Goal: Task Accomplishment & Management: Manage account settings

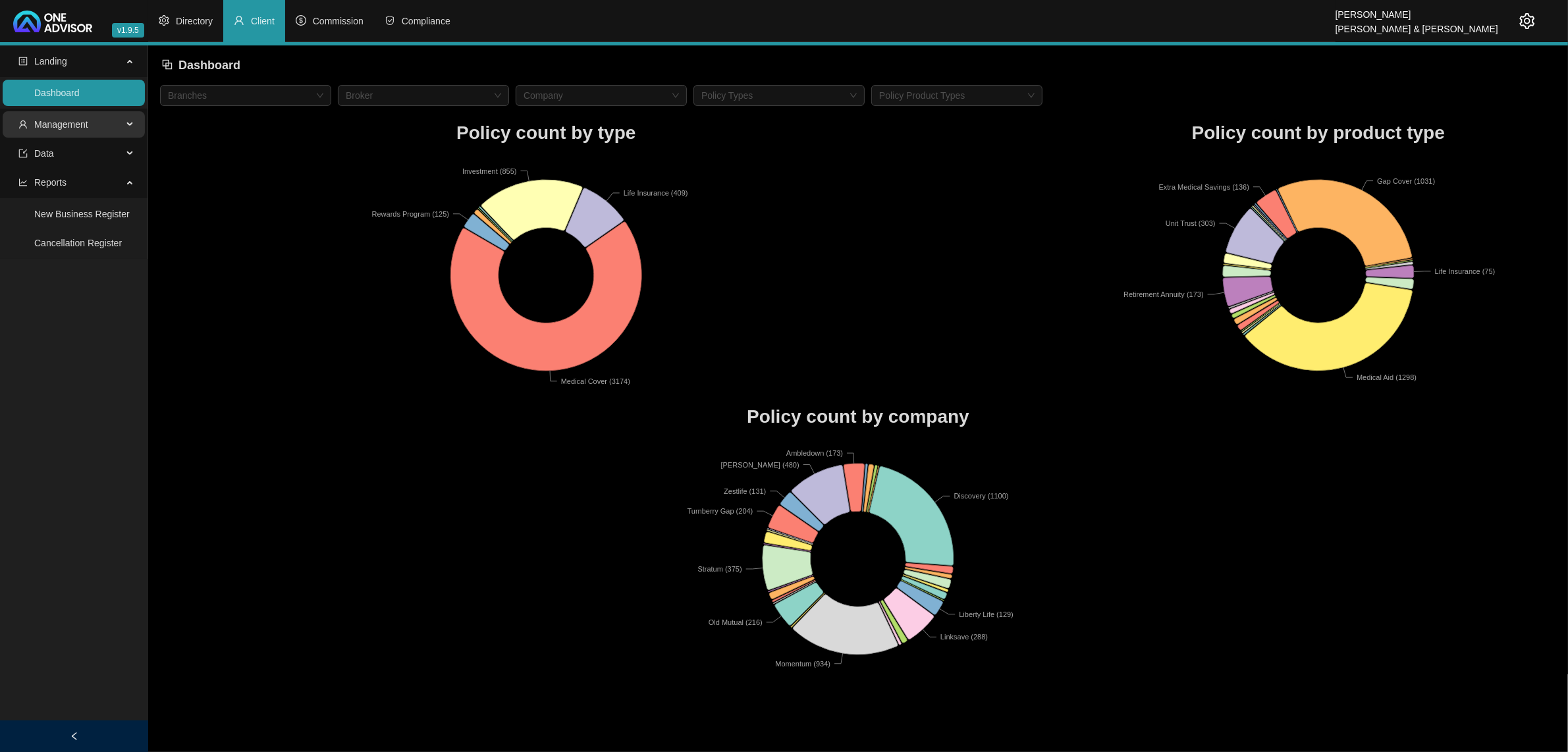
click at [94, 116] on span "Management" at bounding box center [70, 124] width 104 height 27
click at [63, 152] on link "Clients" at bounding box center [48, 156] width 28 height 10
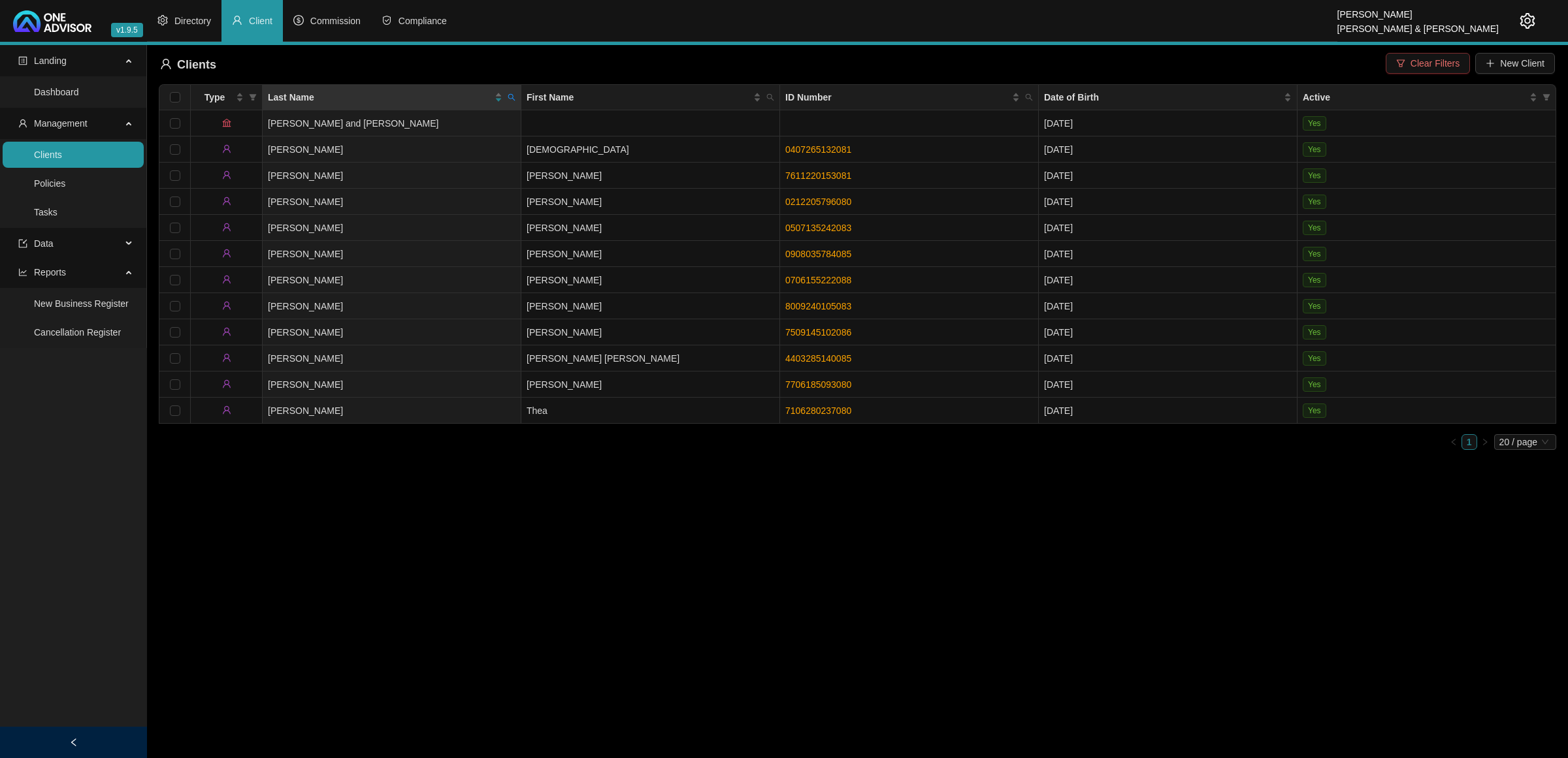
click at [1407, 60] on button "Clear Filters" at bounding box center [1428, 63] width 85 height 21
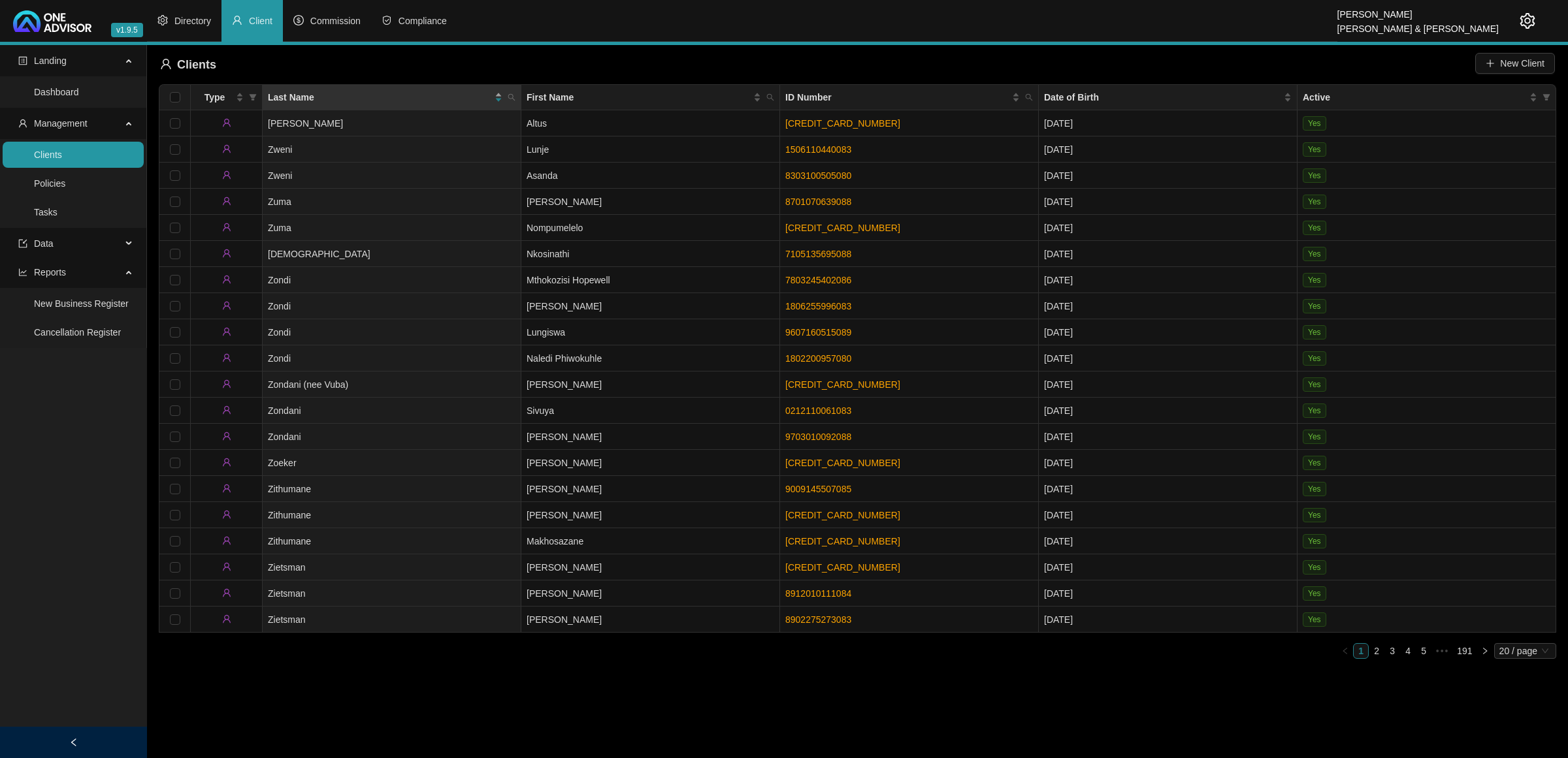
click at [495, 93] on div "Last Name" at bounding box center [385, 97] width 234 height 15
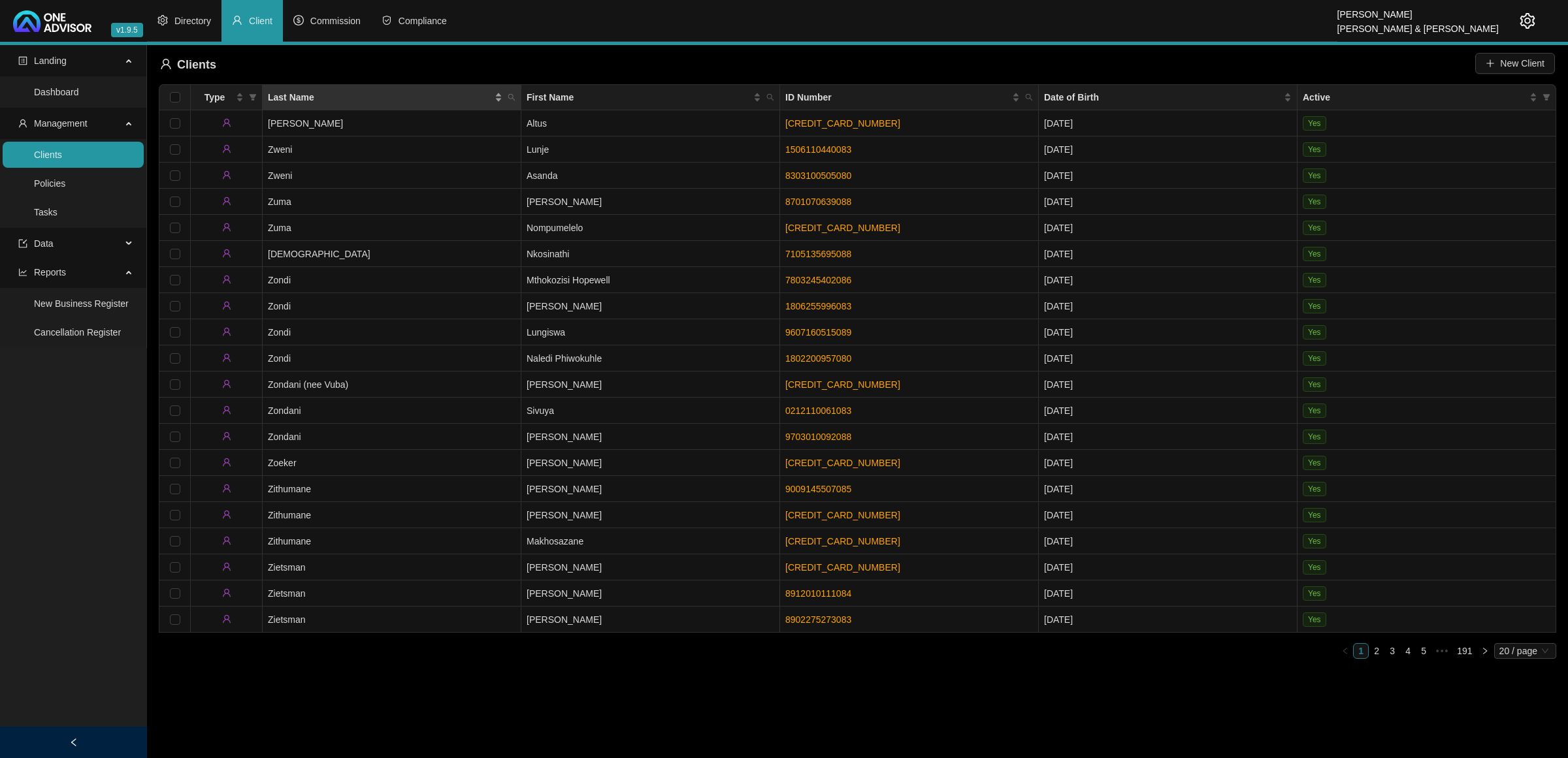
click at [495, 93] on div "Last Name" at bounding box center [385, 97] width 234 height 15
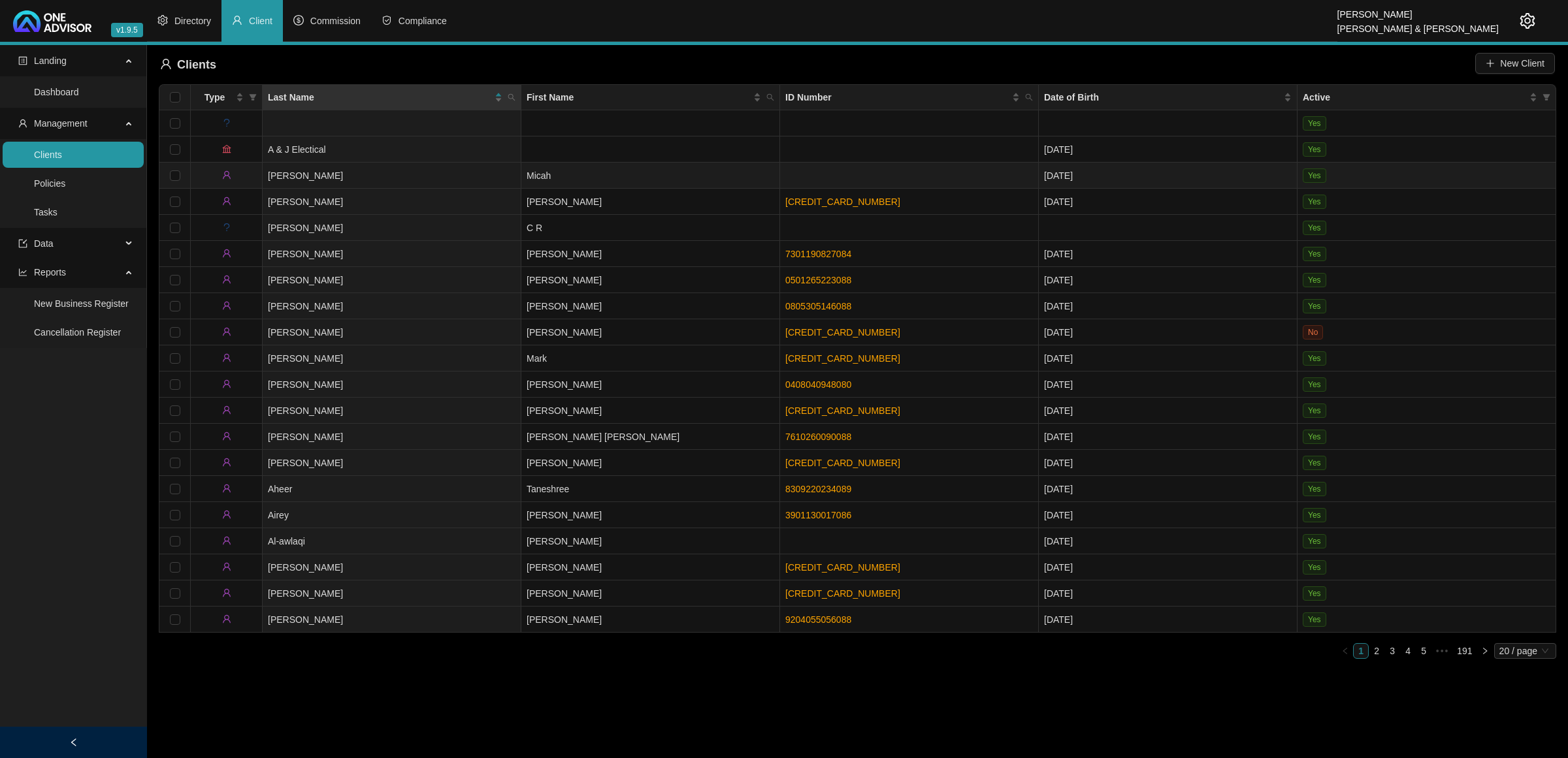
click at [379, 175] on td "[PERSON_NAME]" at bounding box center [392, 176] width 259 height 26
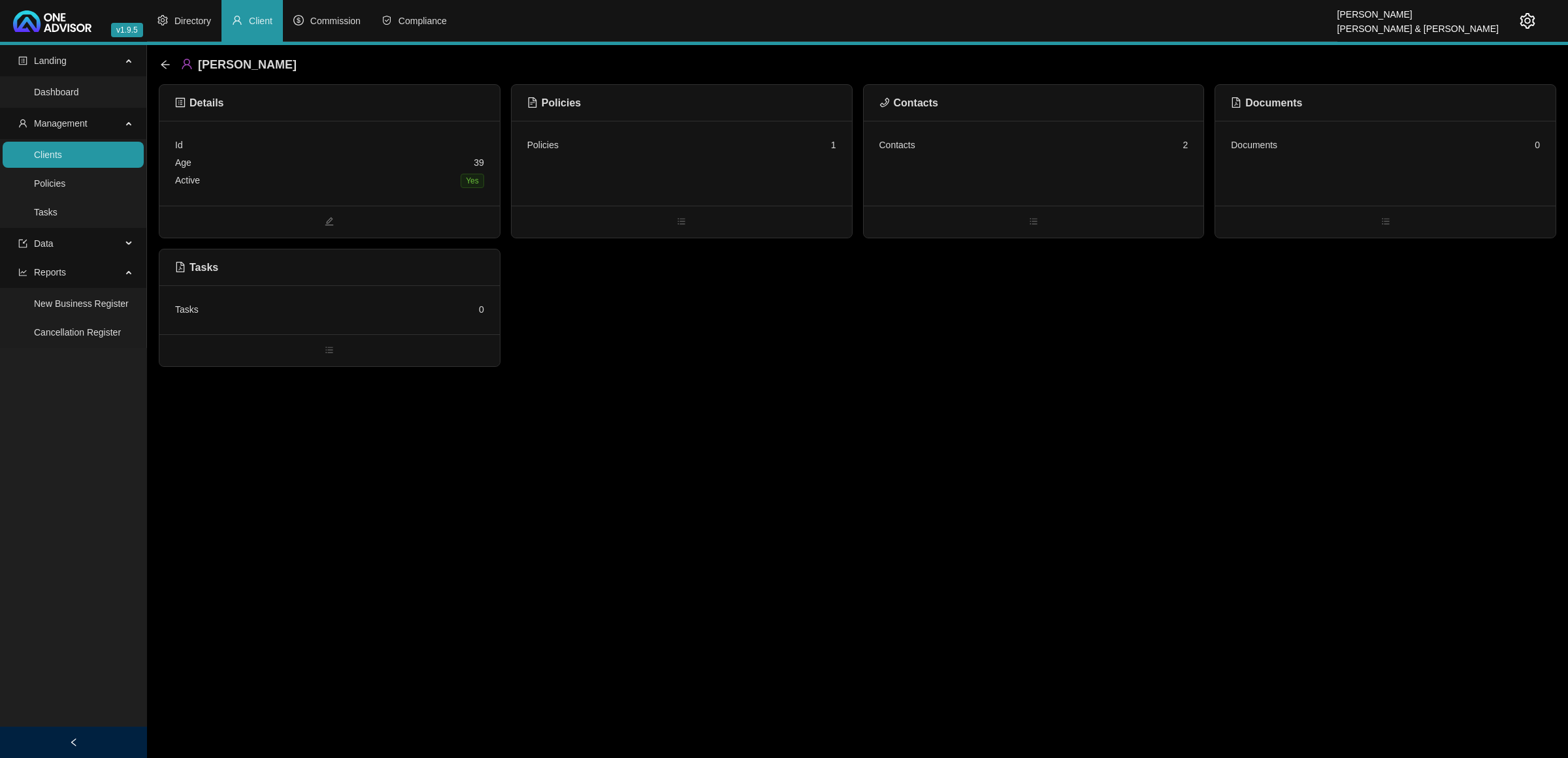
click at [1045, 164] on div "Contacts 2" at bounding box center [1034, 164] width 340 height 85
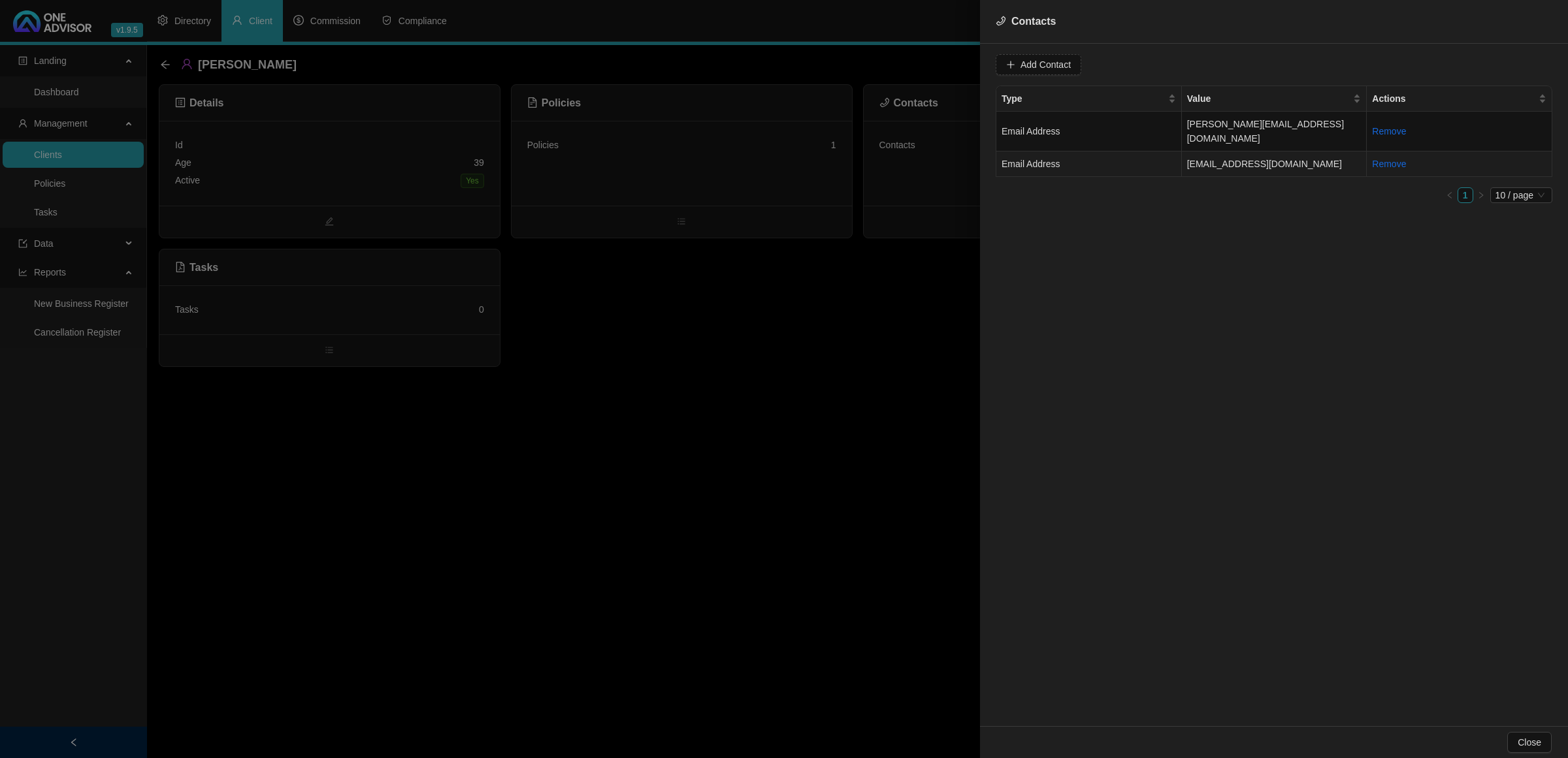
click at [1082, 151] on td "Email Address" at bounding box center [1089, 164] width 185 height 26
click at [1228, 65] on span "Email Address" at bounding box center [1245, 64] width 82 height 19
click at [1216, 148] on div "Primary Email Address" at bounding box center [1232, 153] width 77 height 15
click at [1394, 62] on span "Update Contact" at bounding box center [1402, 64] width 64 height 15
click at [165, 63] on div at bounding box center [784, 379] width 1568 height 758
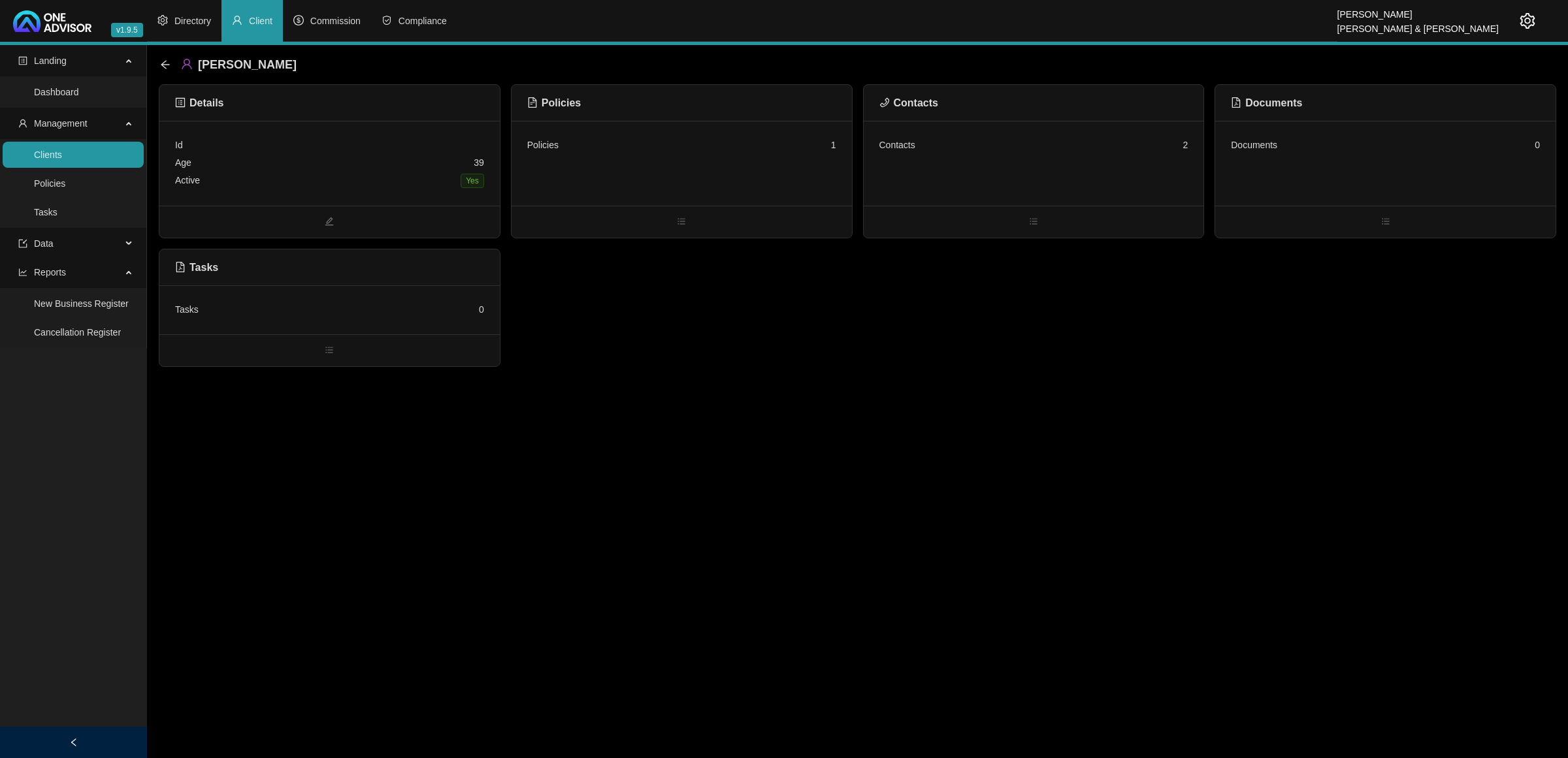
click at [165, 63] on icon "arrow-left" at bounding box center [164, 64] width 10 height 10
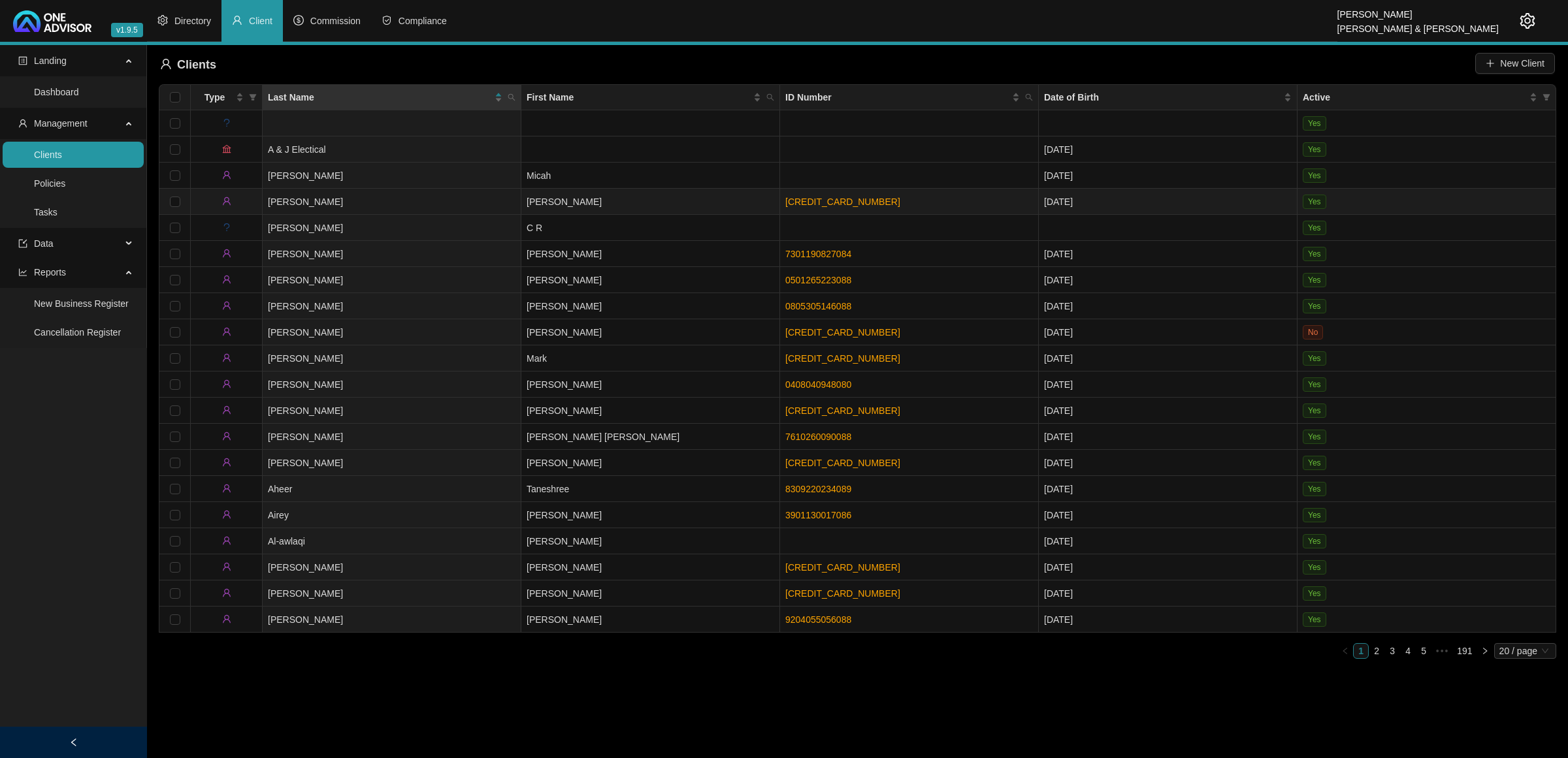
click at [367, 201] on td "[PERSON_NAME]" at bounding box center [392, 202] width 259 height 26
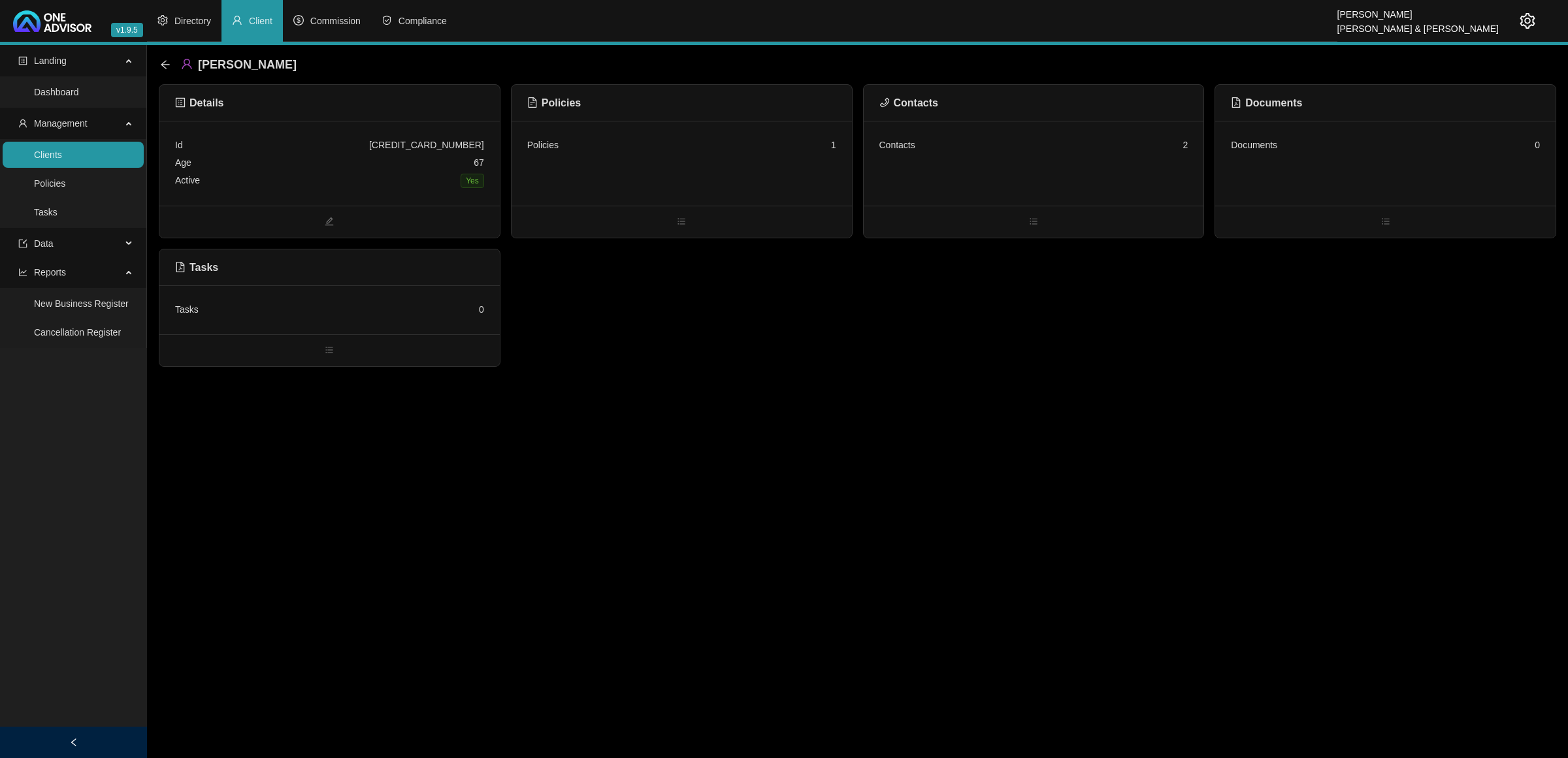
click at [1166, 173] on div "Contacts 2" at bounding box center [1034, 164] width 340 height 85
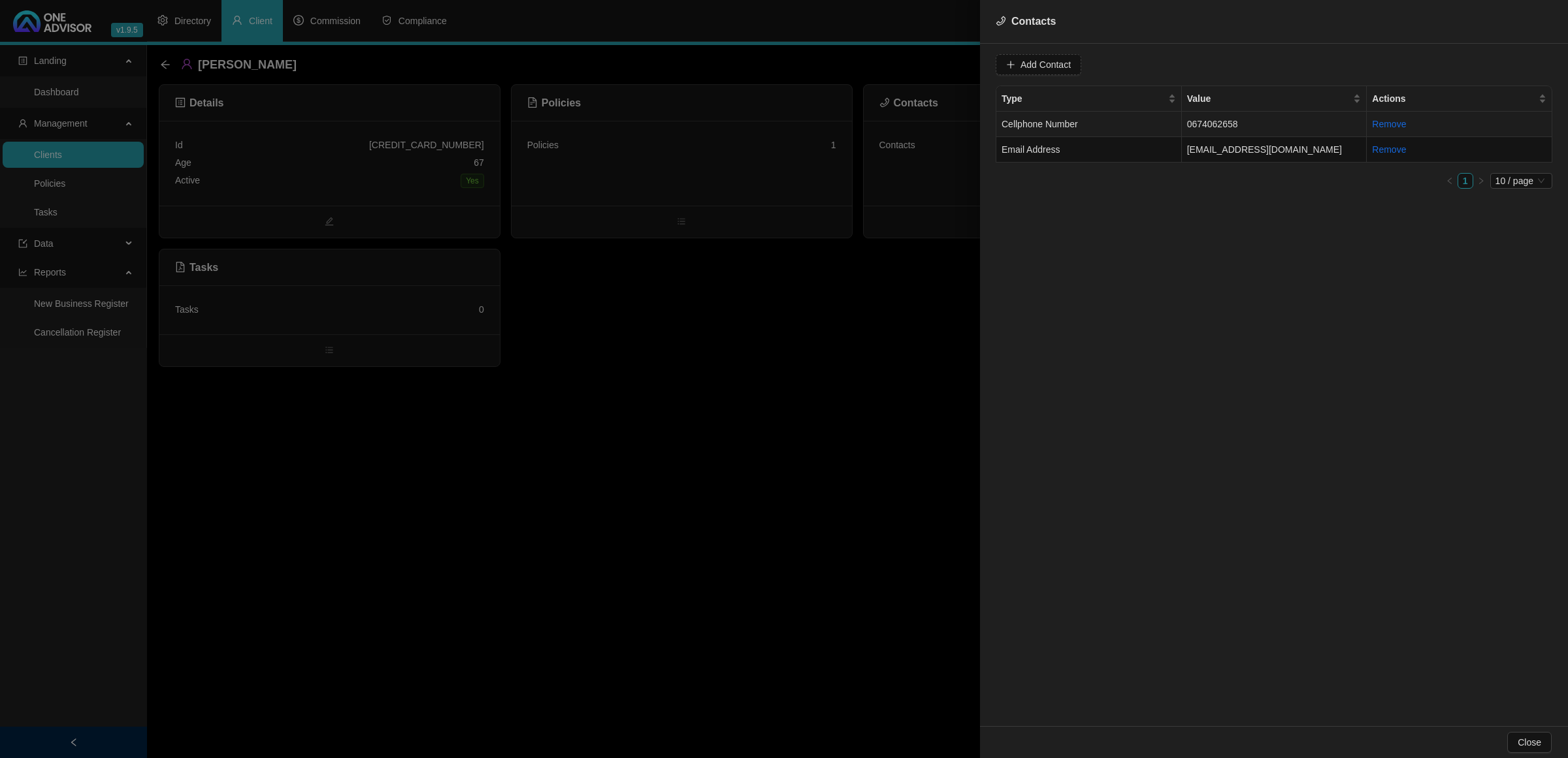
click at [1122, 122] on td "Cellphone Number" at bounding box center [1089, 124] width 185 height 26
click at [1232, 64] on span "Cellphone Number" at bounding box center [1245, 64] width 82 height 19
click at [1226, 129] on div "Primary Cellphone Number" at bounding box center [1232, 133] width 77 height 15
click at [1370, 63] on span "Update Contact" at bounding box center [1402, 64] width 64 height 15
click at [1097, 149] on td "Email Address" at bounding box center [1089, 150] width 185 height 26
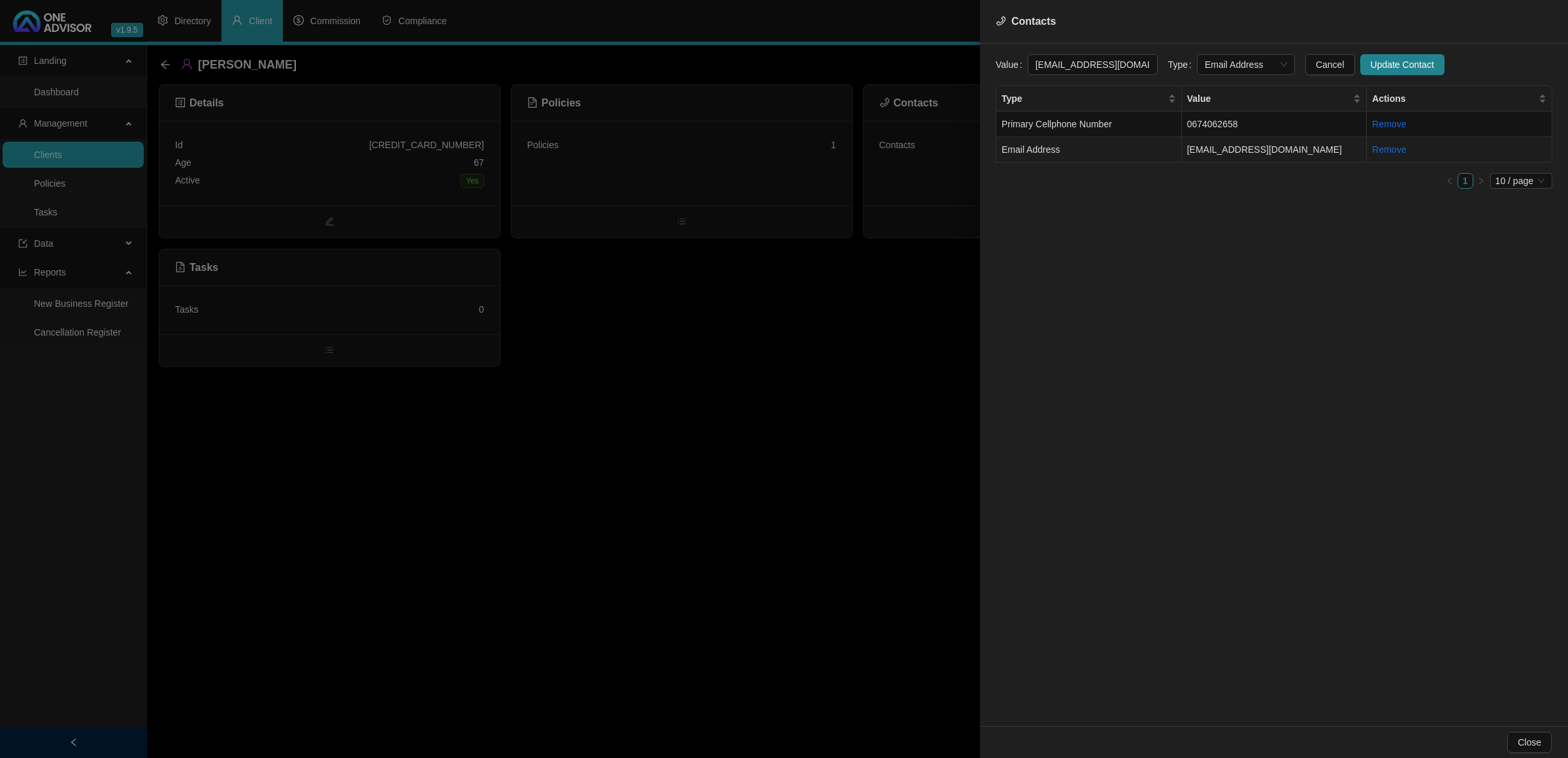
scroll to position [0, 19]
click at [1249, 62] on span "Email Address" at bounding box center [1245, 64] width 82 height 19
click at [1231, 149] on div "Primary Email Address" at bounding box center [1232, 153] width 77 height 15
click at [1370, 63] on span "Update Contact" at bounding box center [1402, 64] width 64 height 15
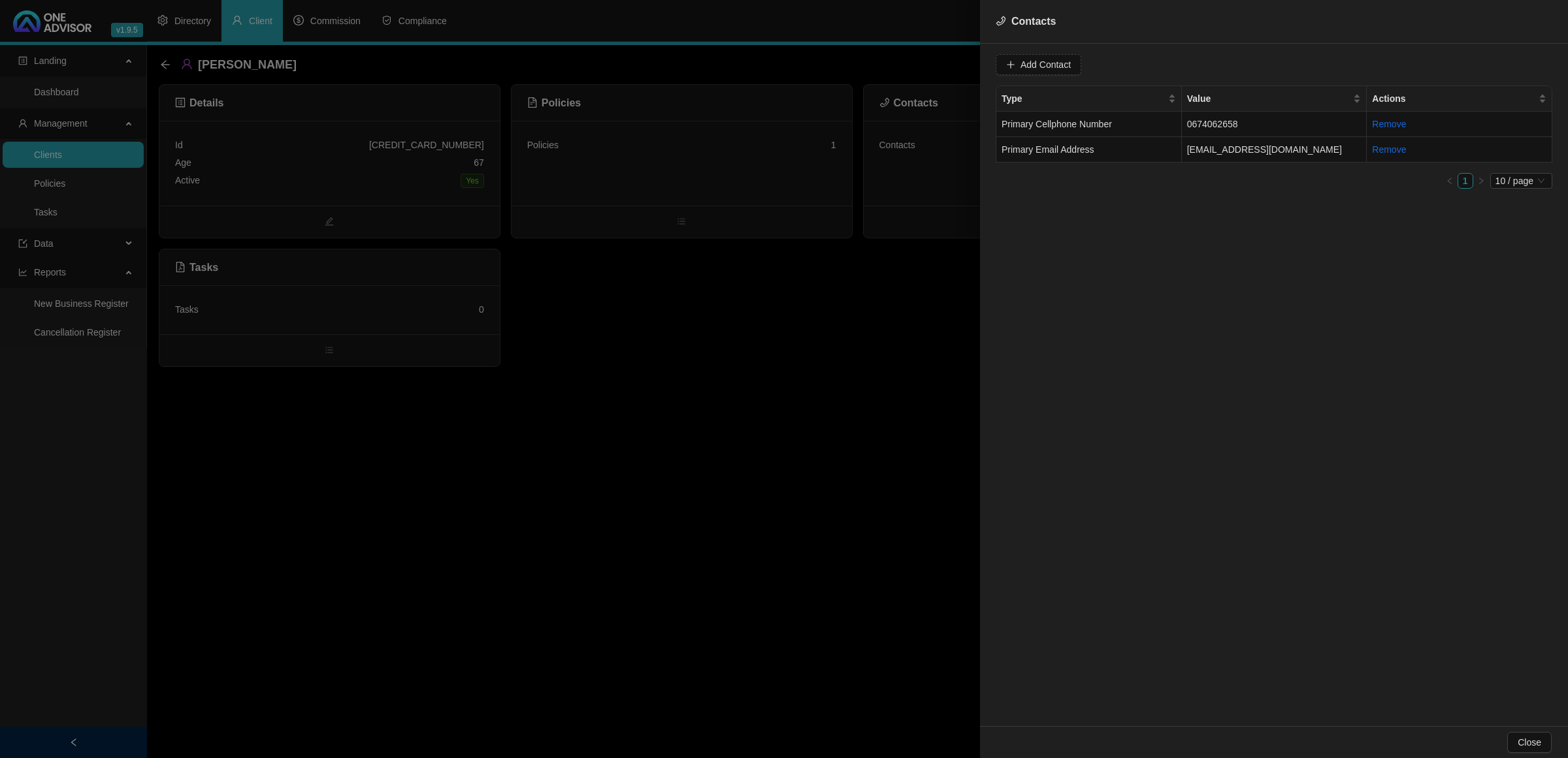
click at [165, 63] on div at bounding box center [784, 379] width 1568 height 758
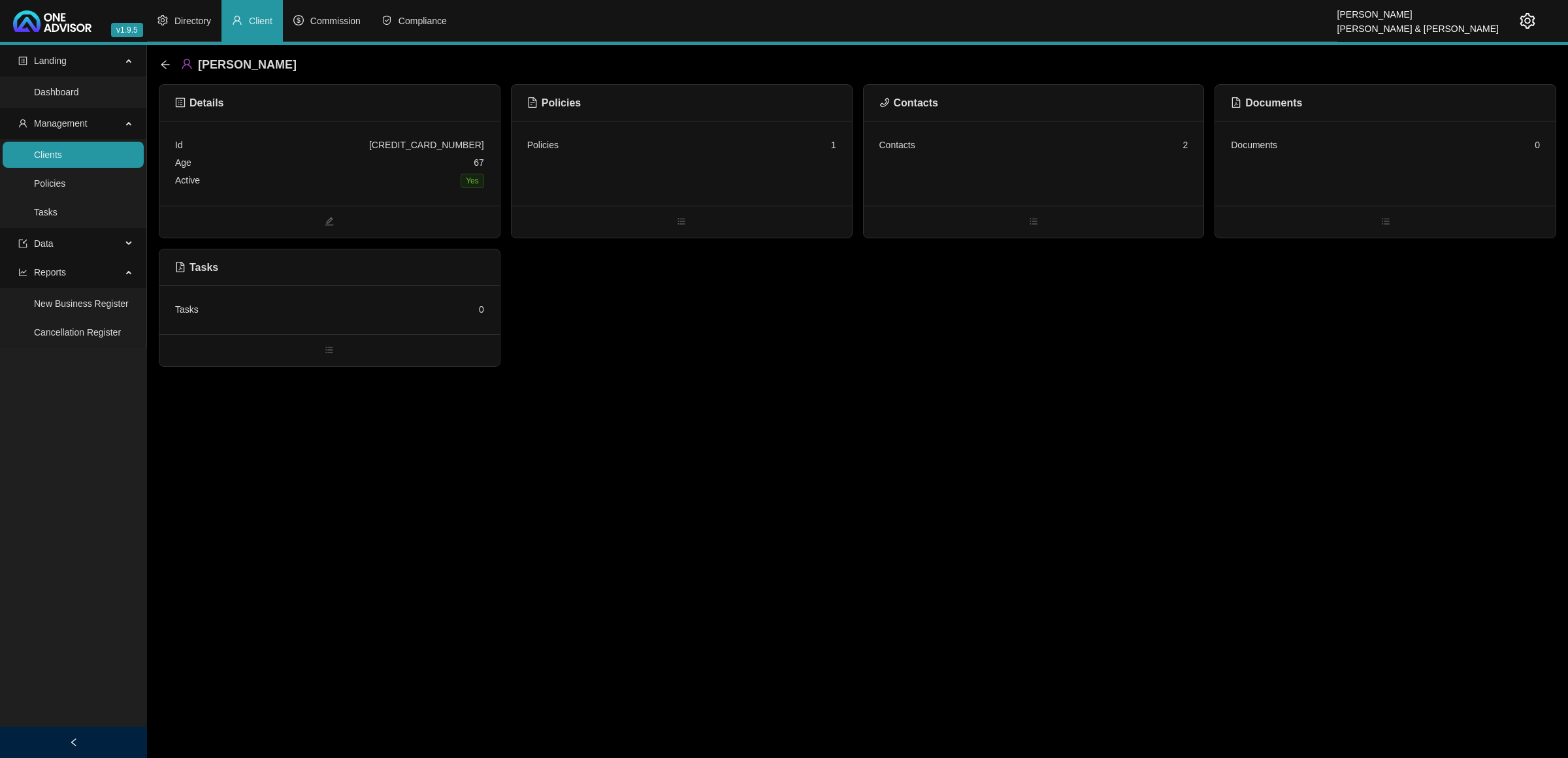
click at [165, 63] on icon "arrow-left" at bounding box center [164, 64] width 10 height 10
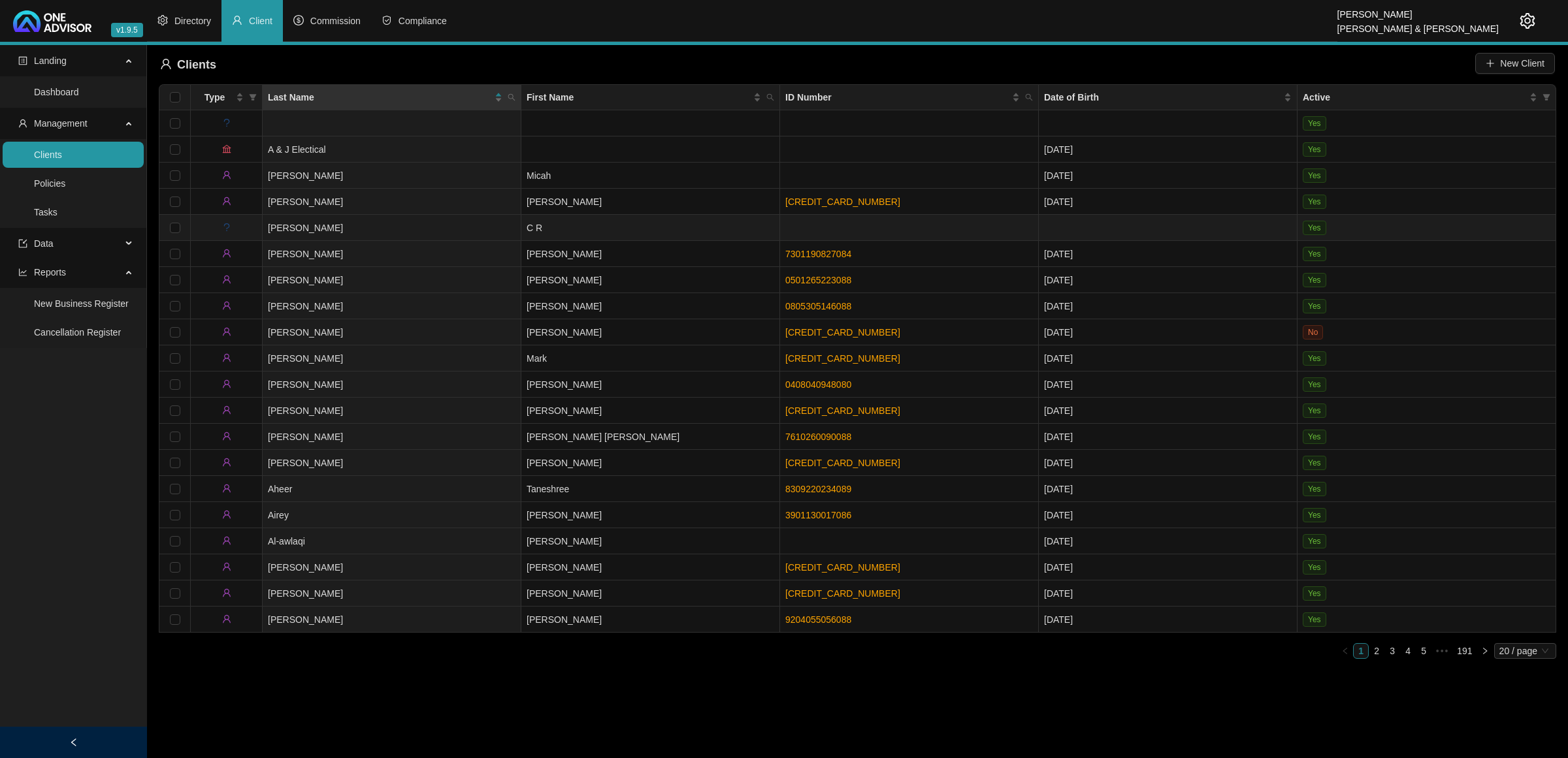
click at [361, 234] on td "[PERSON_NAME]" at bounding box center [392, 228] width 259 height 26
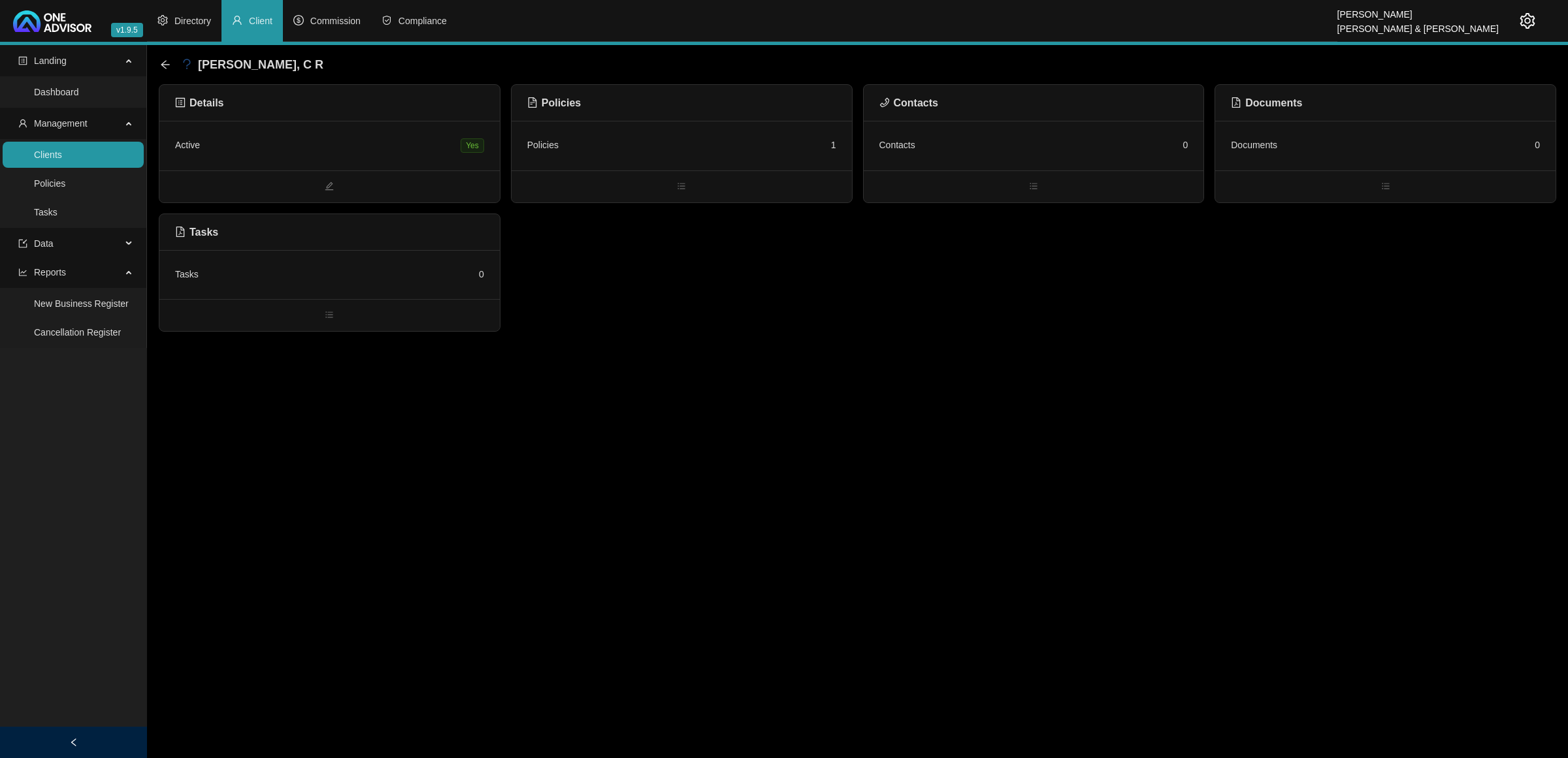
click at [755, 140] on div "Policies 1" at bounding box center [682, 145] width 309 height 18
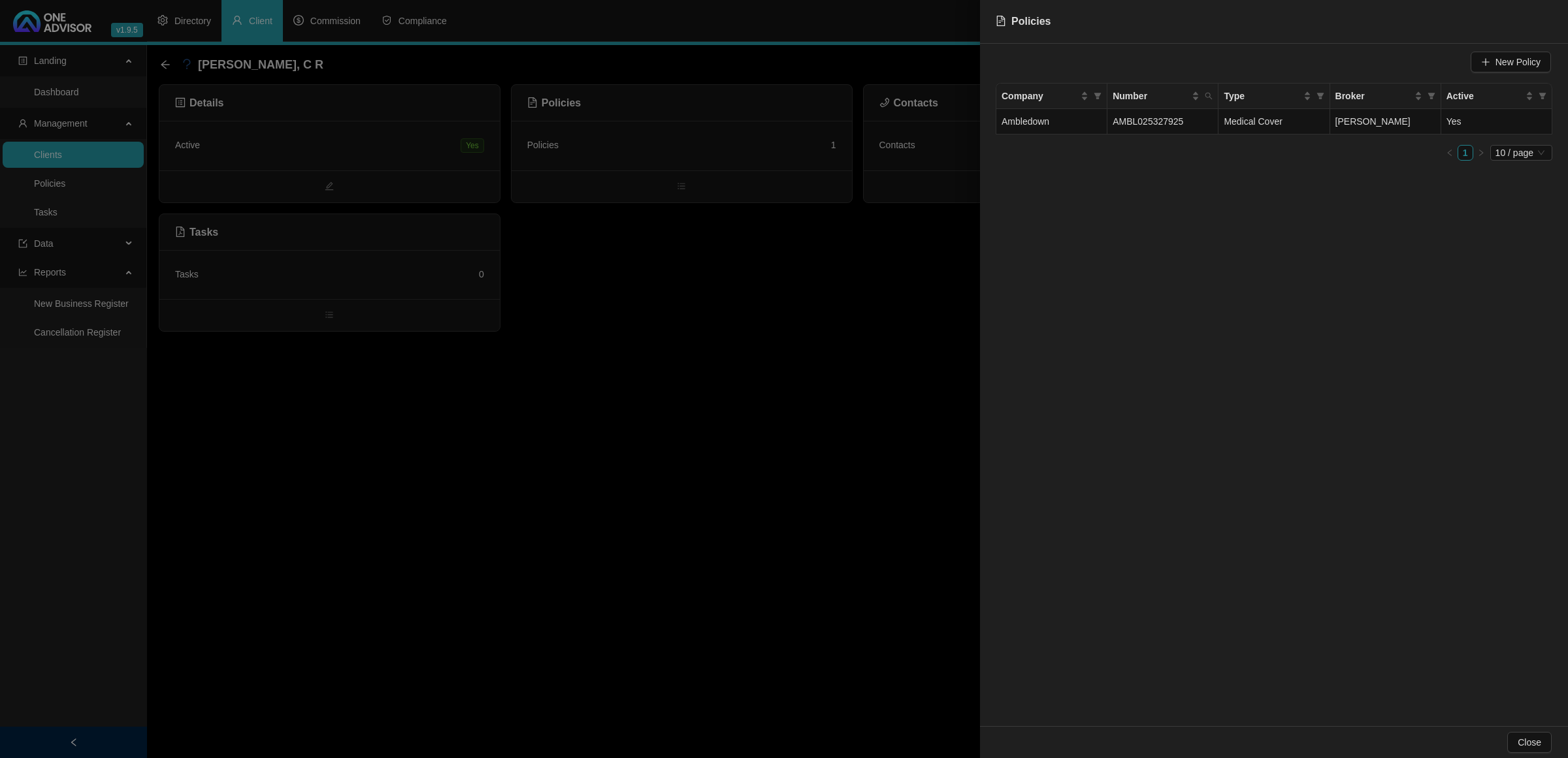
click at [164, 65] on div at bounding box center [784, 379] width 1568 height 758
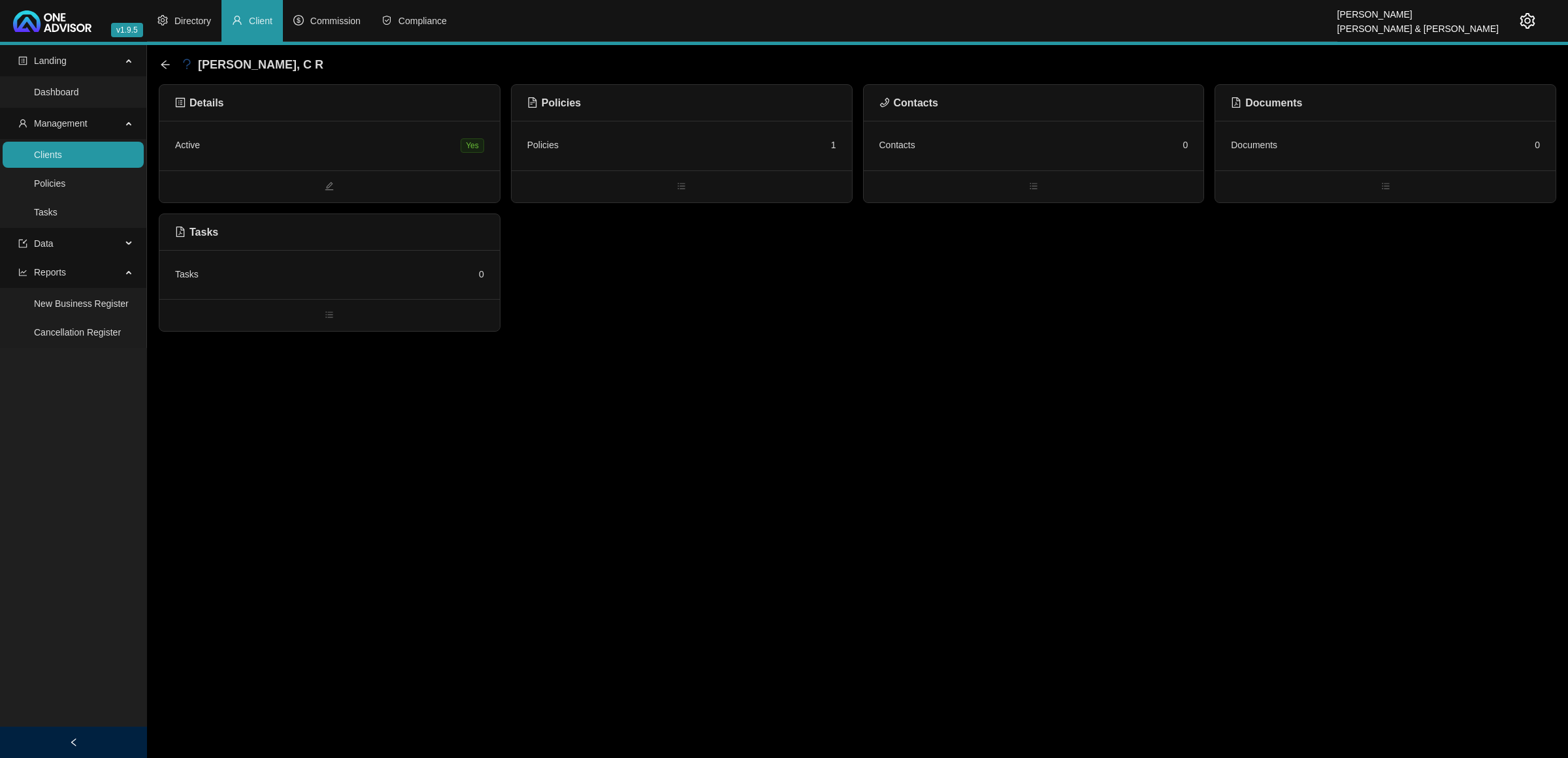
click at [325, 153] on div "Active Yes" at bounding box center [330, 146] width 309 height 19
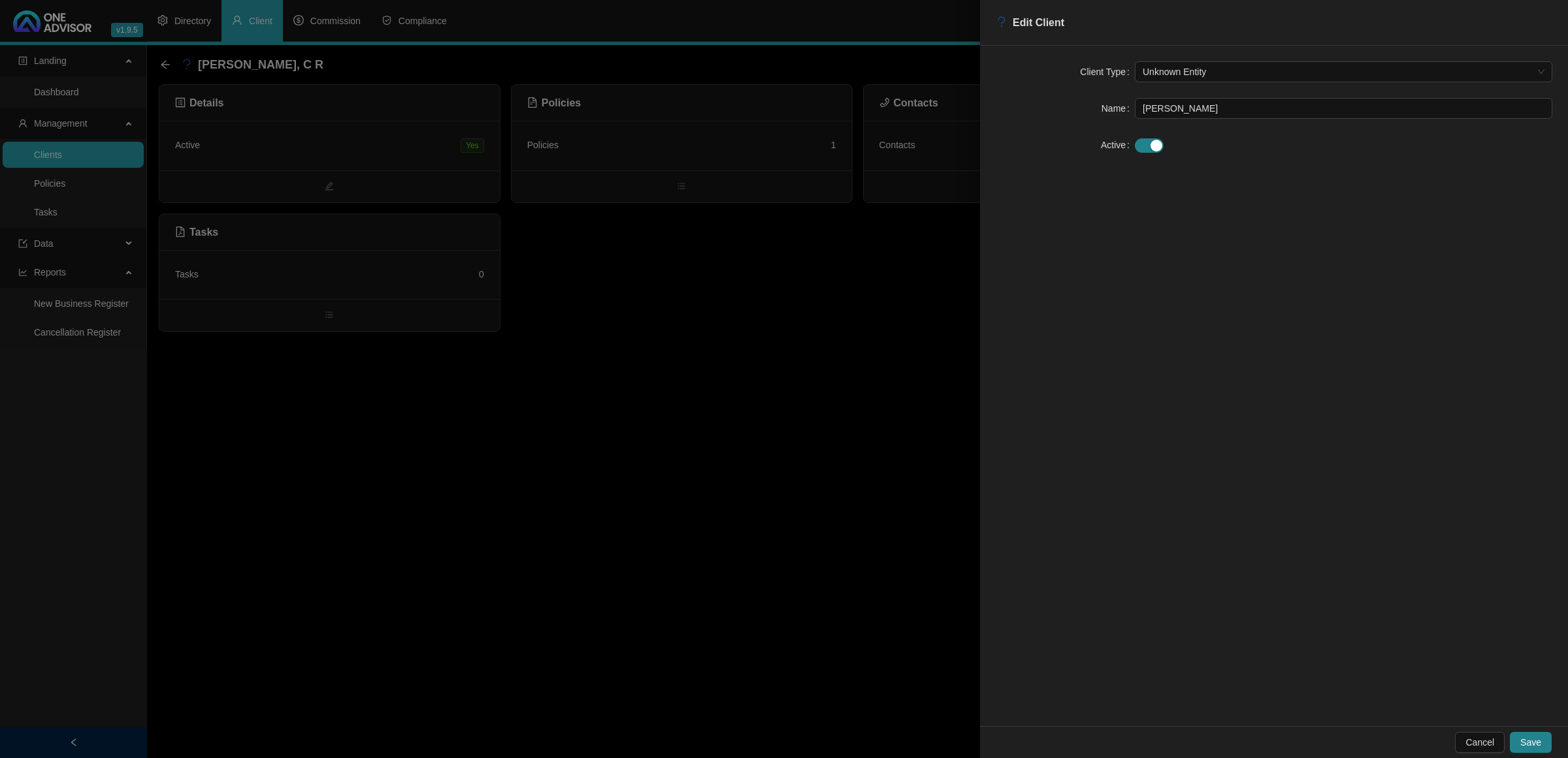
click at [167, 63] on div at bounding box center [784, 379] width 1568 height 758
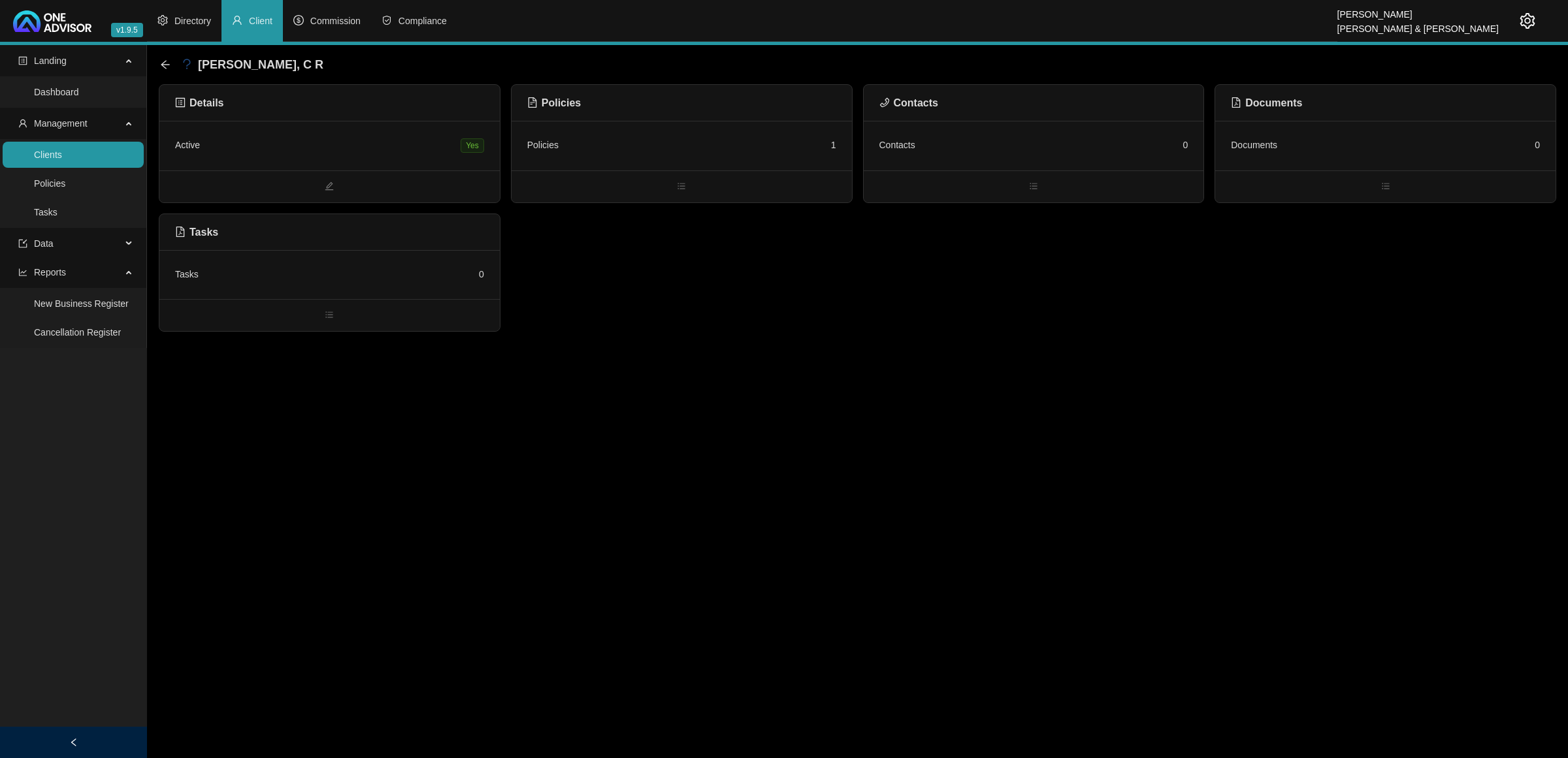
click at [167, 63] on icon "arrow-left" at bounding box center [164, 64] width 10 height 10
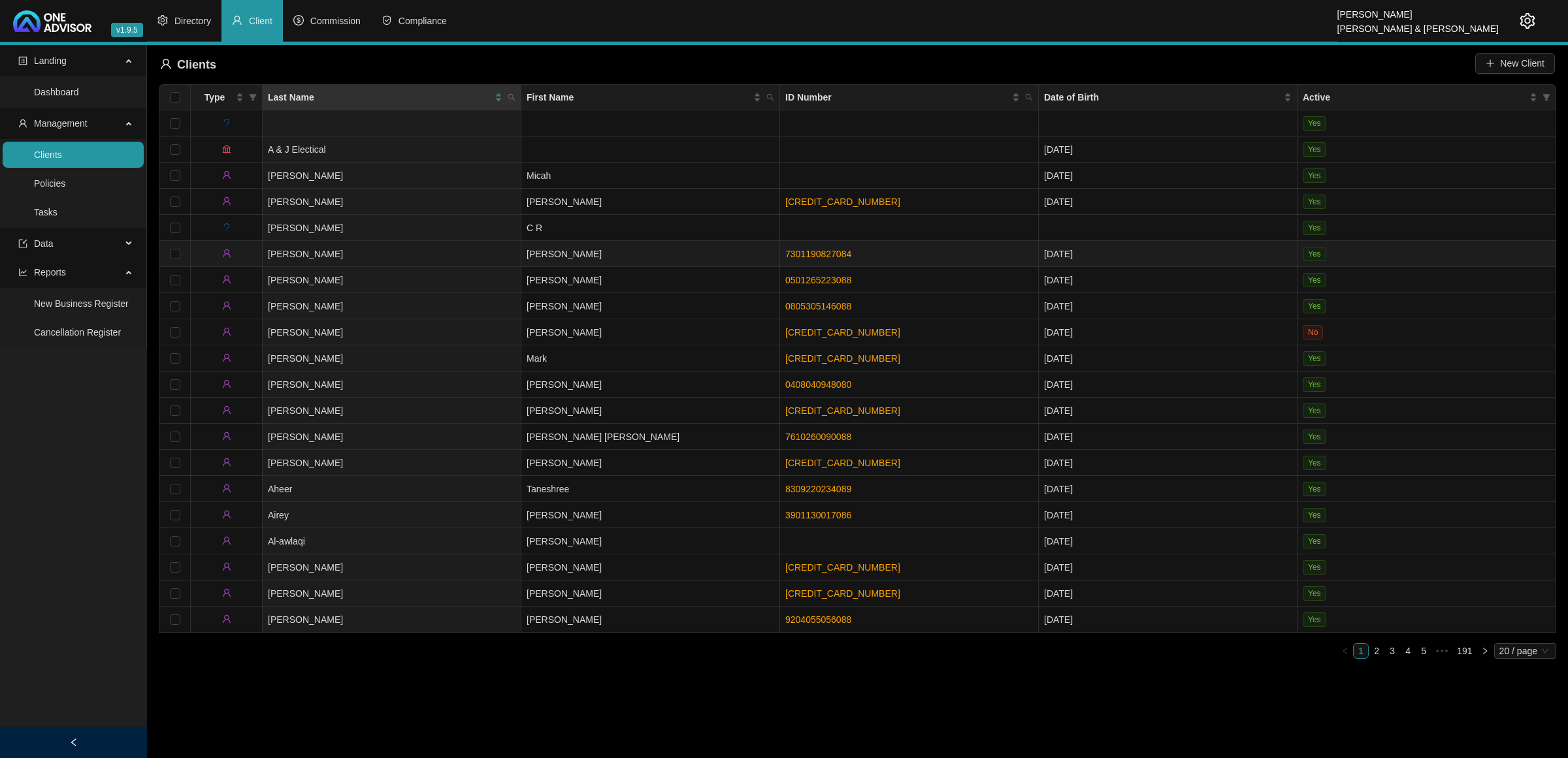
click at [413, 252] on td "[PERSON_NAME]" at bounding box center [392, 254] width 259 height 26
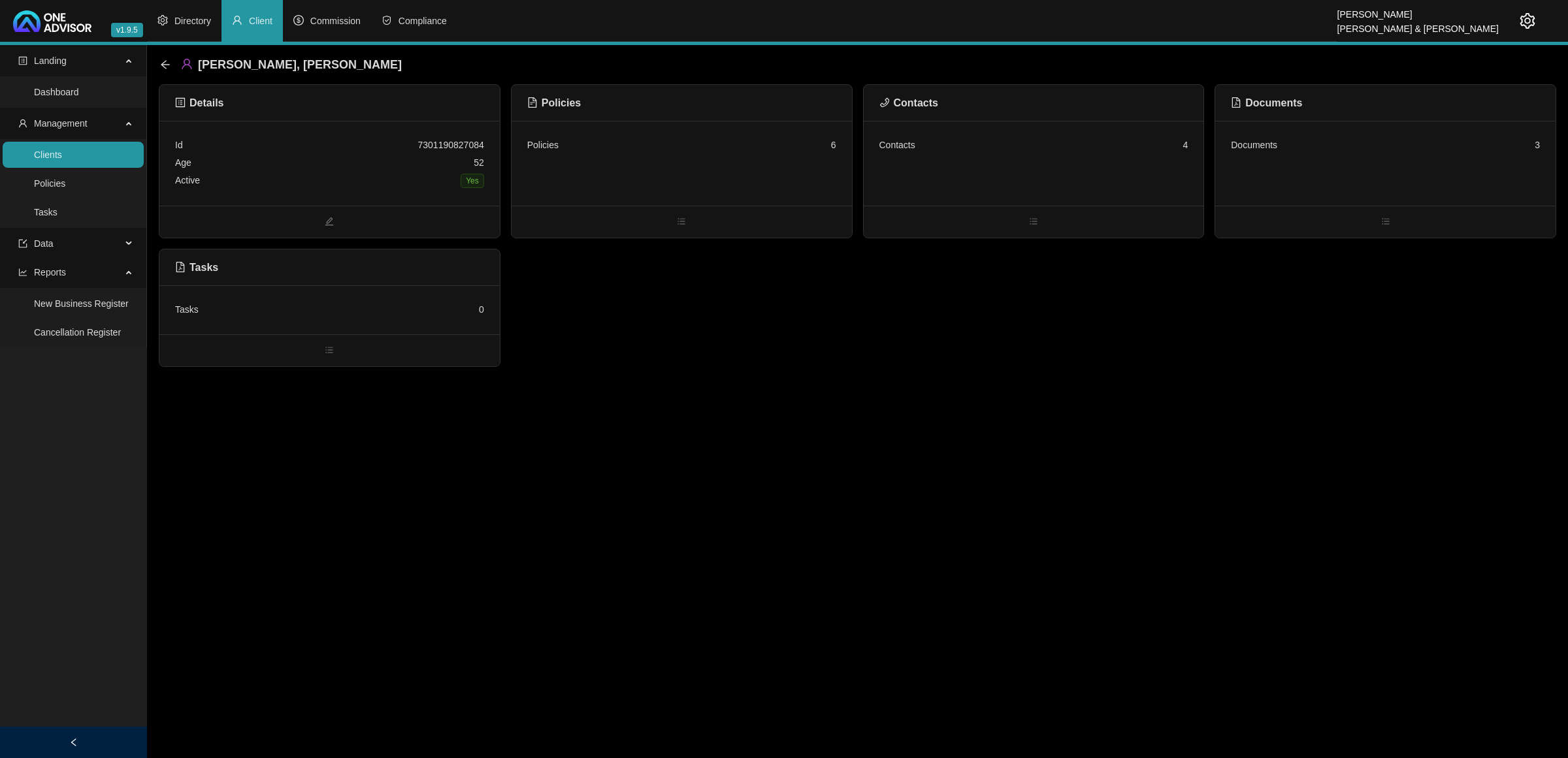
click at [753, 184] on div "Policies 6" at bounding box center [682, 164] width 340 height 85
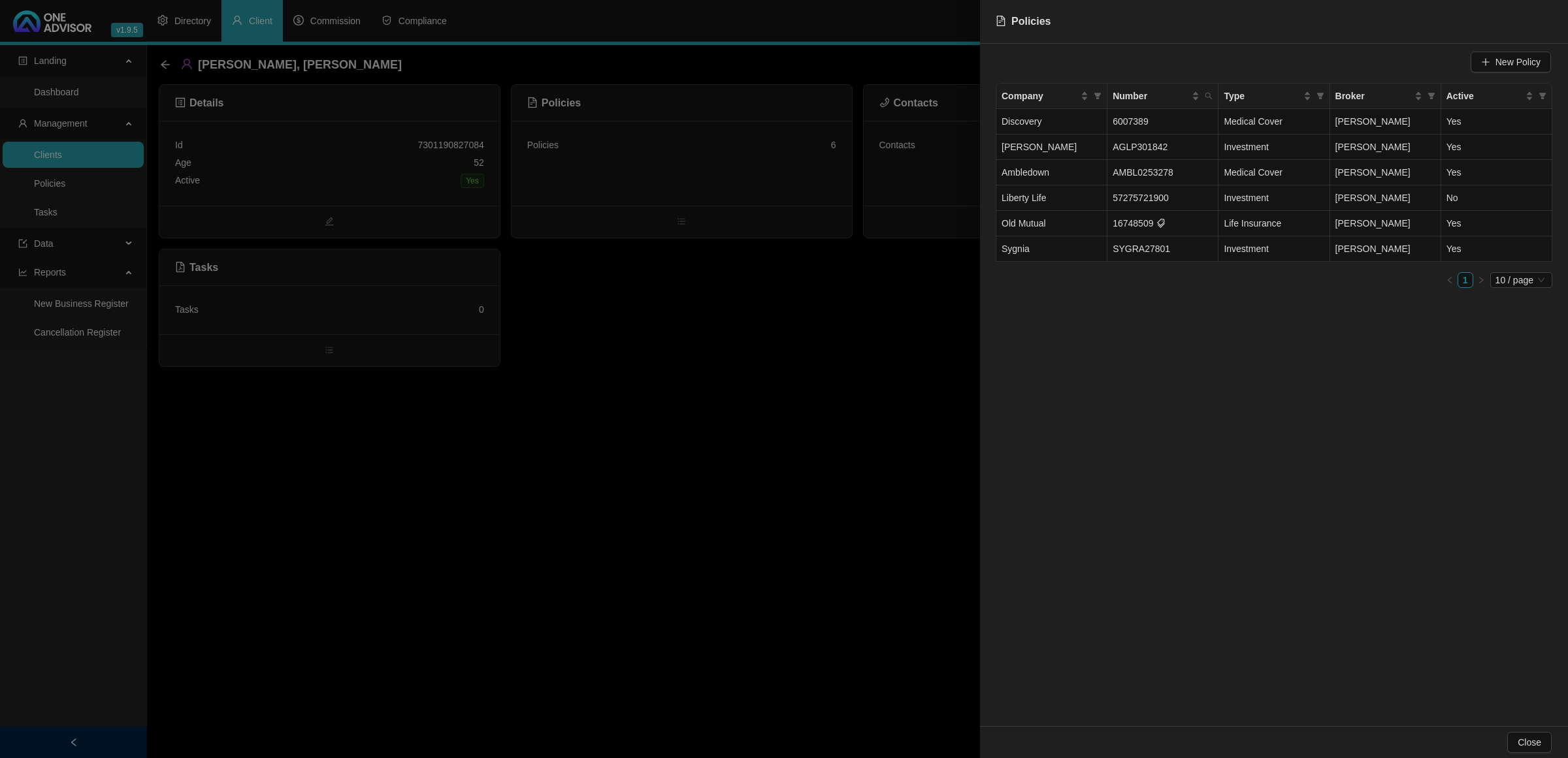
click at [164, 60] on div at bounding box center [784, 379] width 1568 height 758
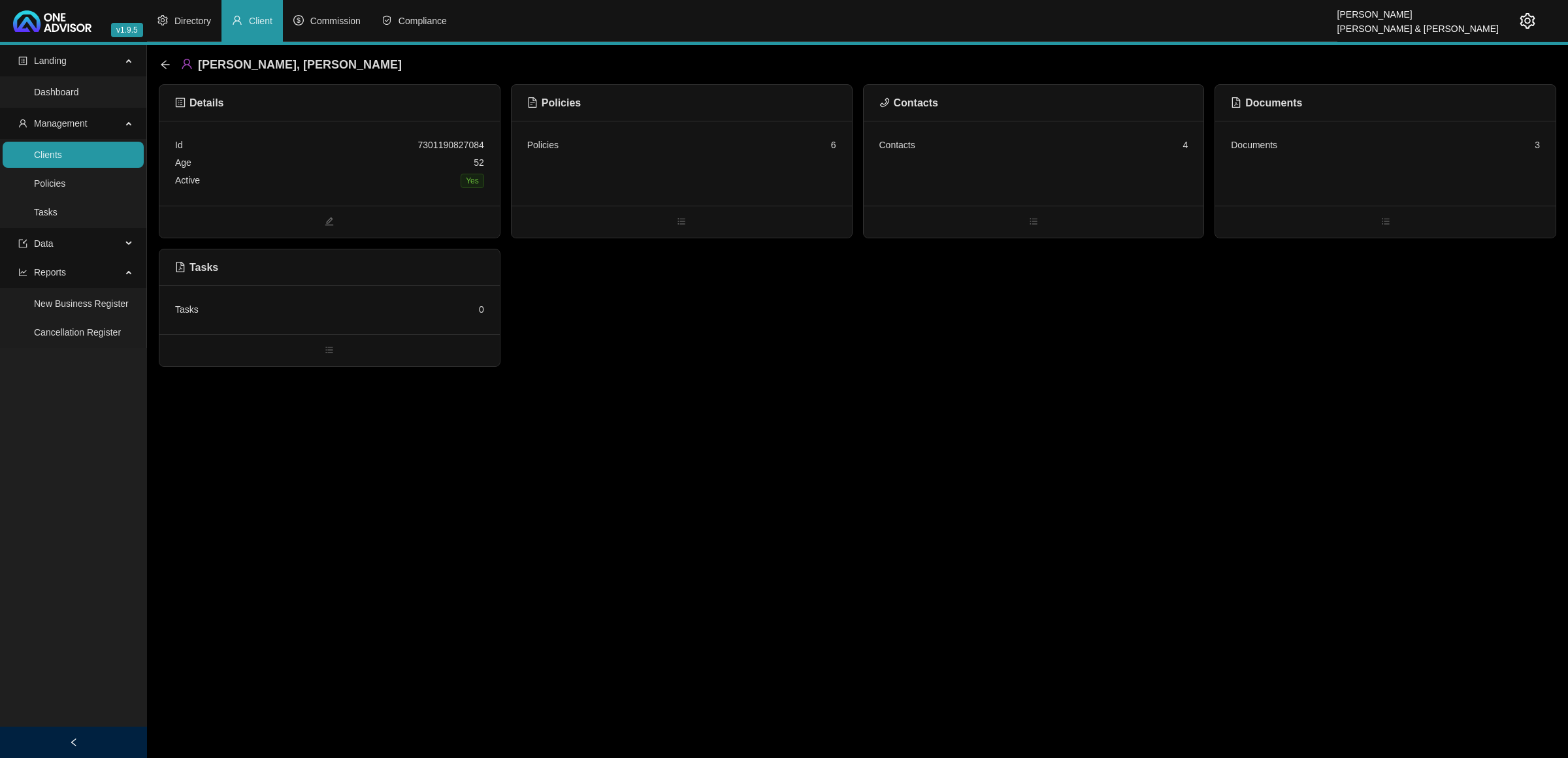
click at [164, 60] on icon "arrow-left" at bounding box center [164, 64] width 10 height 10
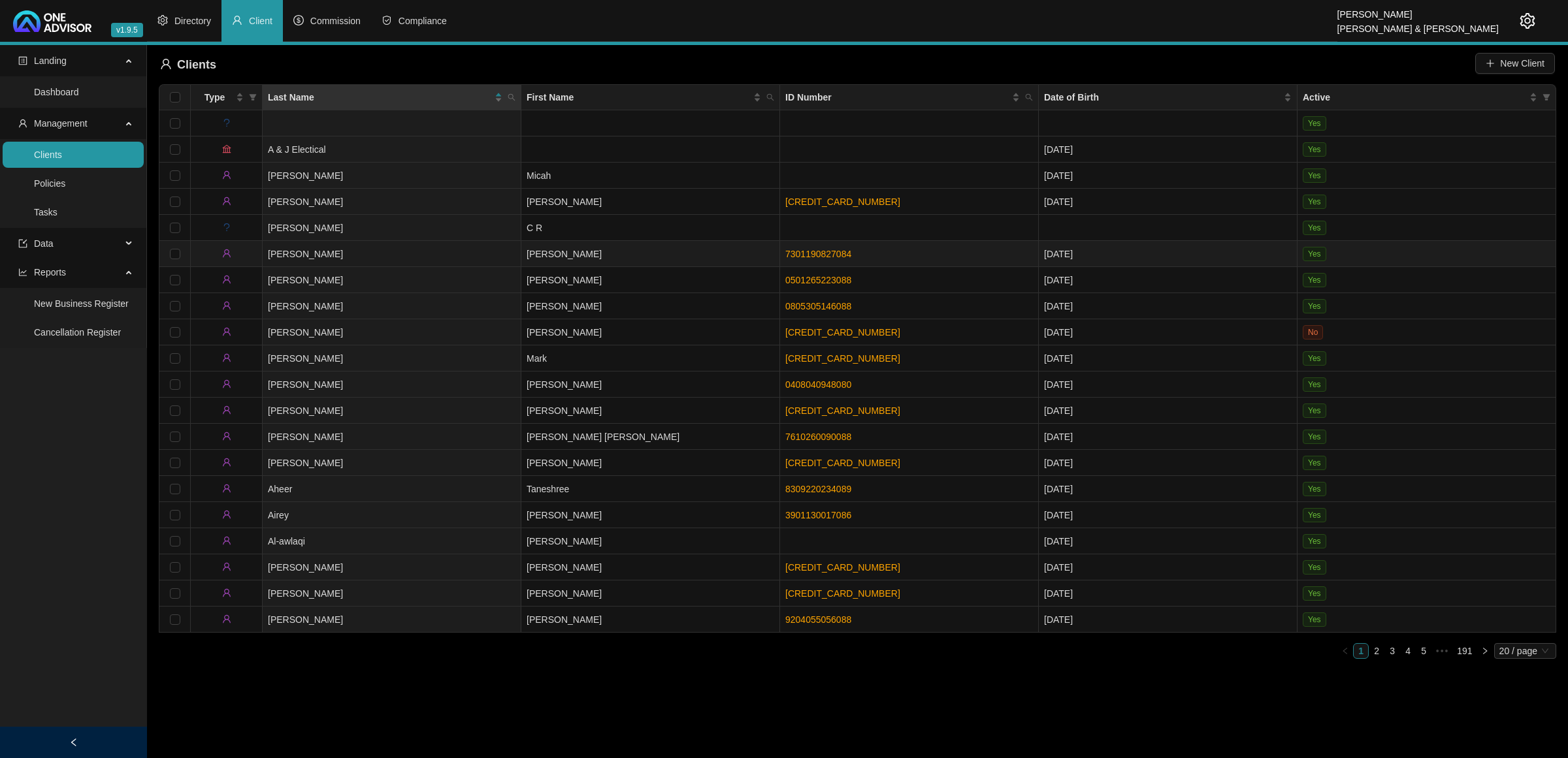
click at [412, 249] on td "[PERSON_NAME]" at bounding box center [392, 254] width 259 height 26
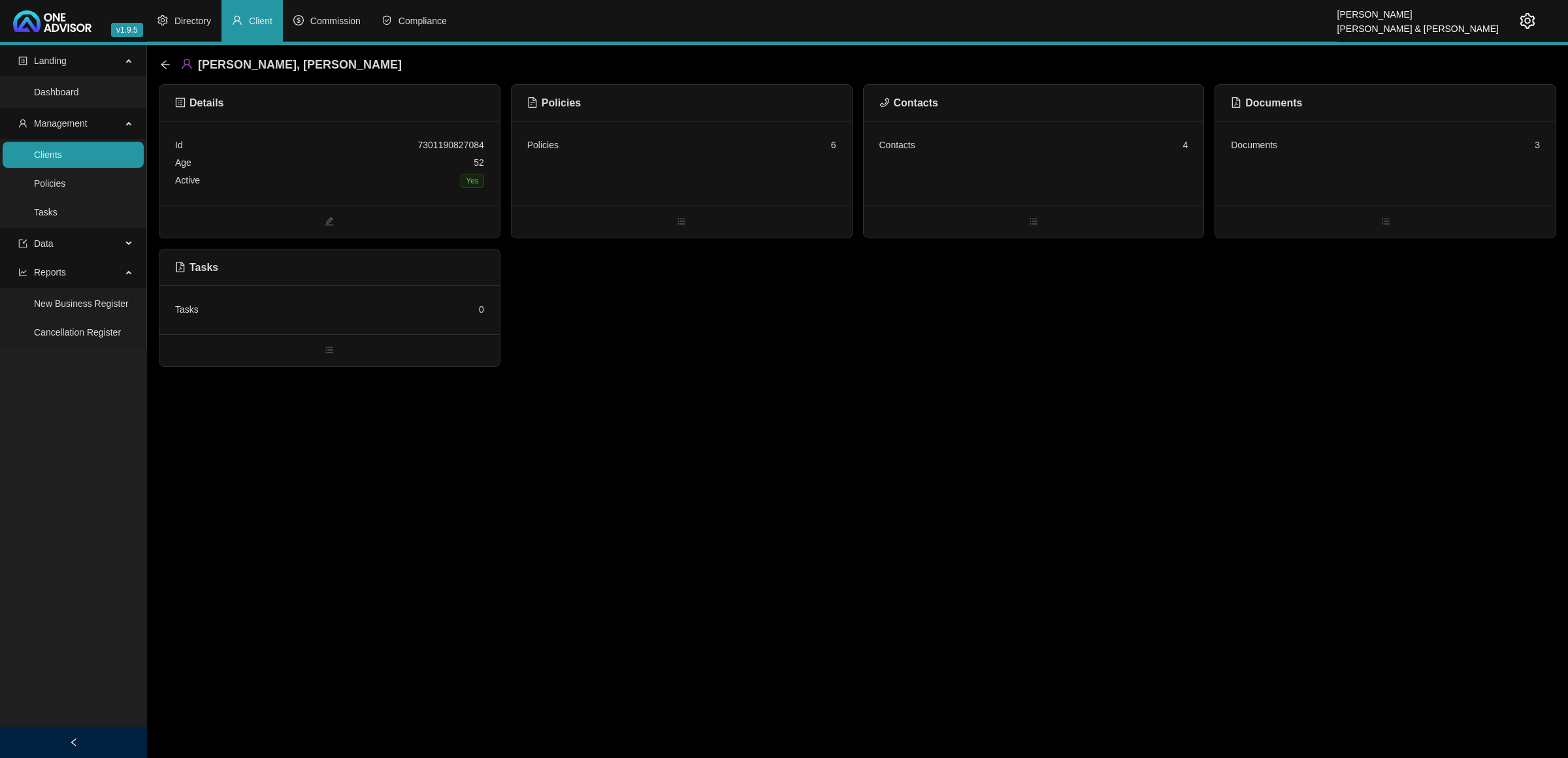
click at [1003, 167] on div "Contacts 4" at bounding box center [1034, 164] width 340 height 85
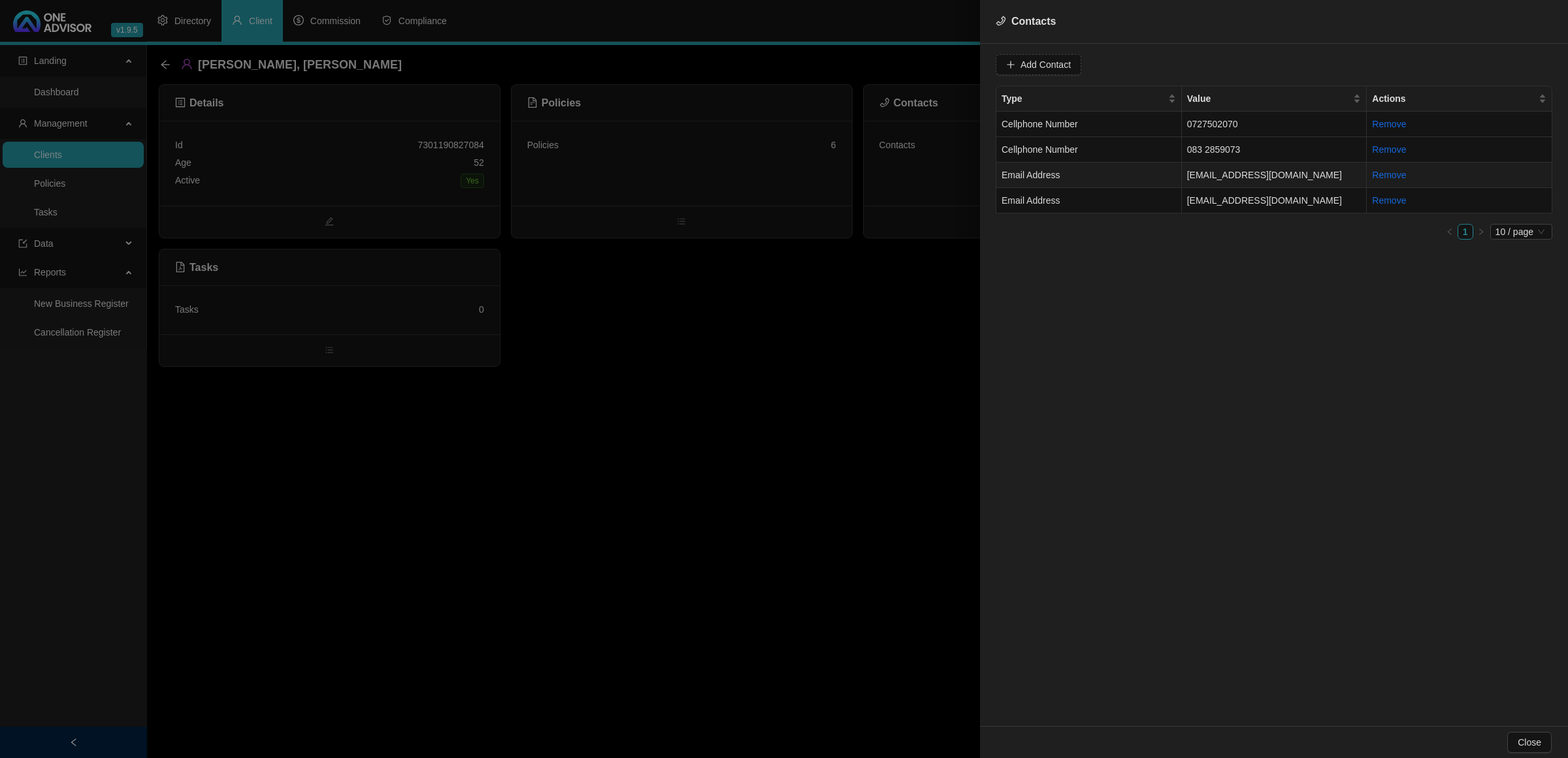
click at [1141, 177] on td "Email Address" at bounding box center [1089, 175] width 185 height 26
click at [1207, 66] on span "Email Address" at bounding box center [1245, 64] width 82 height 19
click at [1213, 147] on div "Primary Email Address" at bounding box center [1232, 153] width 77 height 15
click at [1401, 62] on span "Update Contact" at bounding box center [1402, 64] width 64 height 15
click at [1158, 129] on td "Cellphone Number" at bounding box center [1089, 124] width 185 height 26
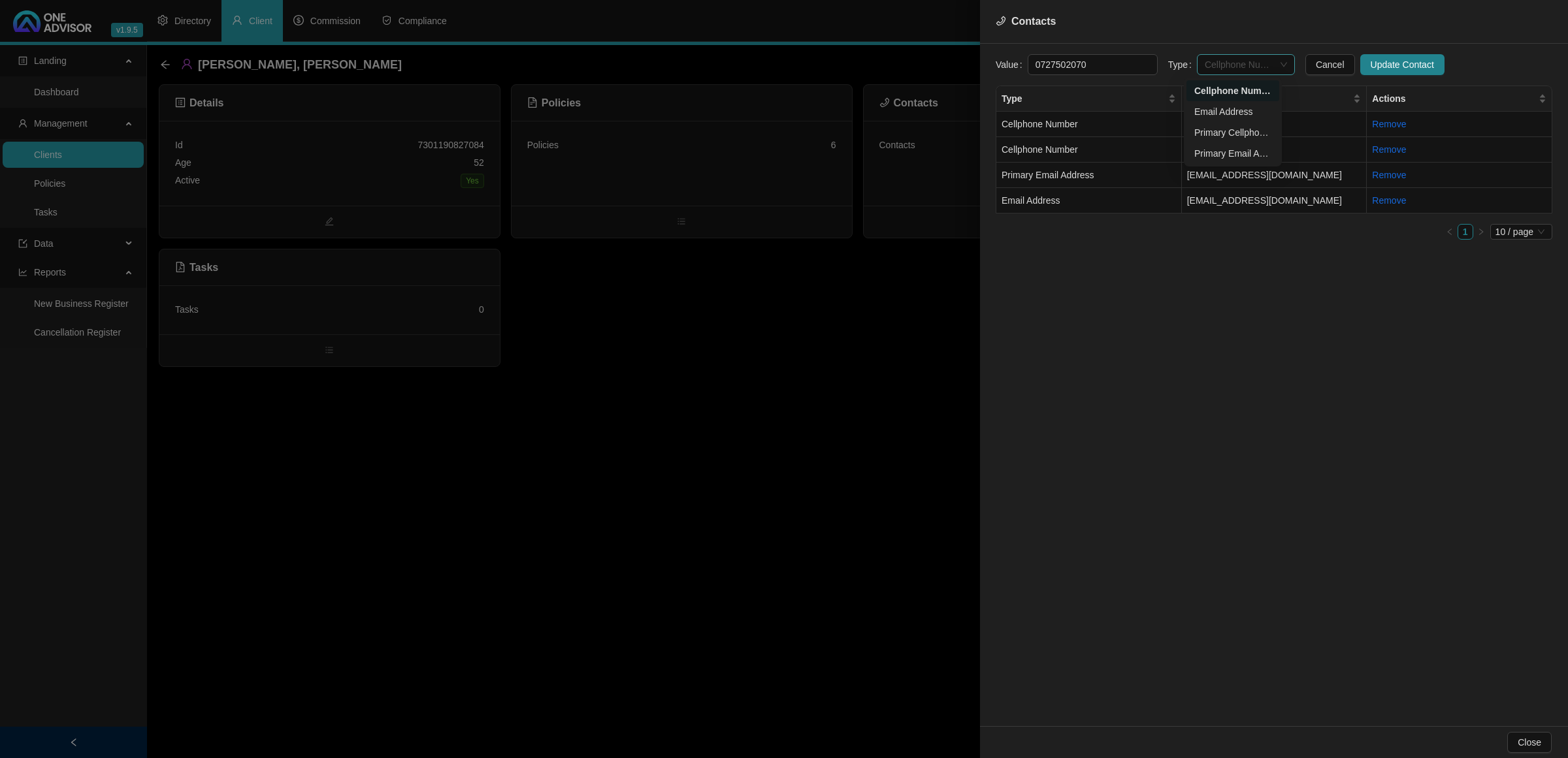
click at [1204, 68] on span "Cellphone Number" at bounding box center [1245, 64] width 82 height 19
click at [1226, 126] on div "Primary Cellphone Number" at bounding box center [1232, 133] width 77 height 15
click at [1393, 59] on span "Update Contact" at bounding box center [1402, 64] width 64 height 15
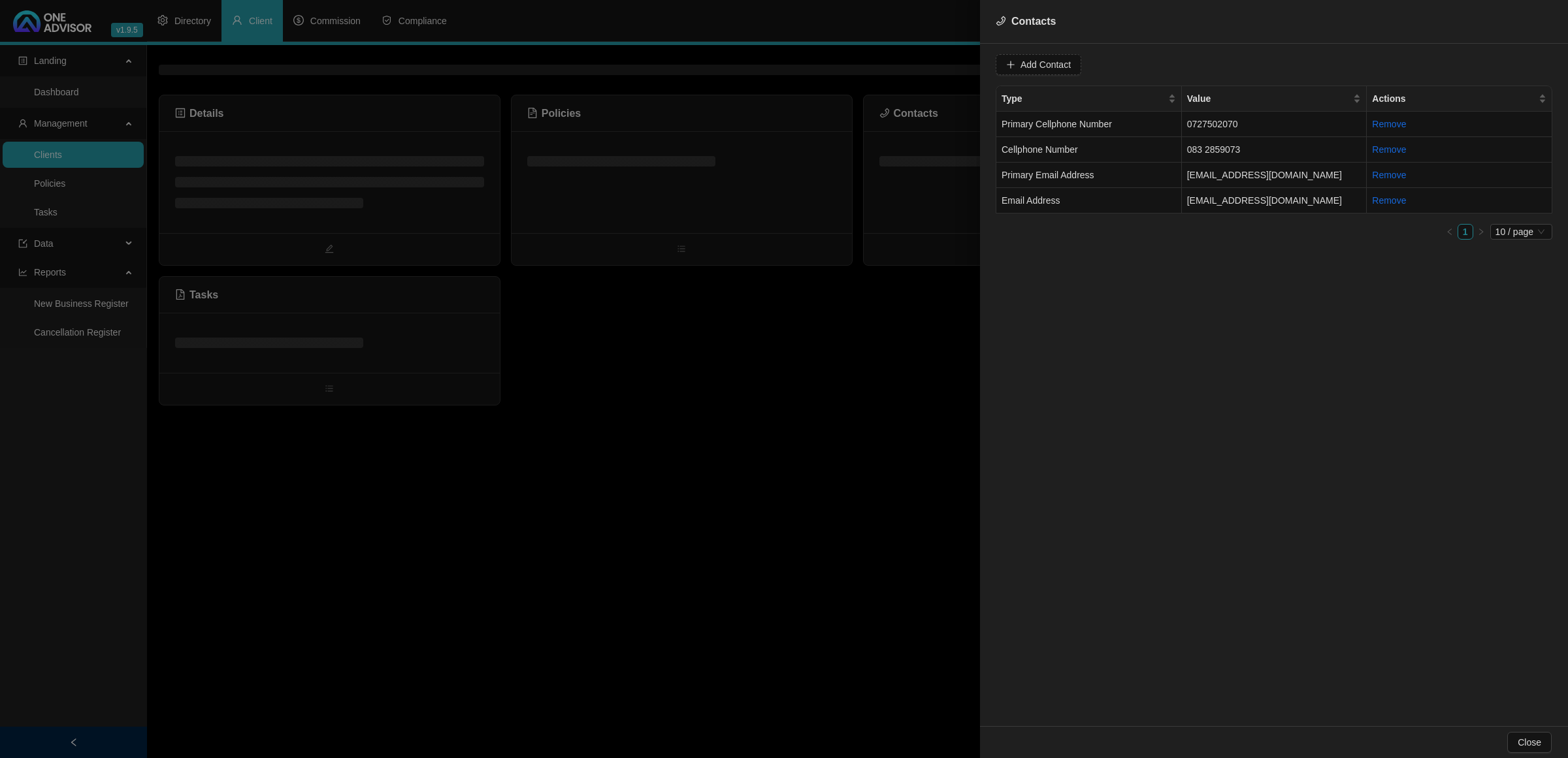
click at [713, 412] on div at bounding box center [784, 379] width 1568 height 758
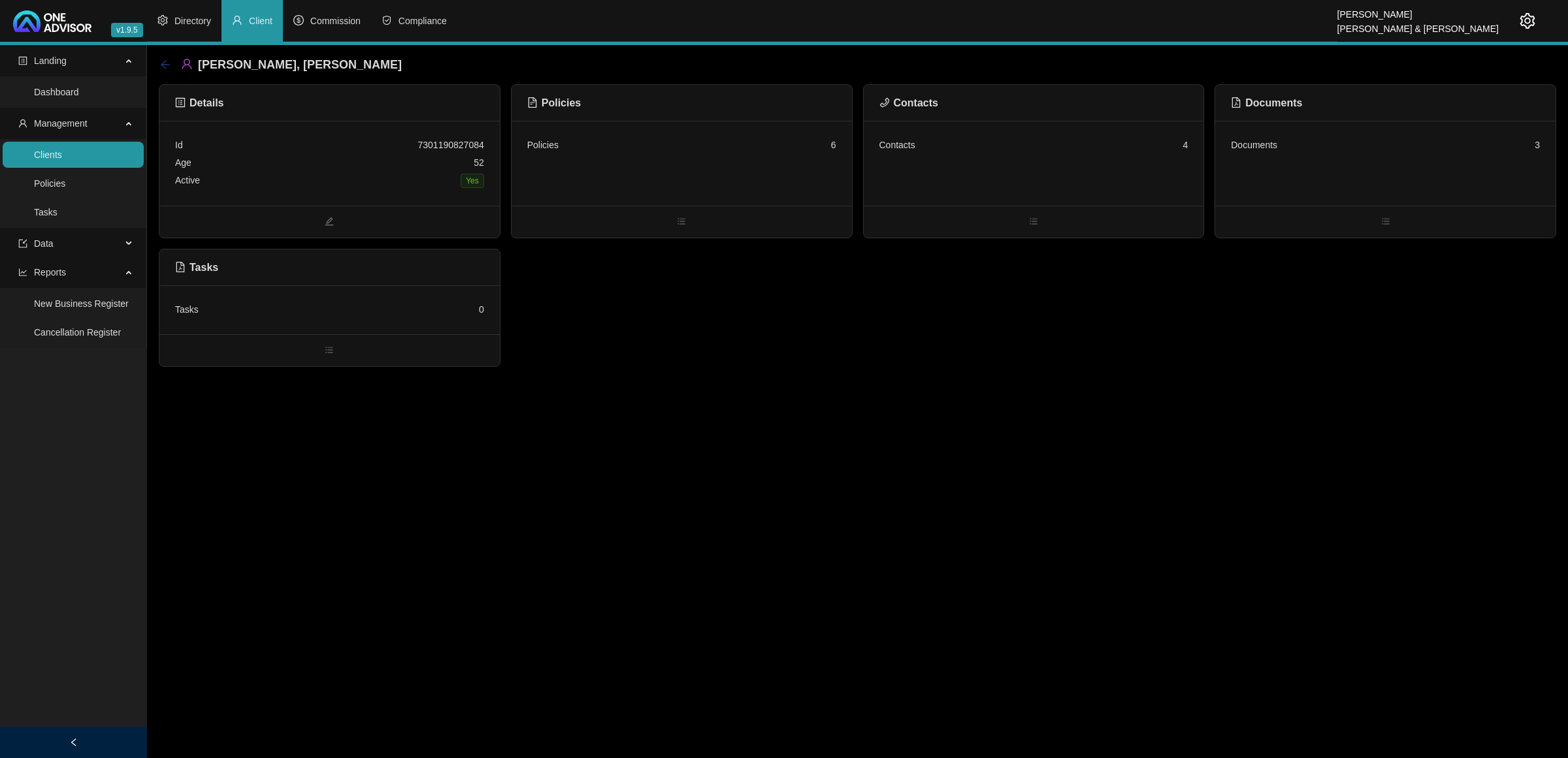
click at [164, 60] on icon "arrow-left" at bounding box center [164, 64] width 10 height 10
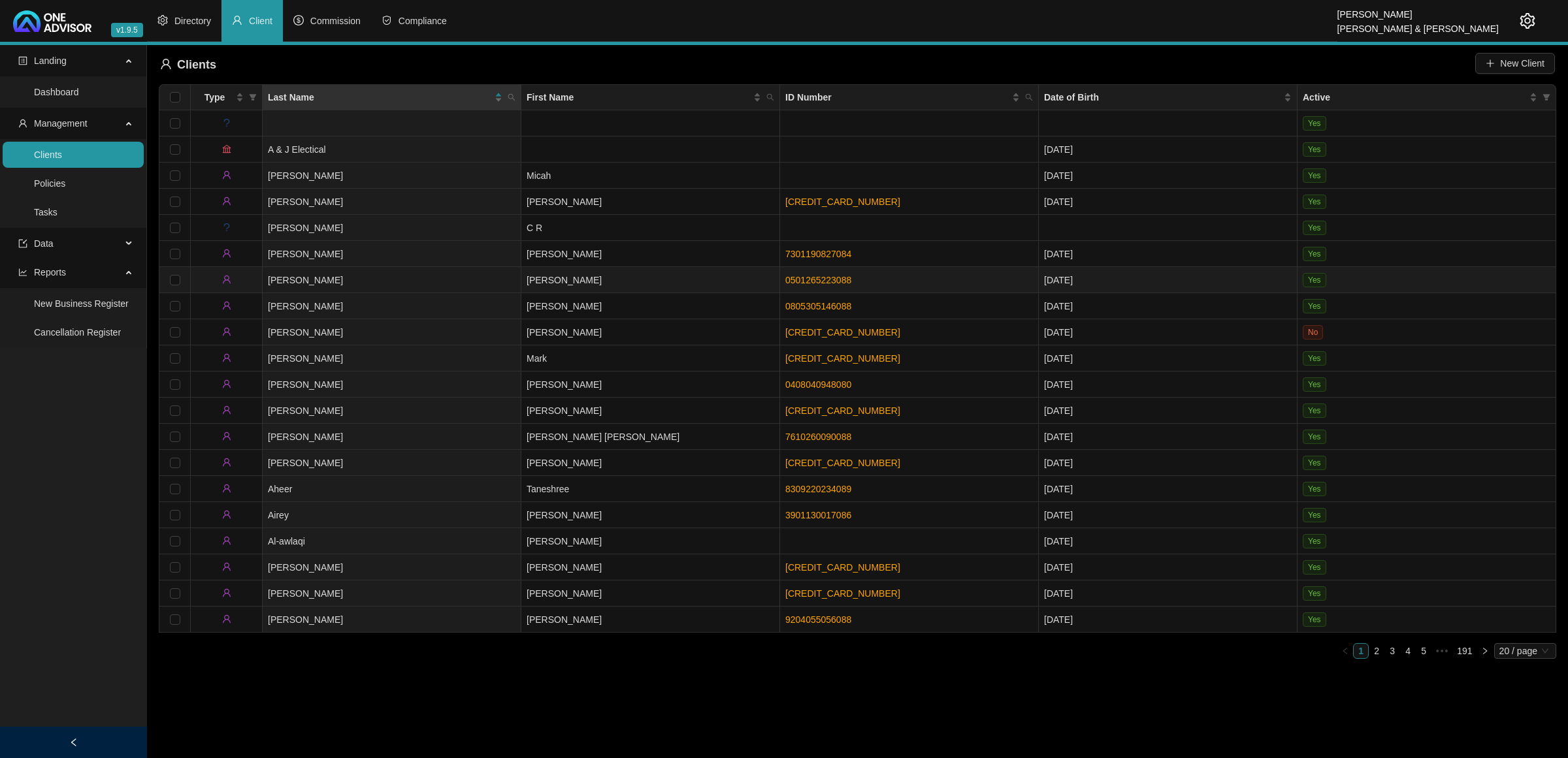
click at [413, 278] on td "[PERSON_NAME]" at bounding box center [392, 281] width 259 height 26
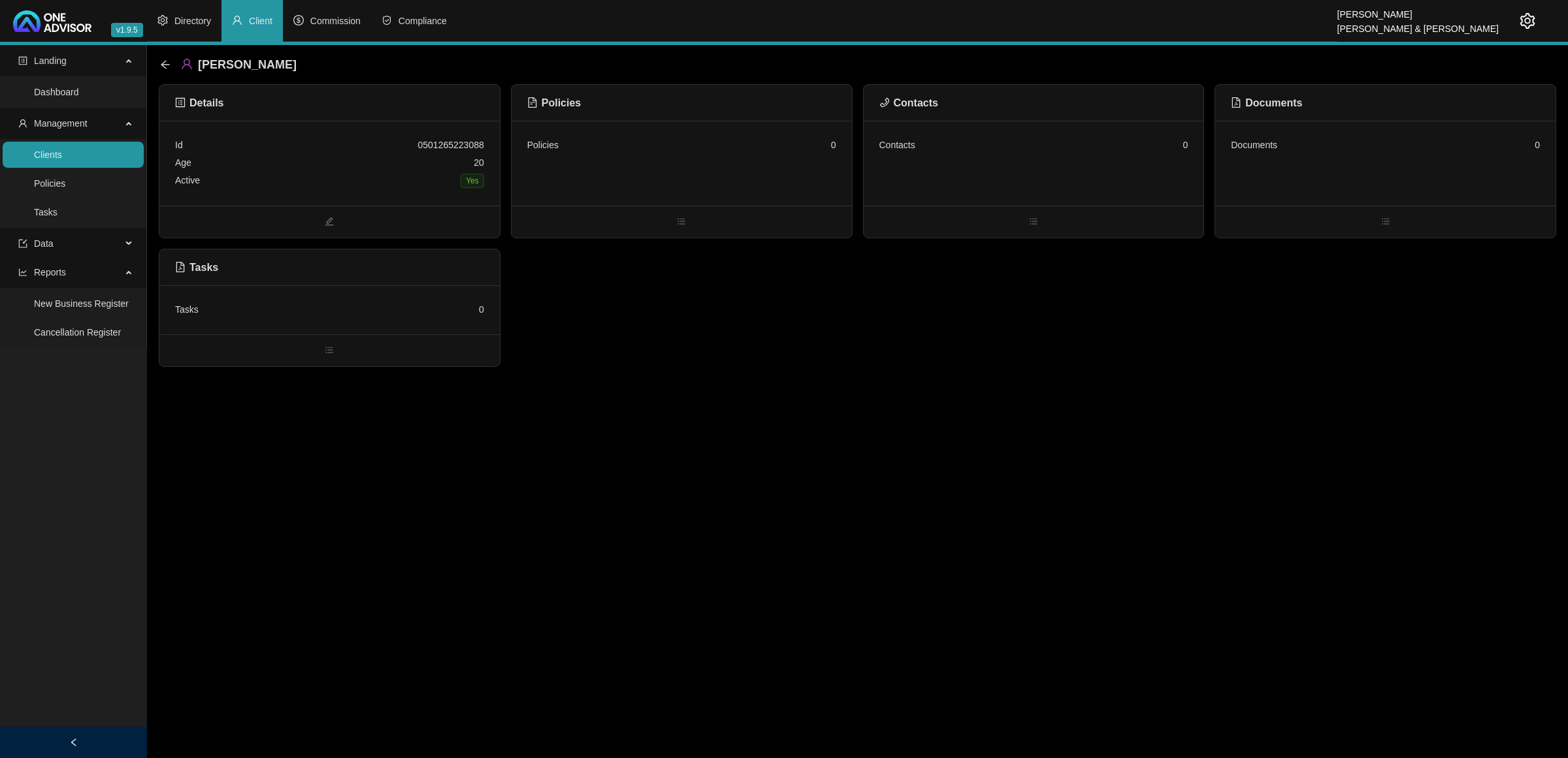
click at [171, 65] on div "[PERSON_NAME]" at bounding box center [232, 64] width 144 height 23
click at [165, 63] on icon "arrow-left" at bounding box center [164, 64] width 10 height 10
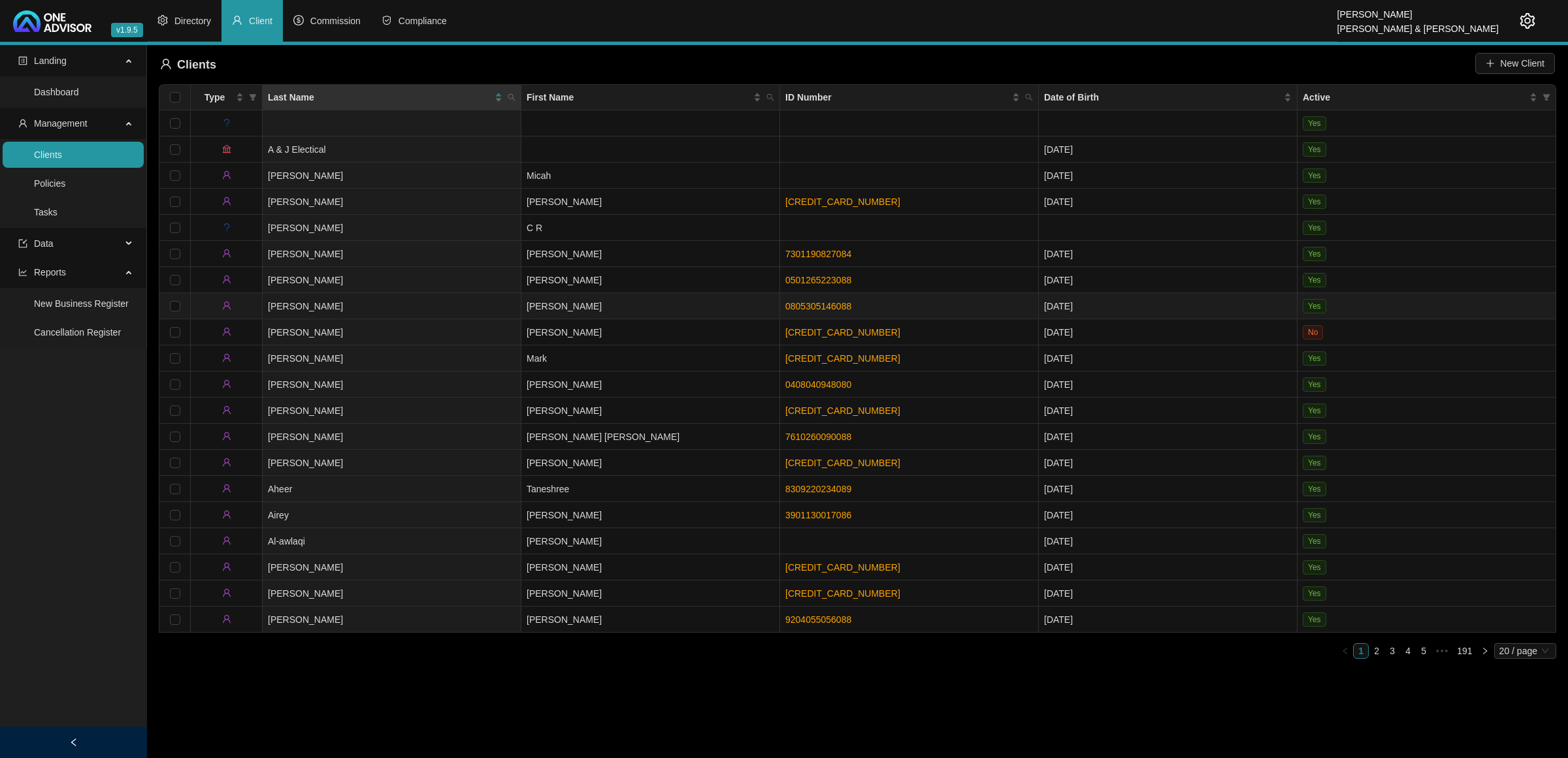
click at [409, 304] on td "[PERSON_NAME]" at bounding box center [392, 306] width 259 height 26
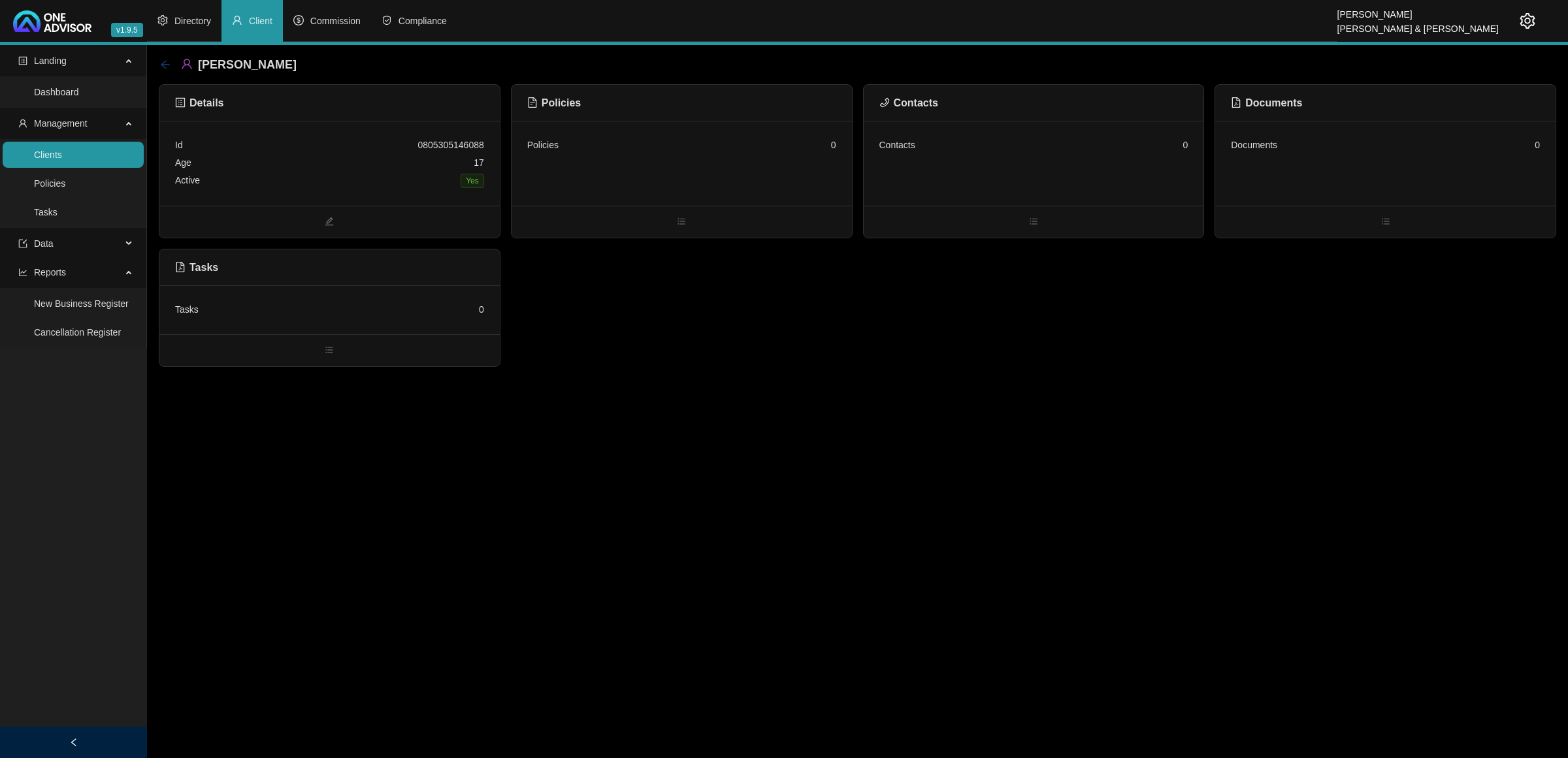
click at [164, 67] on icon "arrow-left" at bounding box center [164, 64] width 10 height 10
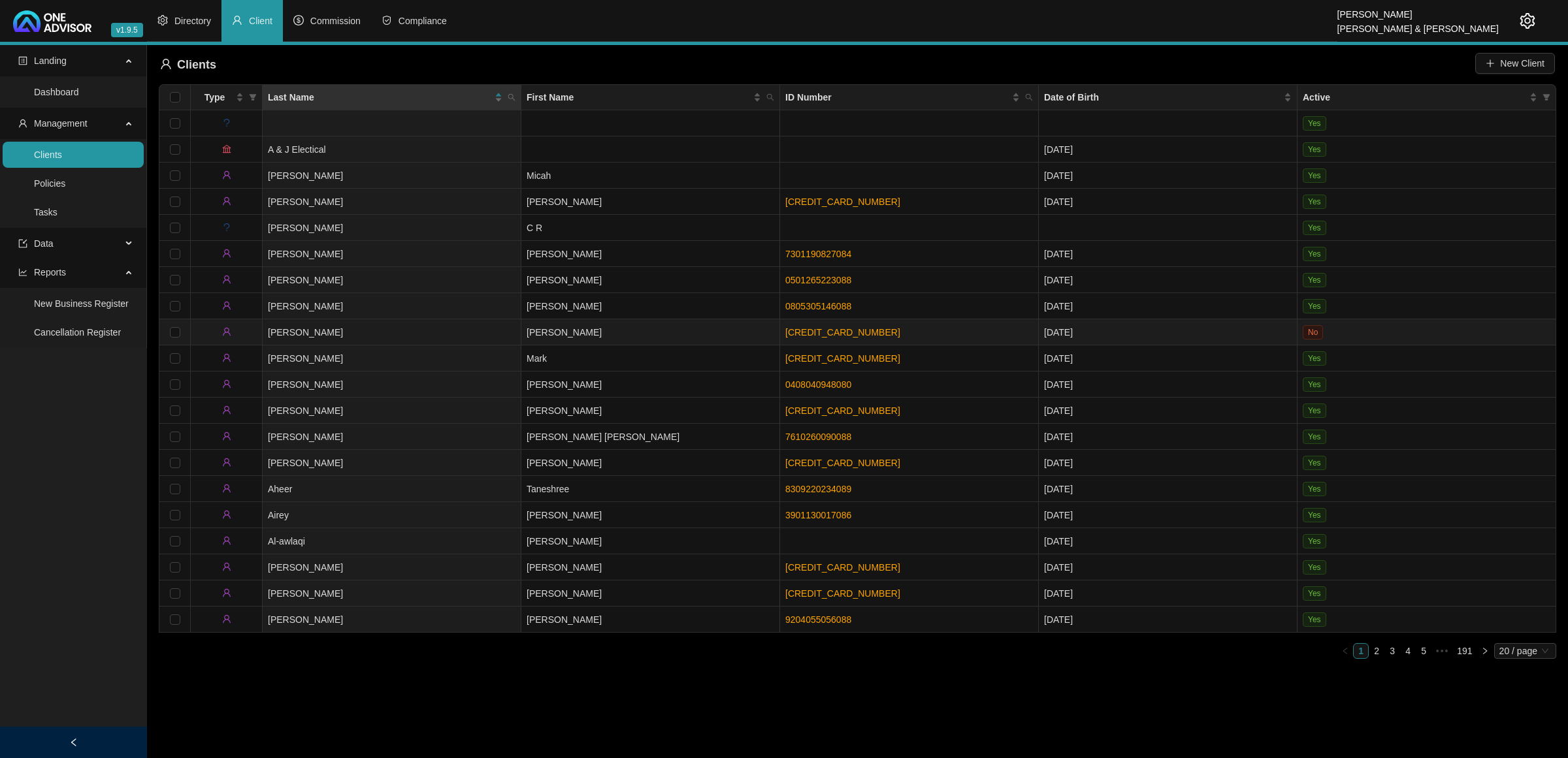
click at [428, 328] on td "[PERSON_NAME]" at bounding box center [392, 332] width 259 height 26
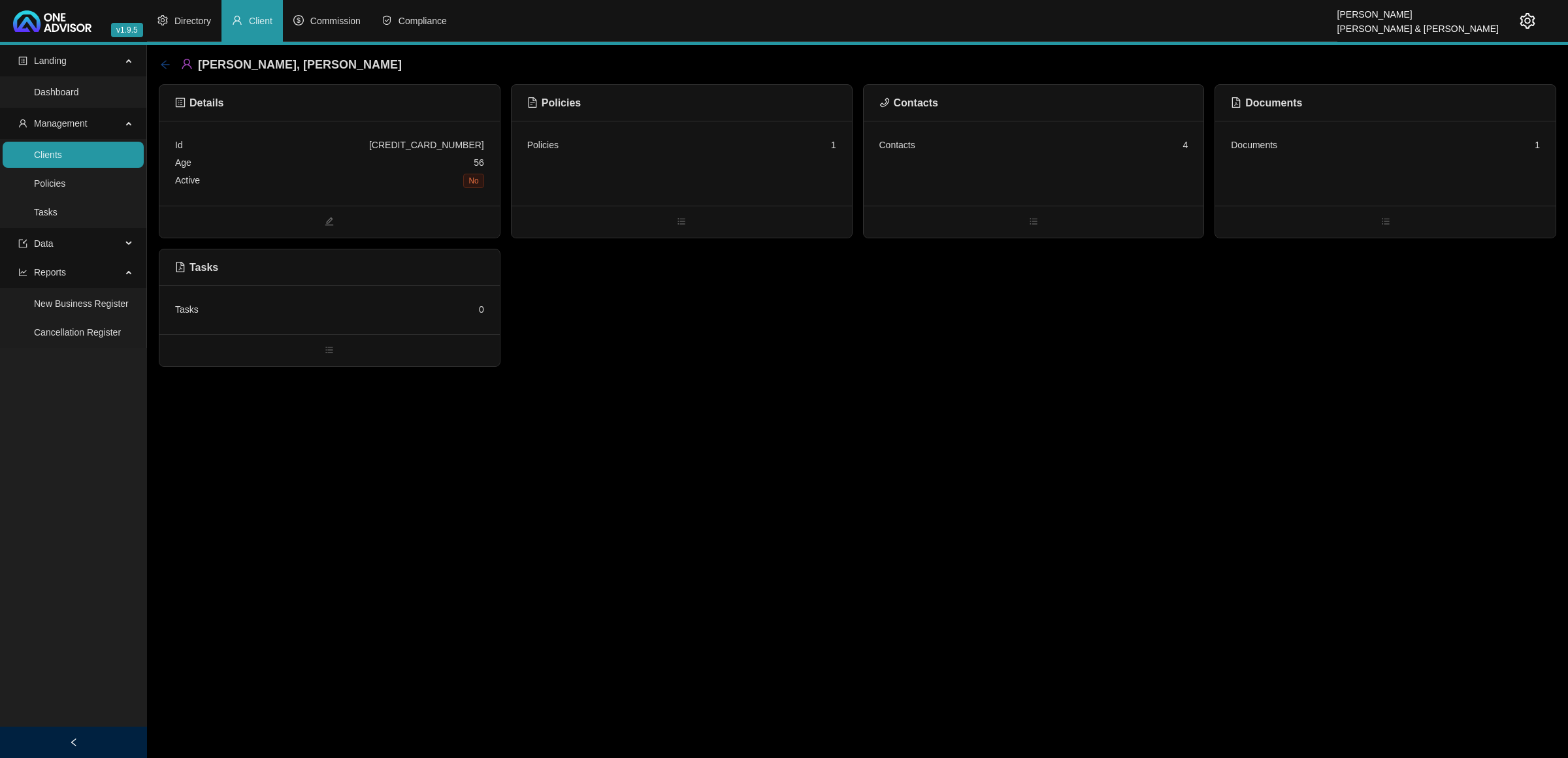
click at [162, 63] on icon "arrow-left" at bounding box center [164, 64] width 10 height 10
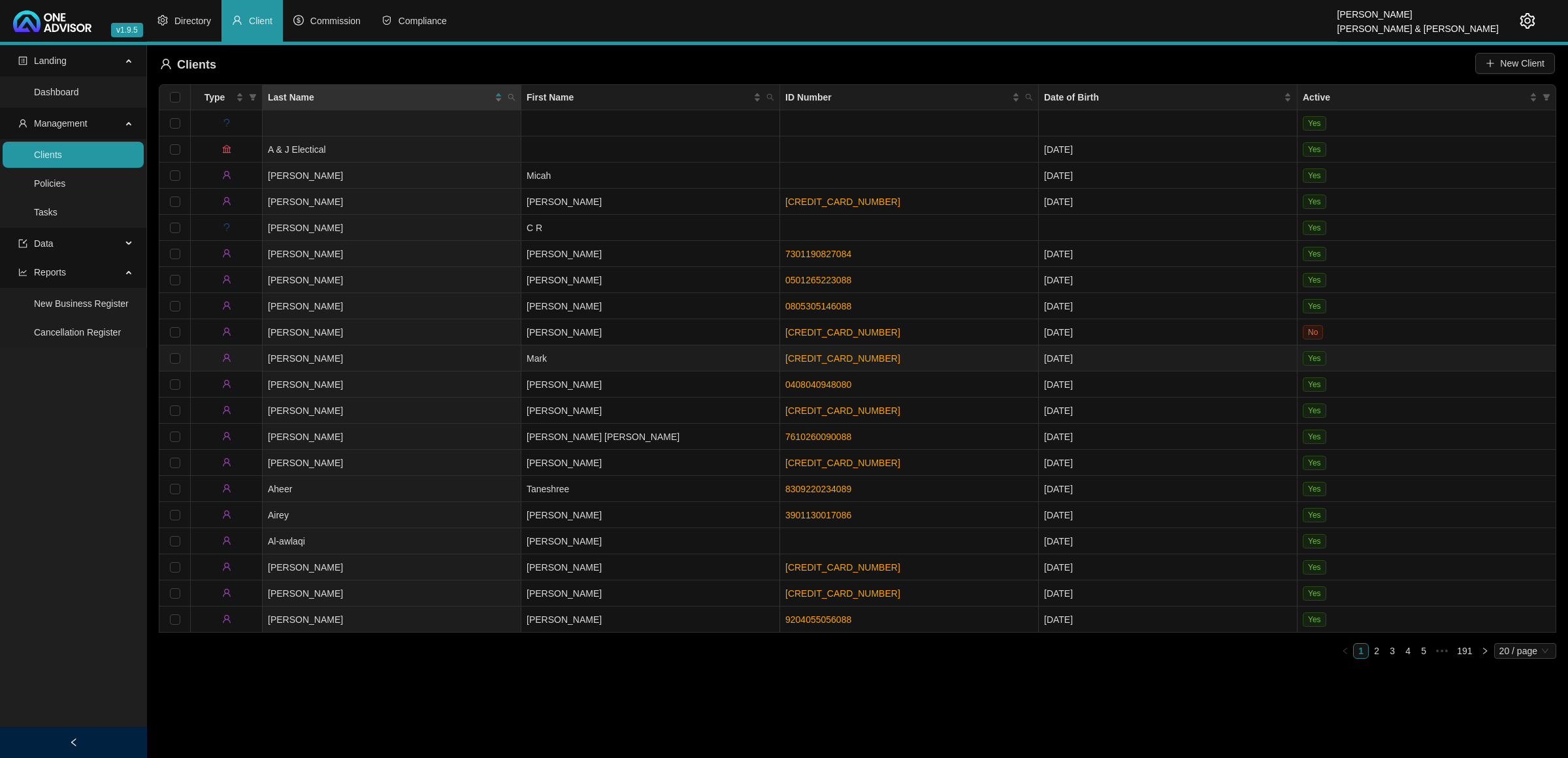
click at [330, 357] on td "[PERSON_NAME]" at bounding box center [392, 359] width 259 height 26
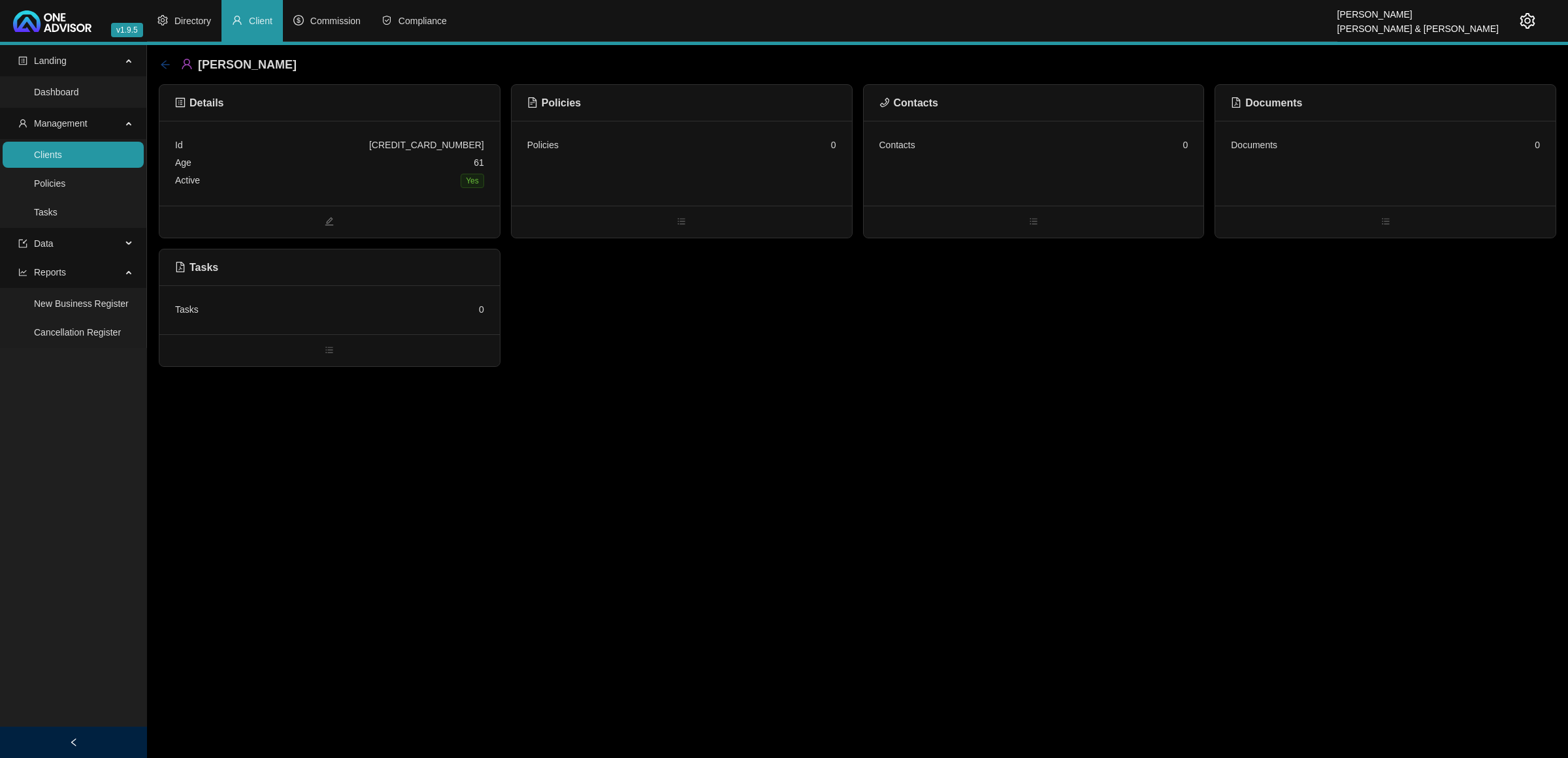
click at [168, 60] on icon "arrow-left" at bounding box center [164, 64] width 10 height 10
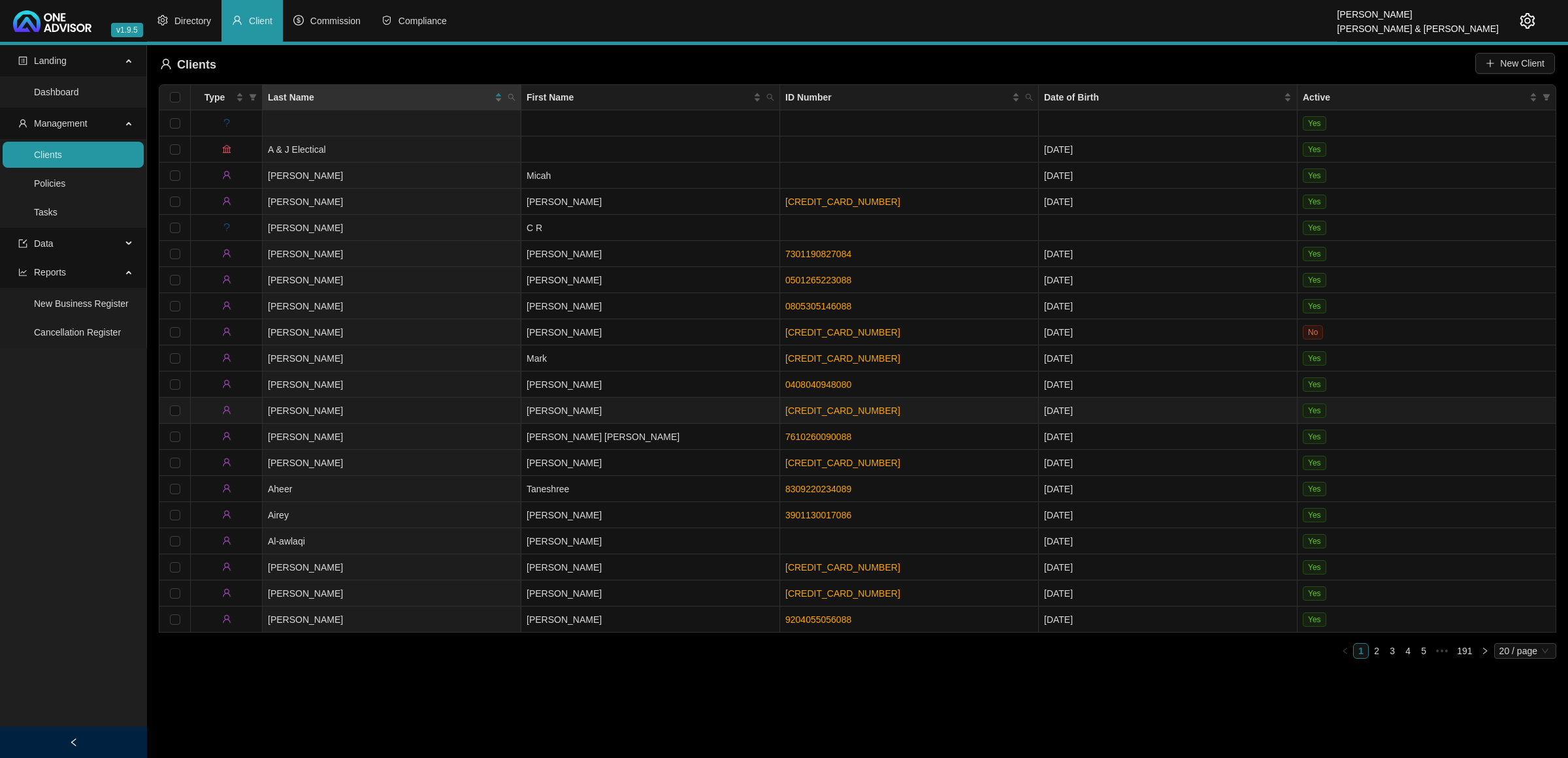
click at [404, 408] on td "[PERSON_NAME]" at bounding box center [392, 411] width 259 height 26
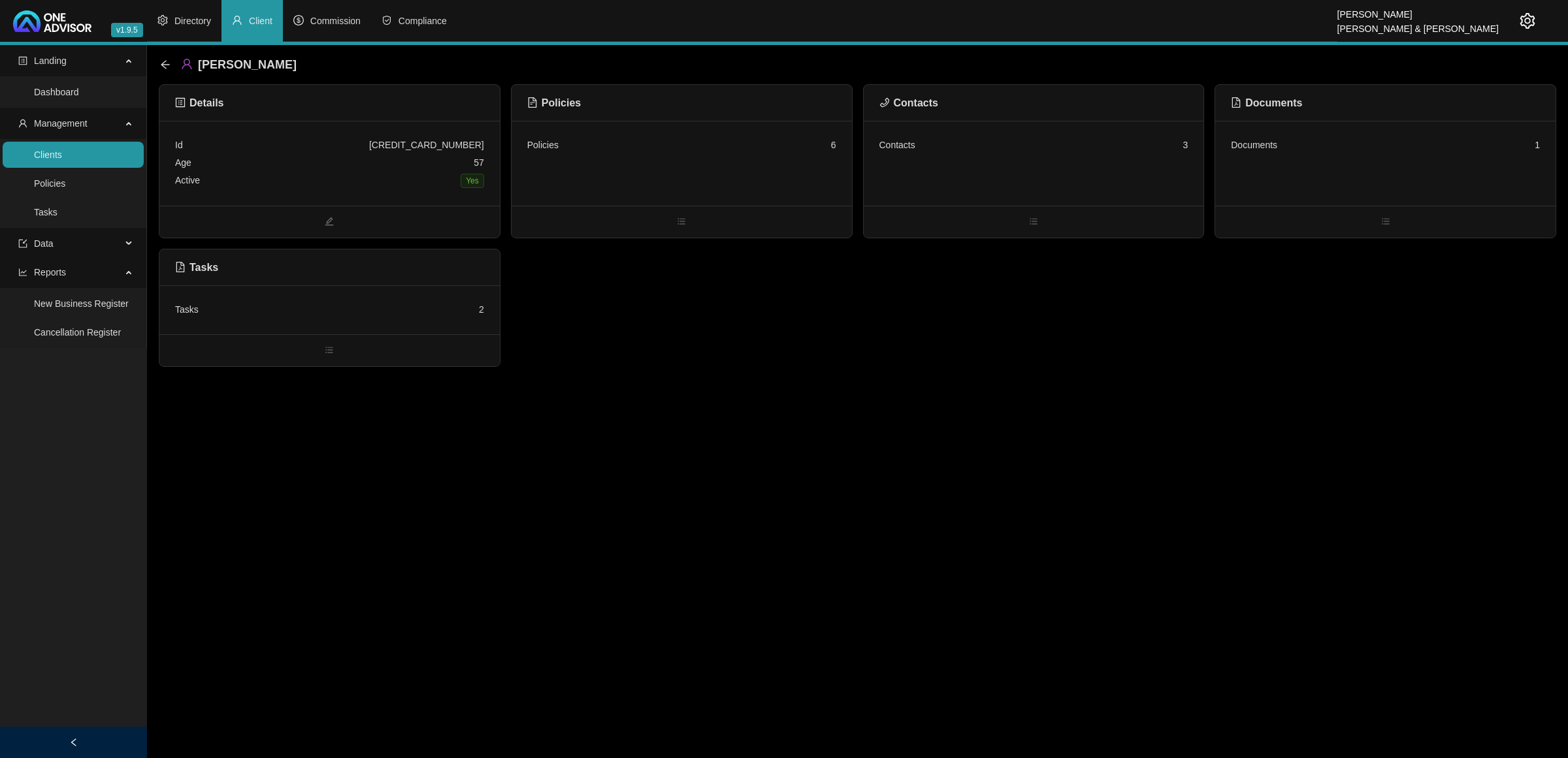
click at [1005, 157] on div "Contacts 3" at bounding box center [1034, 164] width 340 height 85
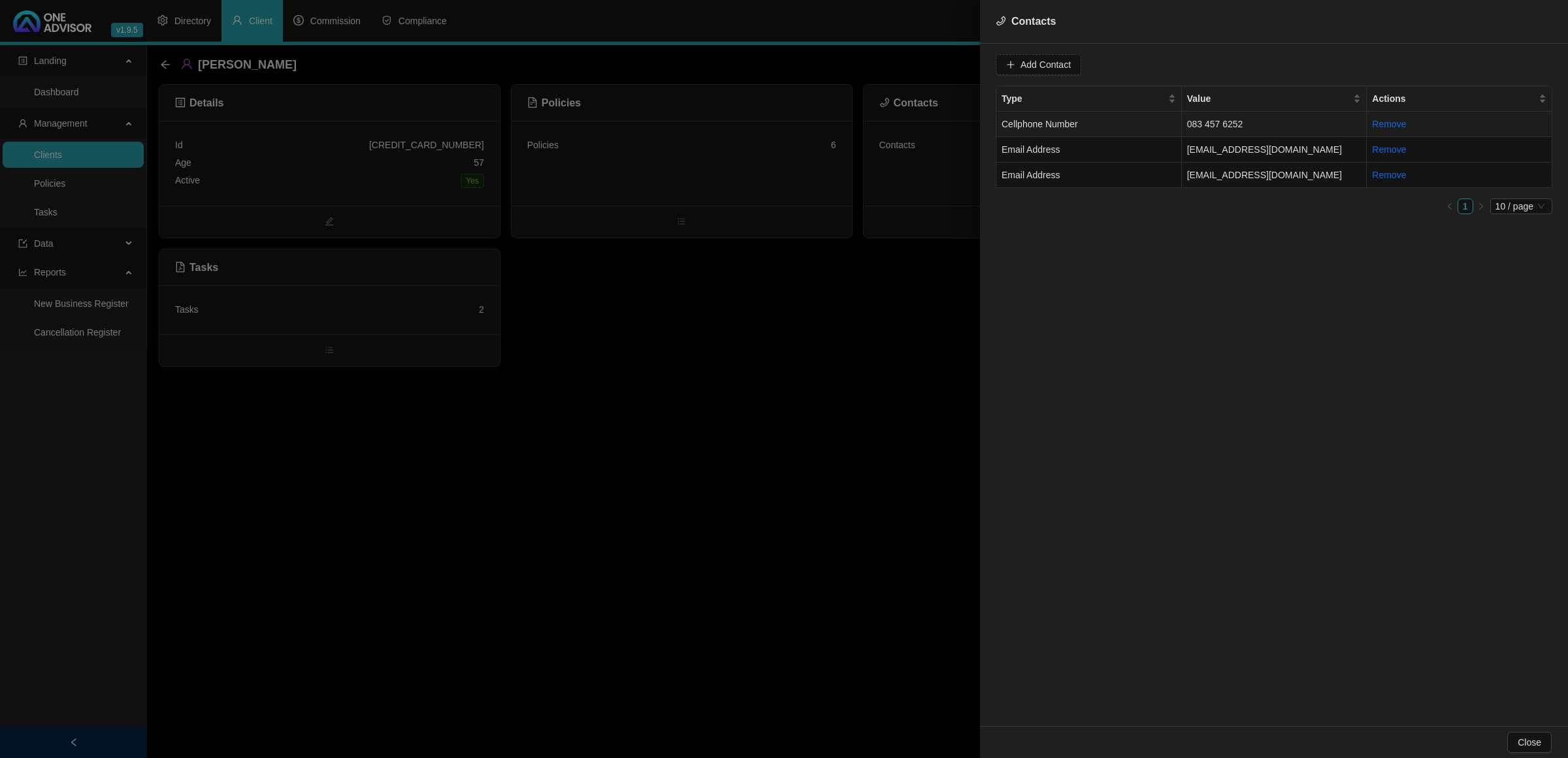
click at [1112, 126] on td "Cellphone Number" at bounding box center [1089, 124] width 185 height 26
click at [1218, 69] on span "Cellphone Number" at bounding box center [1245, 64] width 82 height 19
click at [1223, 132] on div "Primary Cellphone Number" at bounding box center [1232, 133] width 77 height 15
click at [1403, 65] on span "Update Contact" at bounding box center [1402, 64] width 64 height 15
click at [755, 157] on div at bounding box center [784, 379] width 1568 height 758
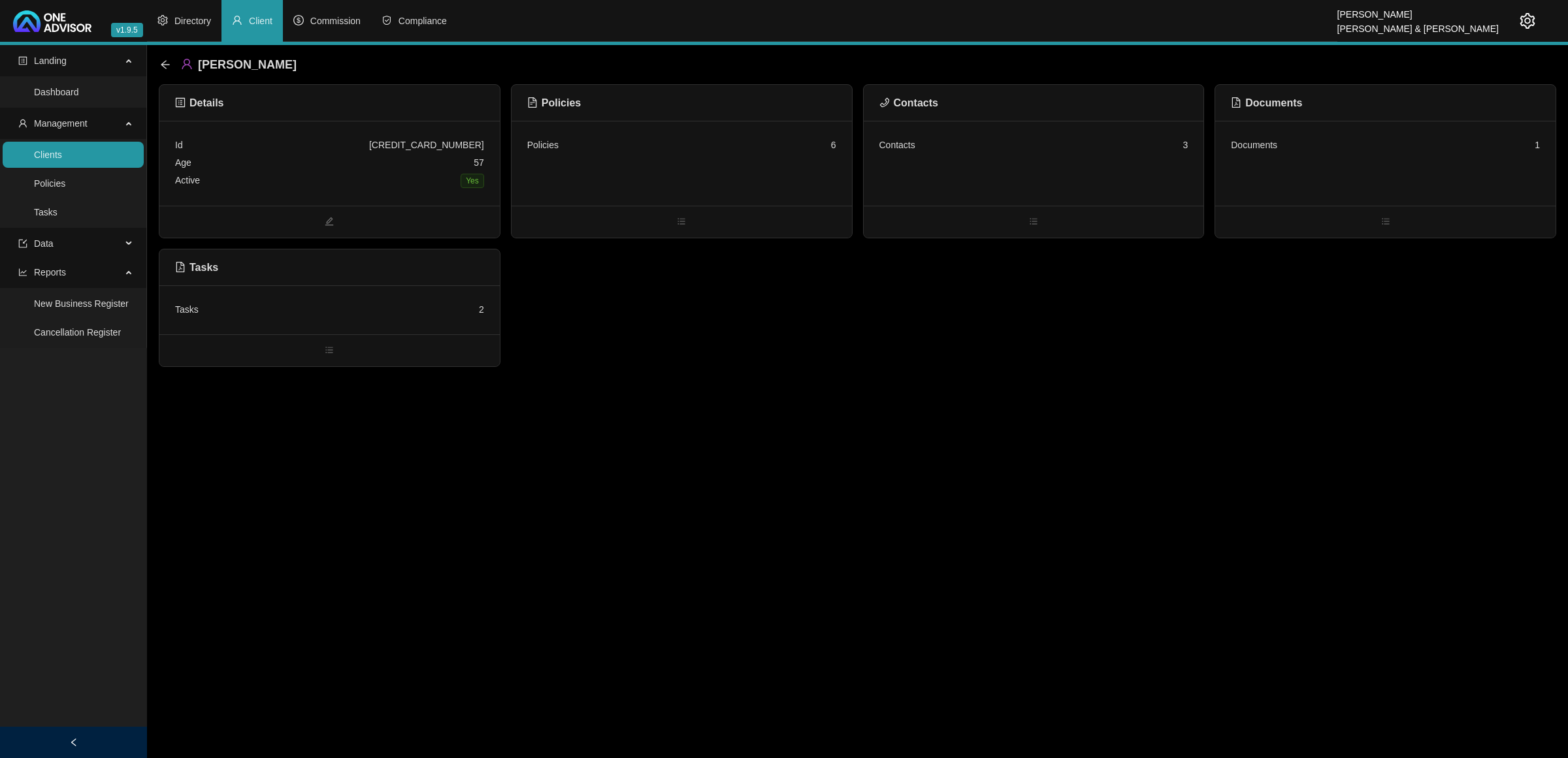
click at [755, 157] on div "Policies 6" at bounding box center [682, 164] width 340 height 85
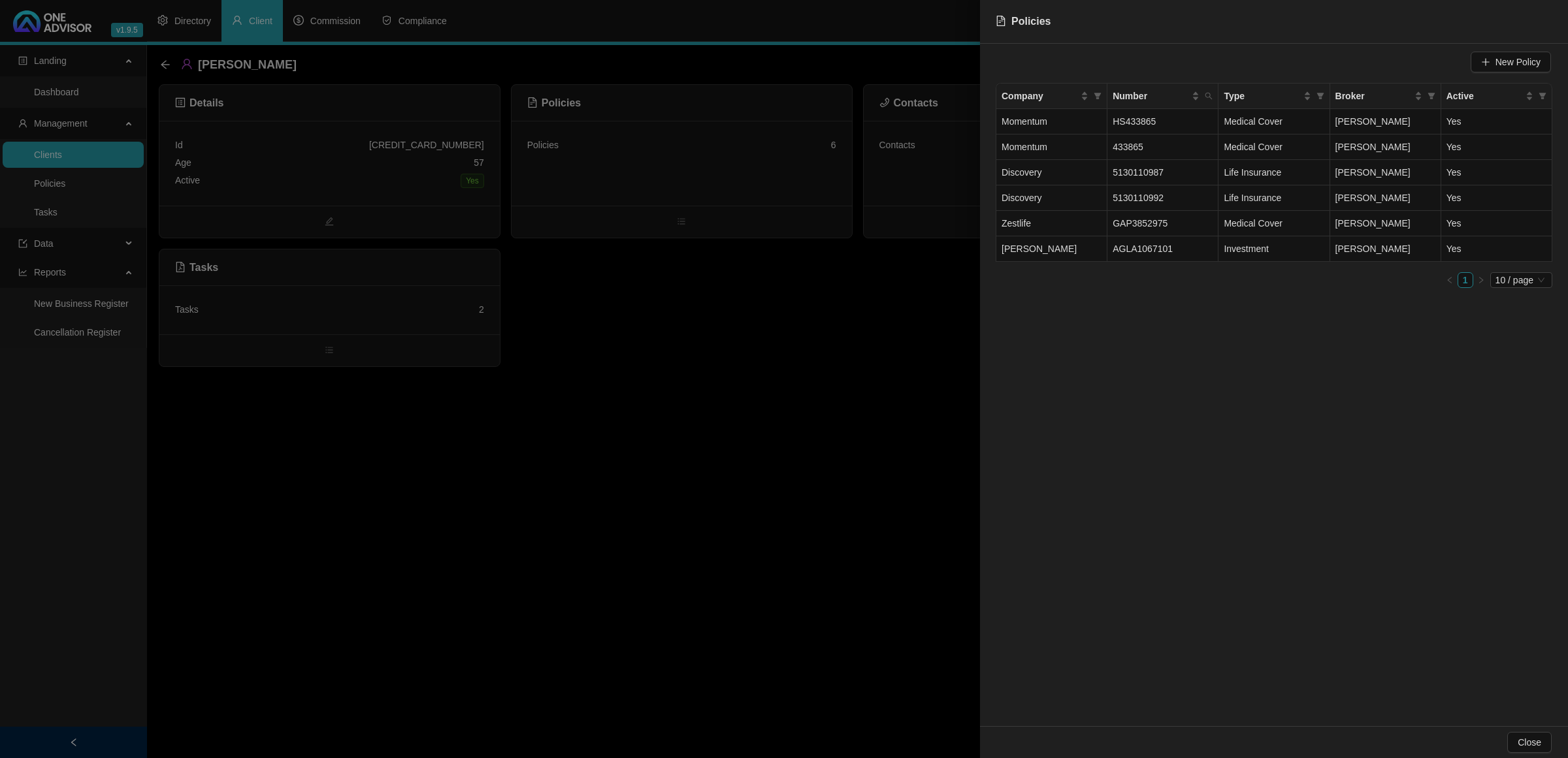
click at [790, 339] on div at bounding box center [784, 379] width 1568 height 758
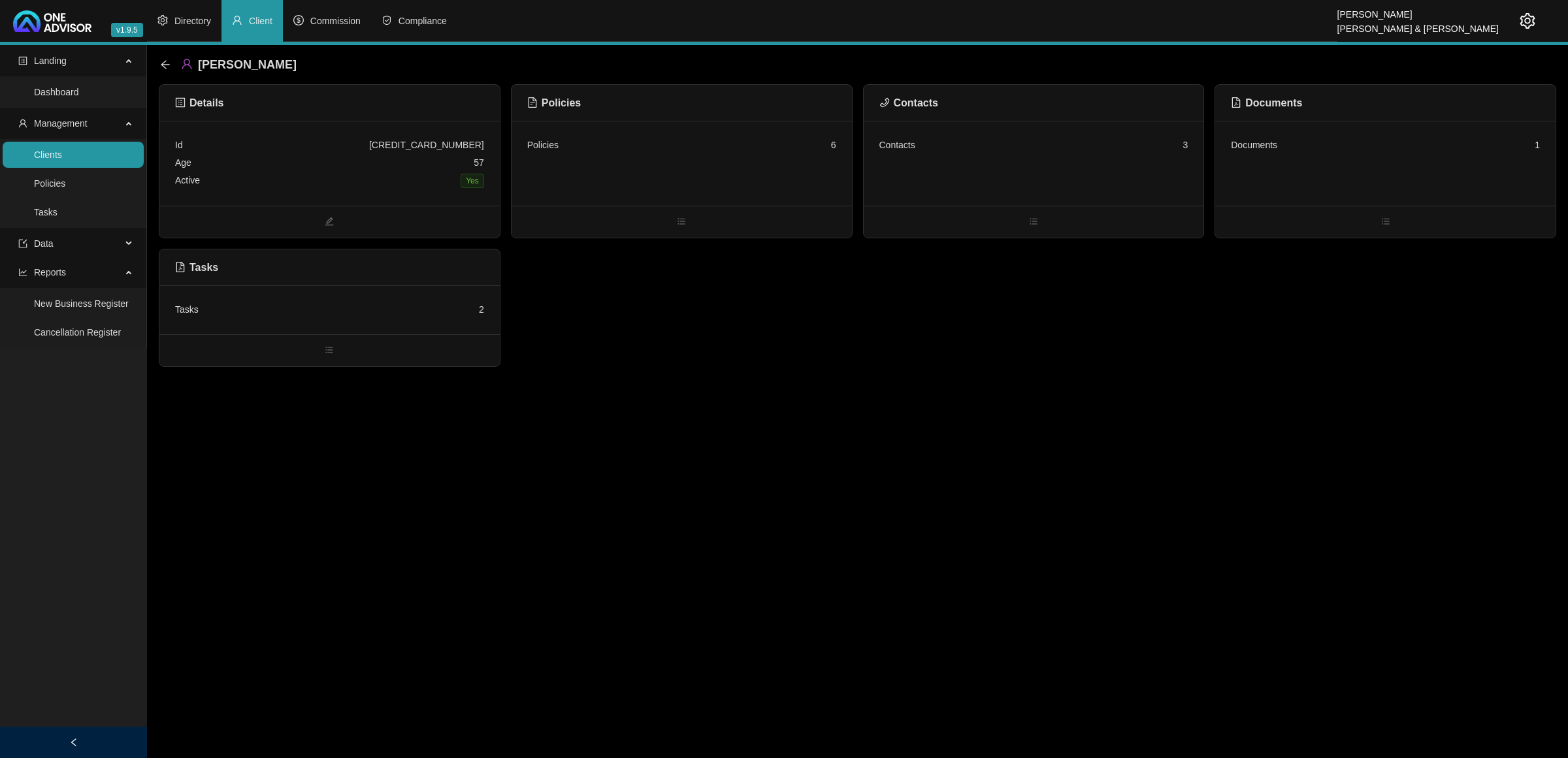
click at [983, 189] on div "Contacts 3" at bounding box center [1034, 164] width 340 height 85
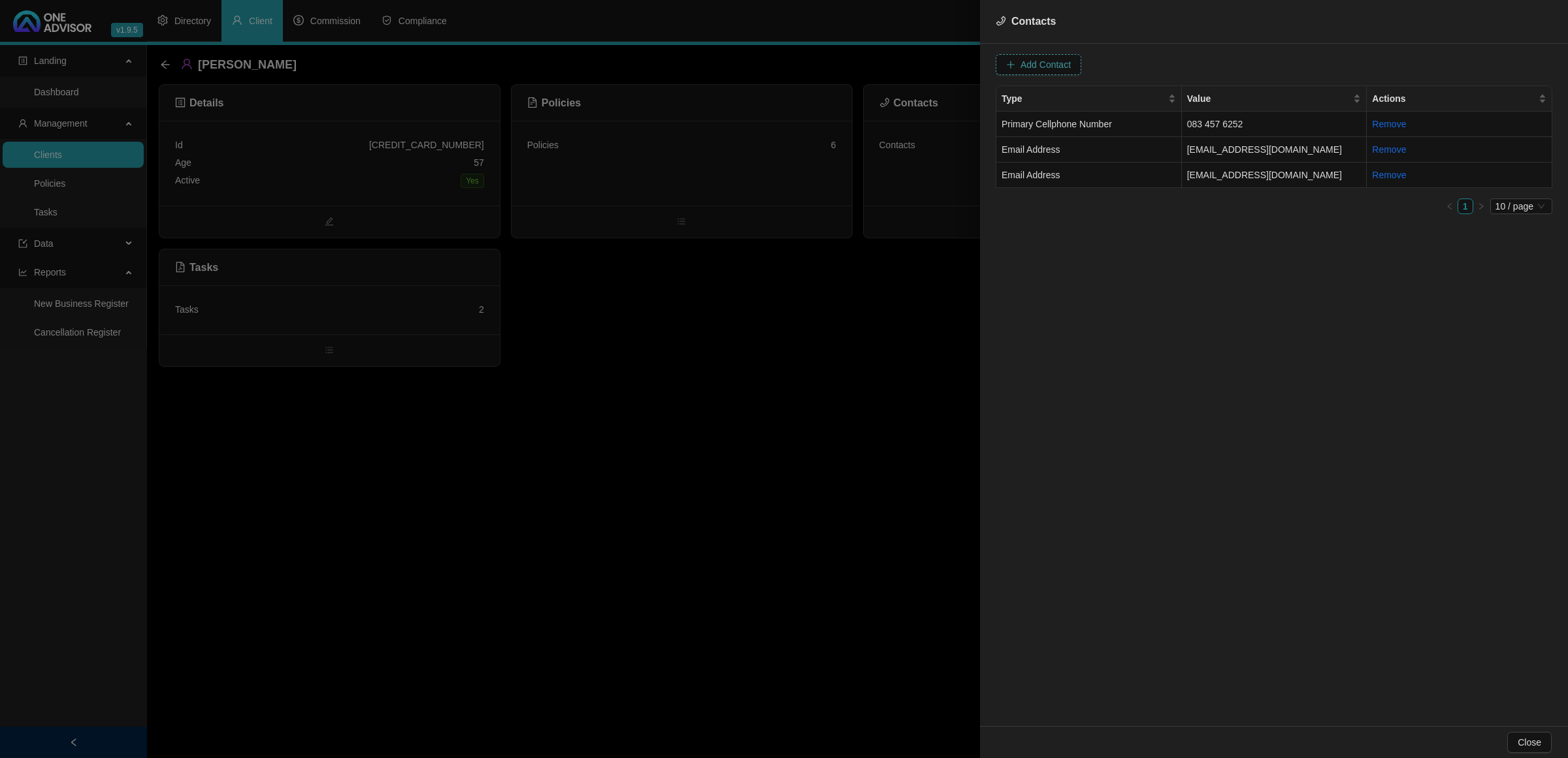
click at [1035, 60] on span "Add Contact" at bounding box center [1045, 64] width 50 height 15
click at [1204, 68] on span at bounding box center [1245, 64] width 82 height 19
type input "[EMAIL_ADDRESS][DOMAIN_NAME]"
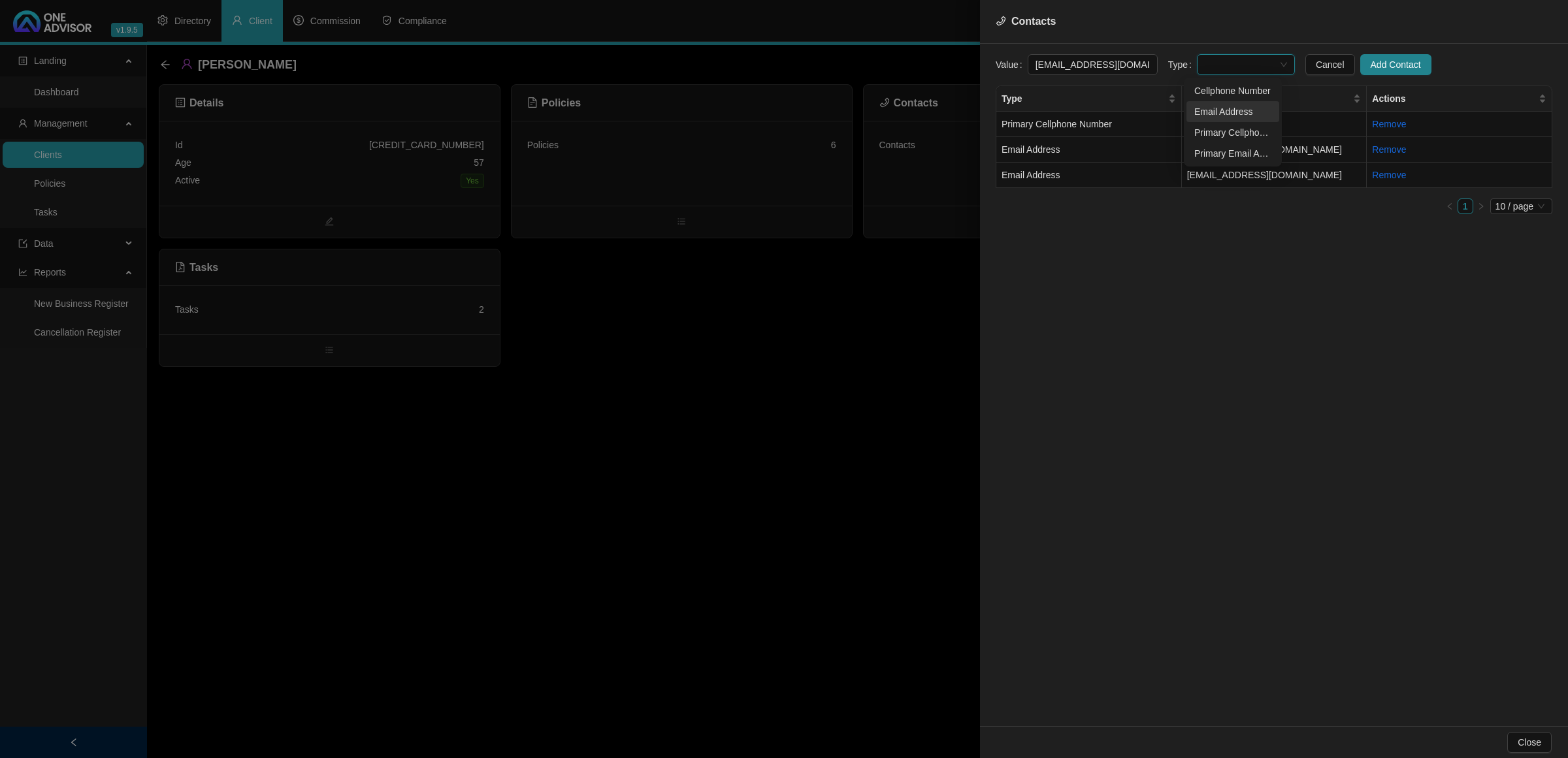
click at [1219, 106] on div "Email Address" at bounding box center [1232, 112] width 77 height 15
click at [1235, 68] on span "Email Address" at bounding box center [1245, 64] width 82 height 19
click at [1230, 147] on div "Primary Email Address" at bounding box center [1232, 153] width 77 height 15
click at [1370, 64] on span "Add Contact" at bounding box center [1395, 64] width 50 height 15
click at [693, 373] on div at bounding box center [784, 379] width 1568 height 758
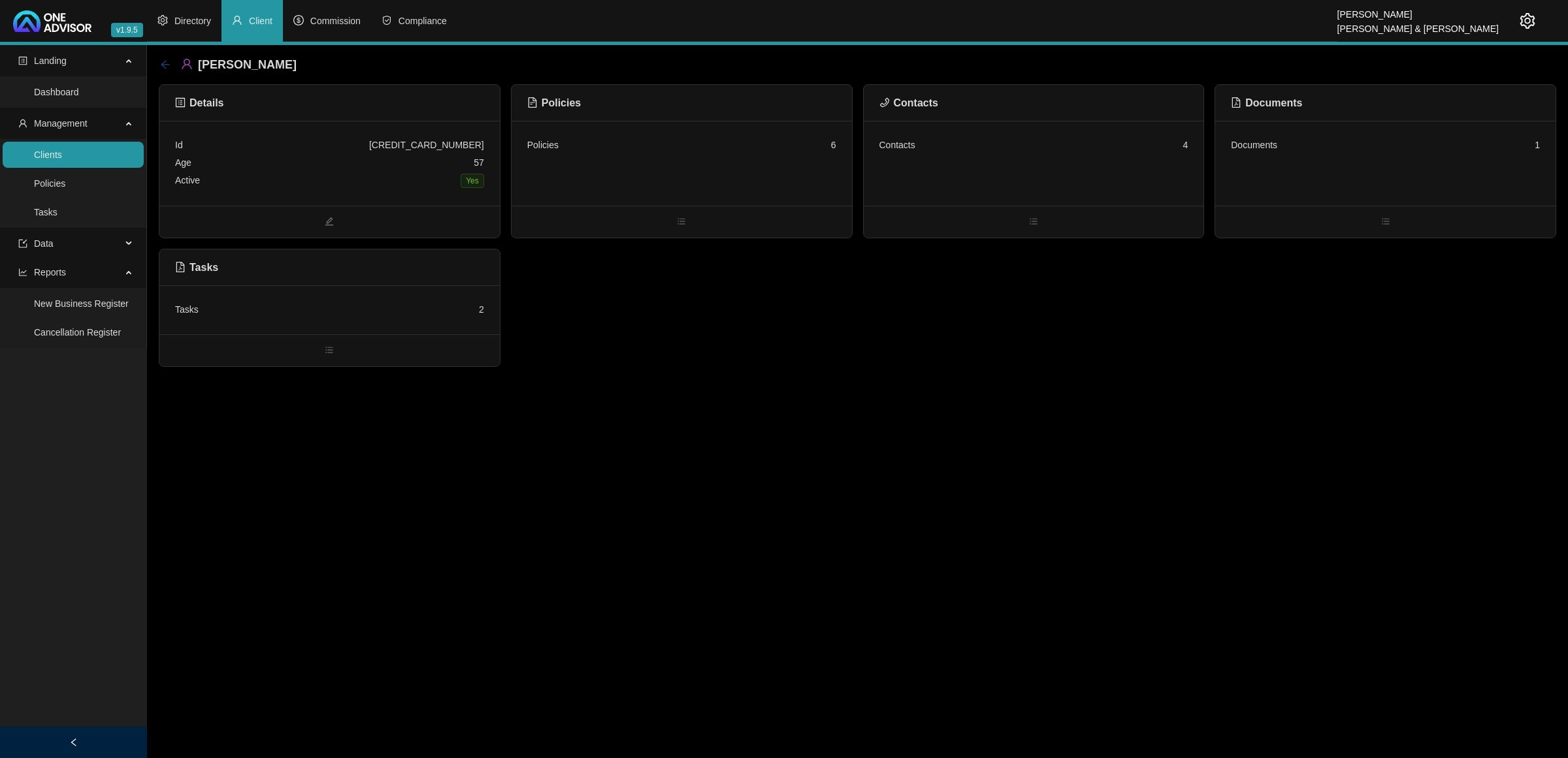
click at [170, 64] on icon "arrow-left" at bounding box center [164, 64] width 10 height 10
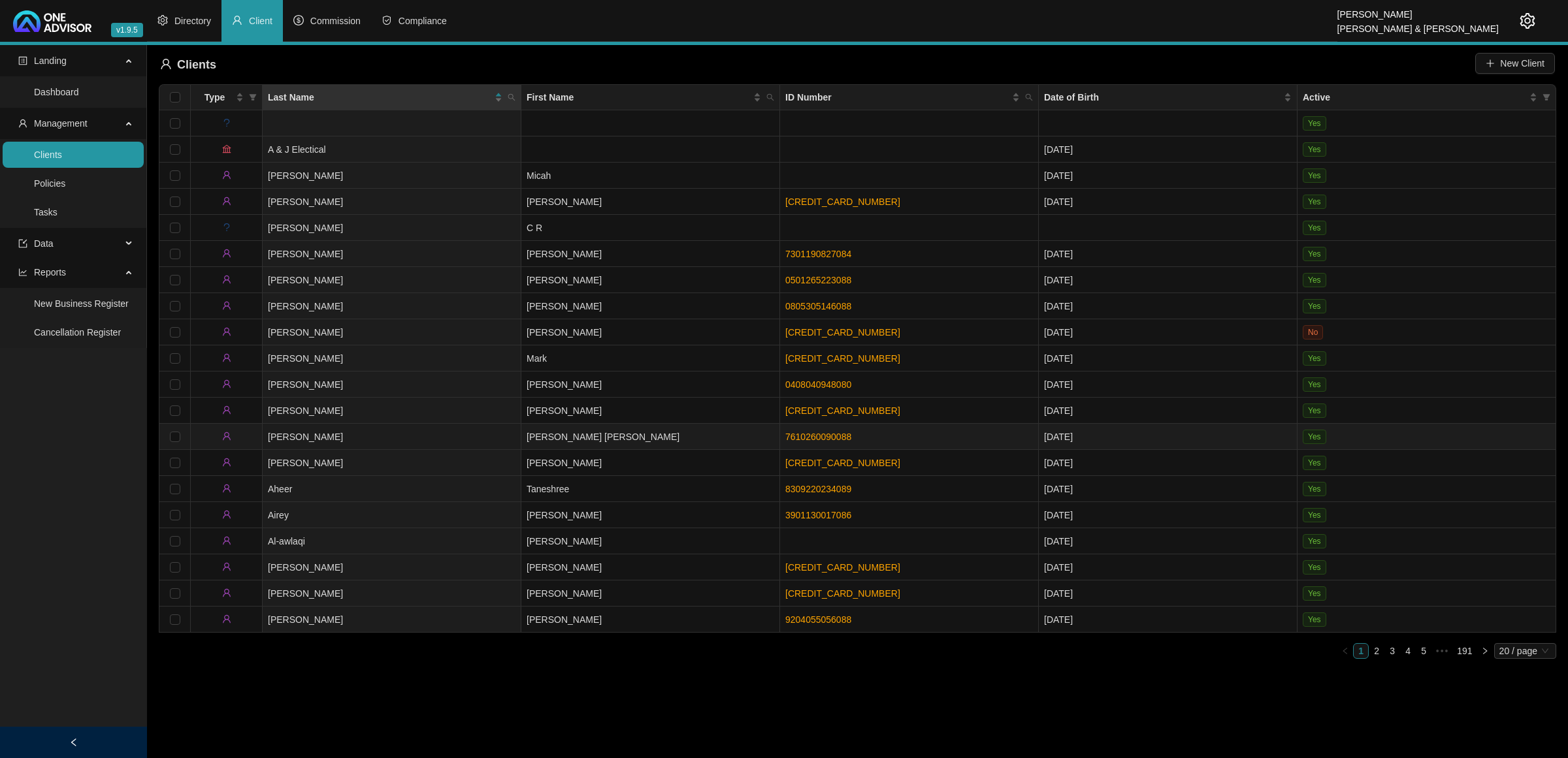
click at [363, 436] on td "[PERSON_NAME]" at bounding box center [392, 437] width 259 height 26
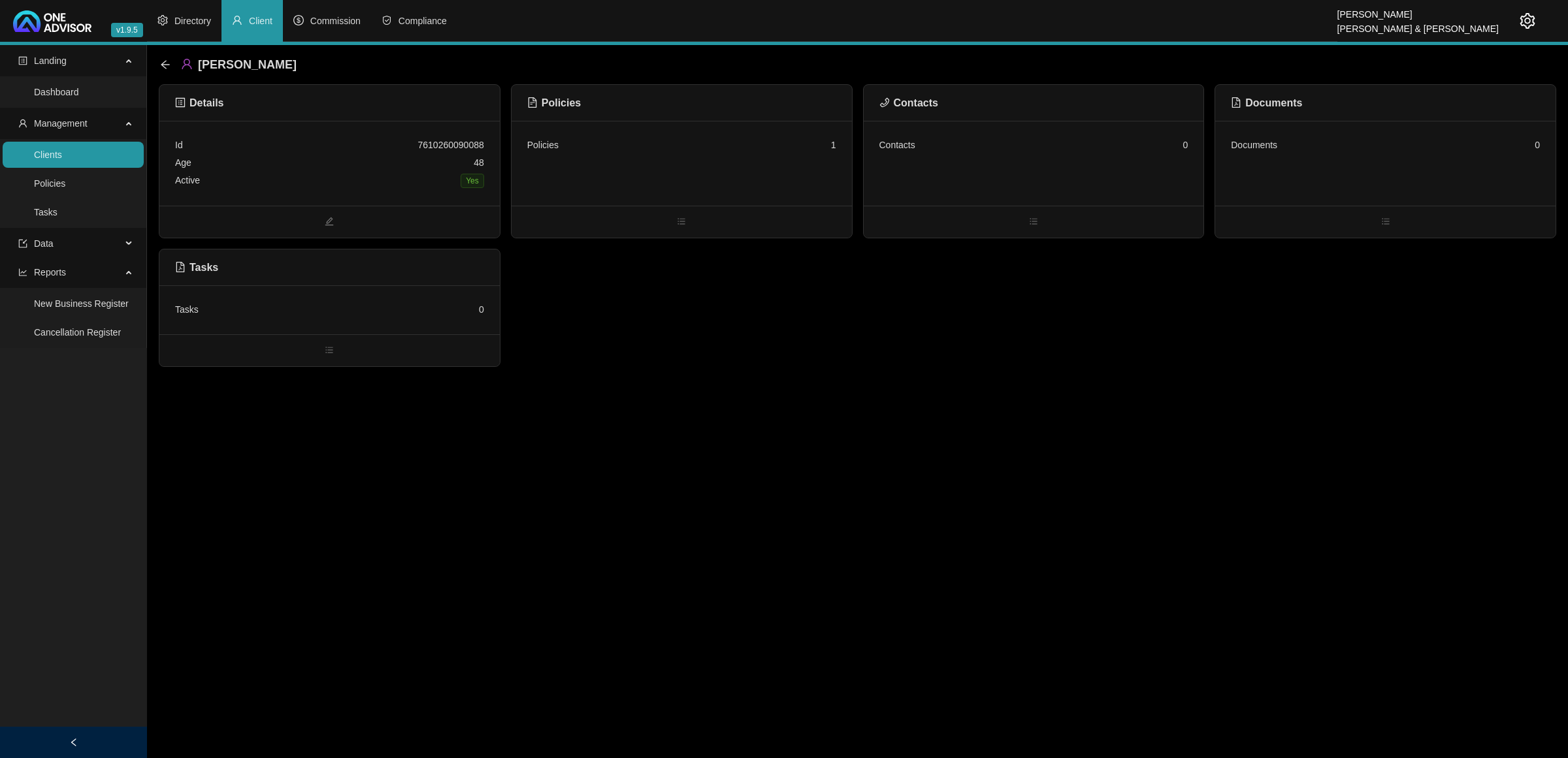
click at [744, 167] on div "Policies 1" at bounding box center [682, 164] width 340 height 85
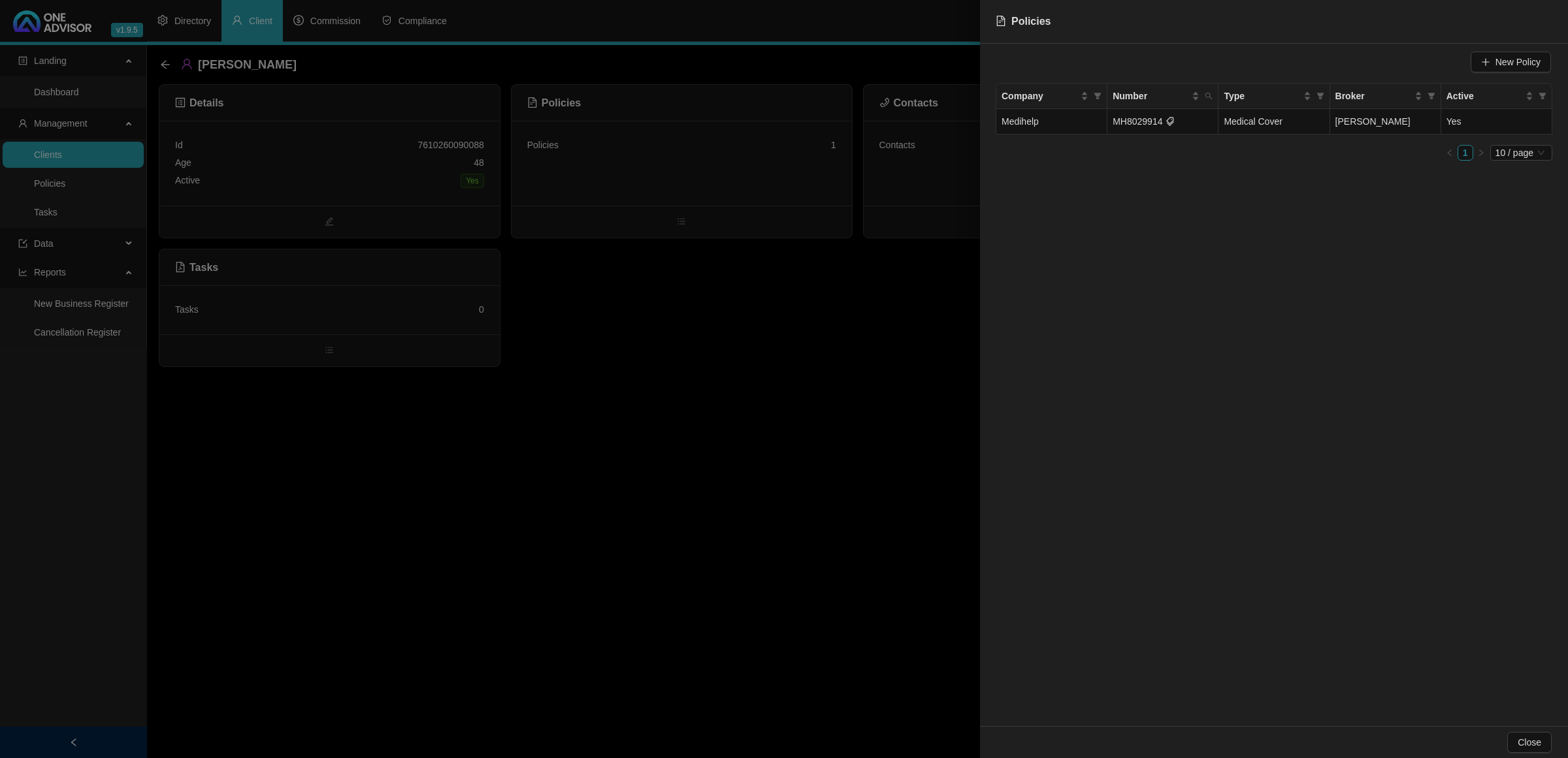
click at [181, 66] on div at bounding box center [784, 379] width 1568 height 758
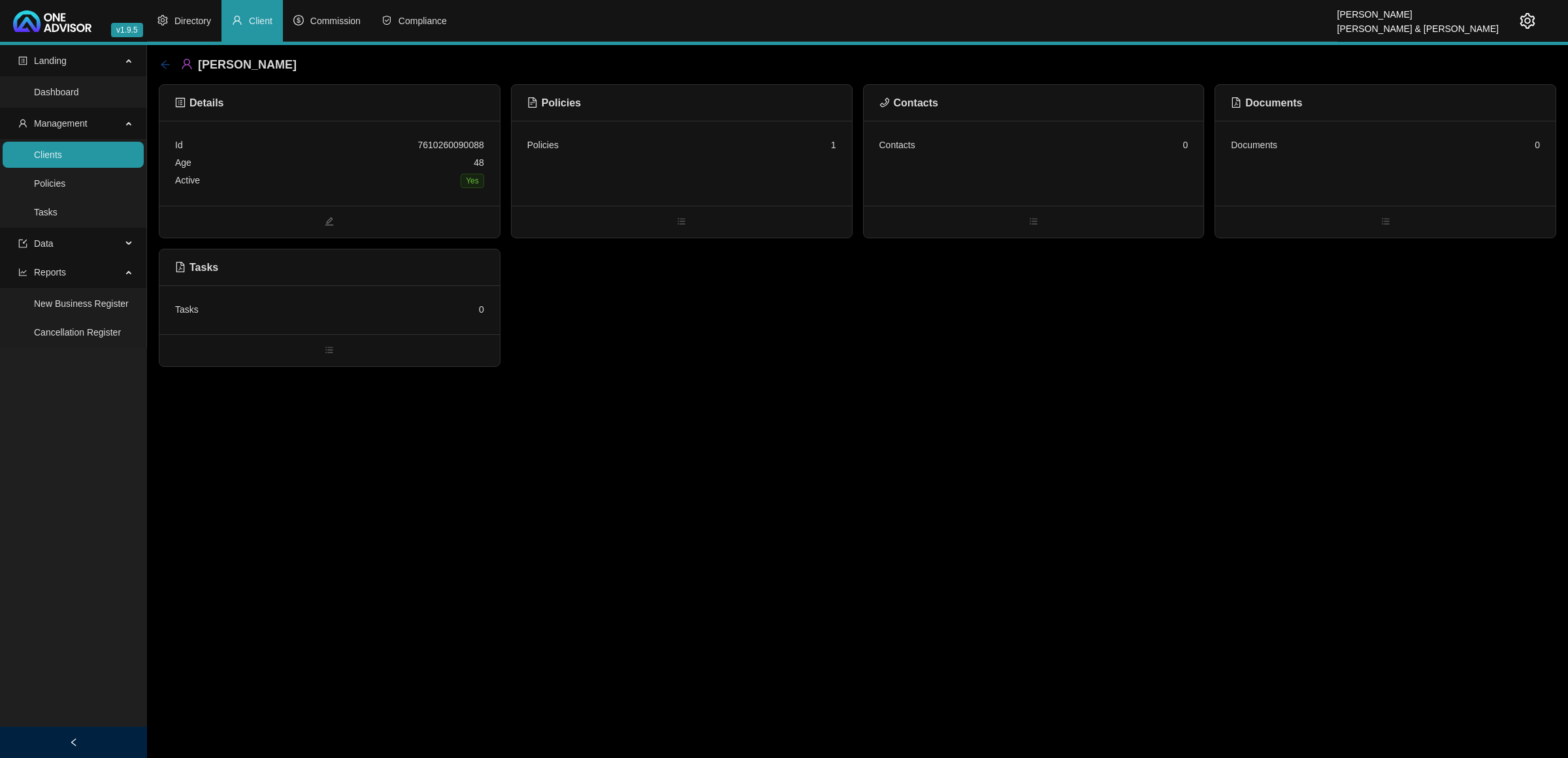
click at [168, 62] on icon "arrow-left" at bounding box center [164, 64] width 10 height 10
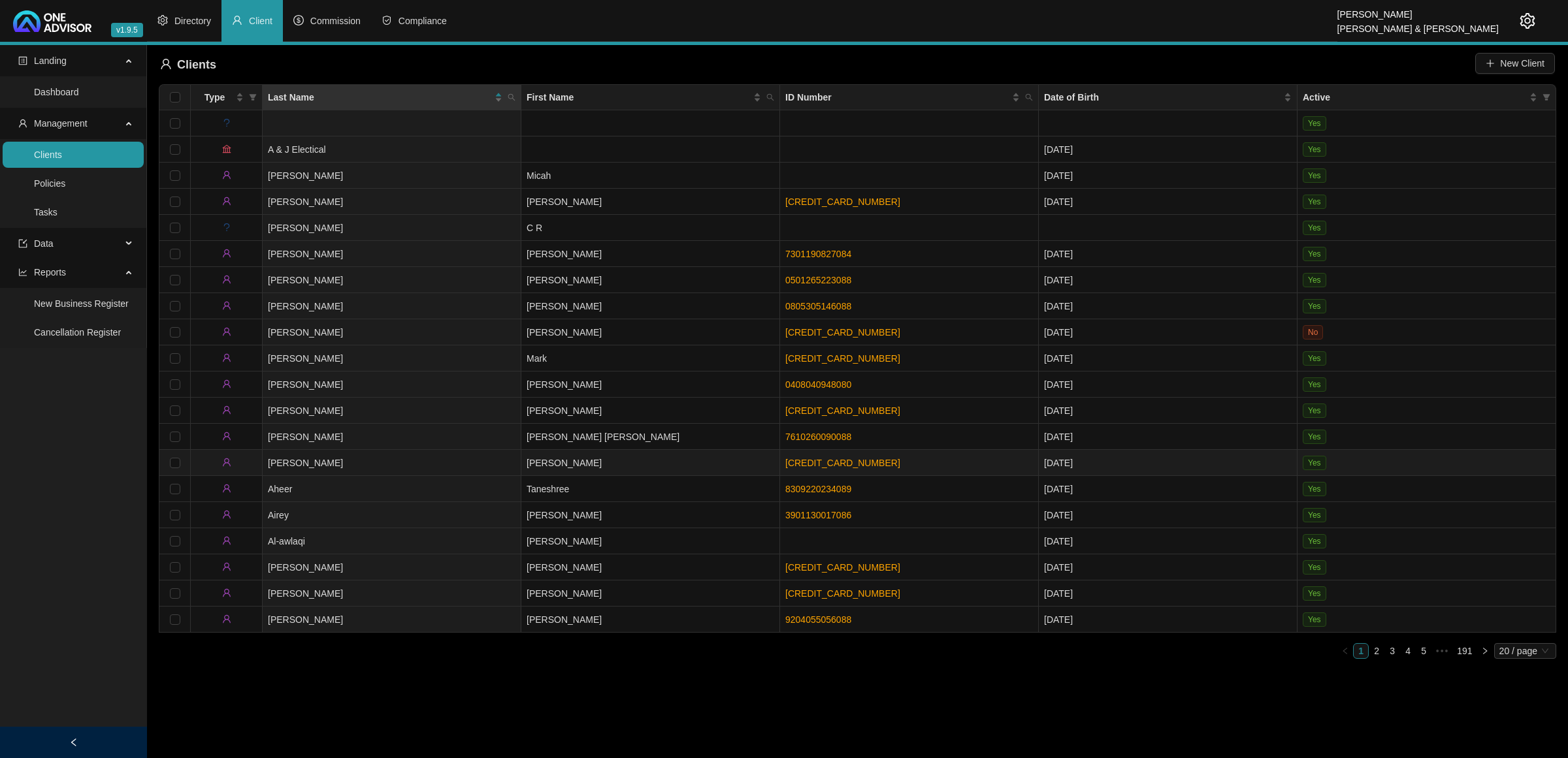
click at [397, 466] on td "[PERSON_NAME]" at bounding box center [392, 463] width 259 height 26
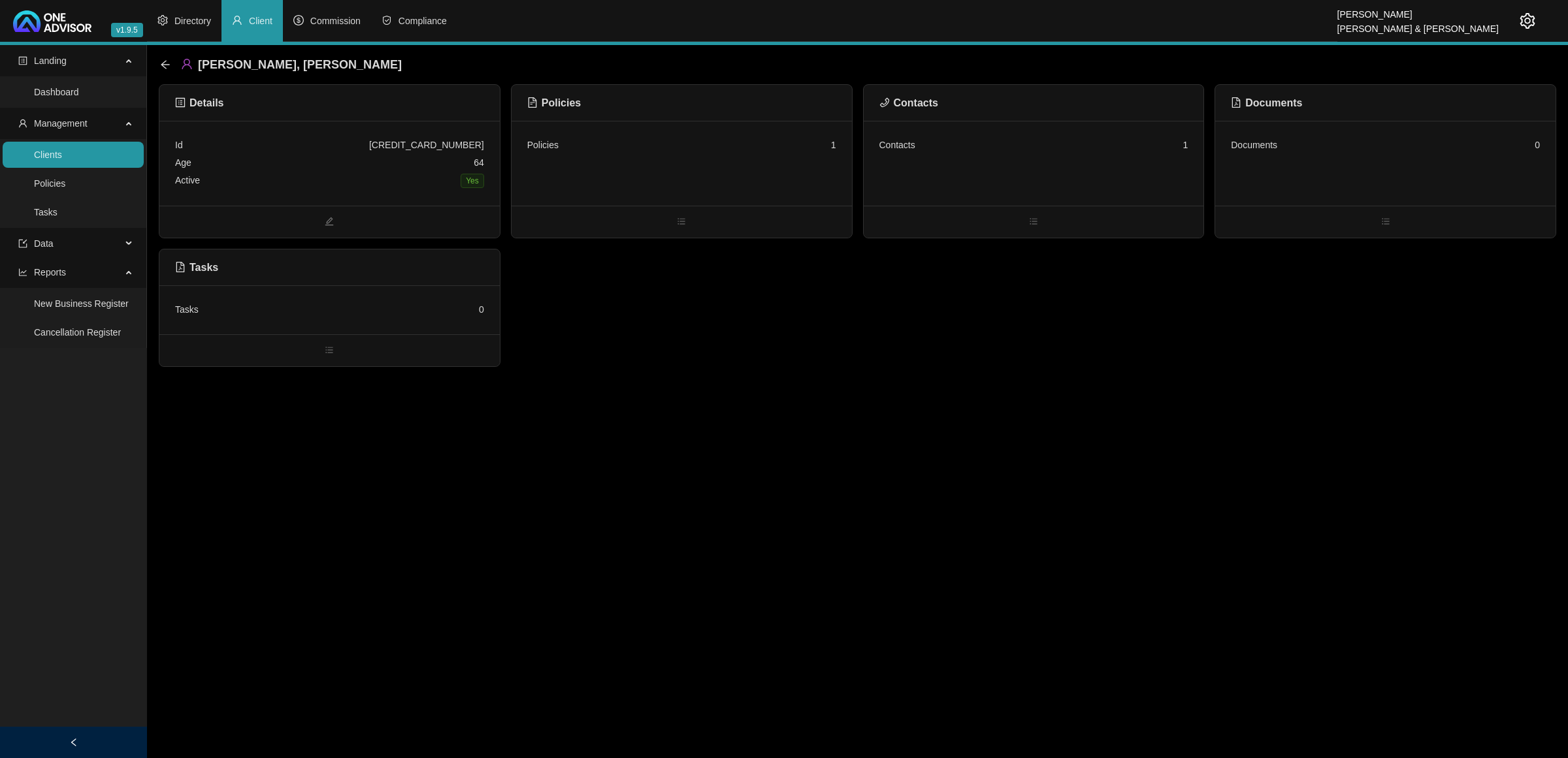
click at [935, 183] on div "Contacts 1" at bounding box center [1034, 164] width 340 height 85
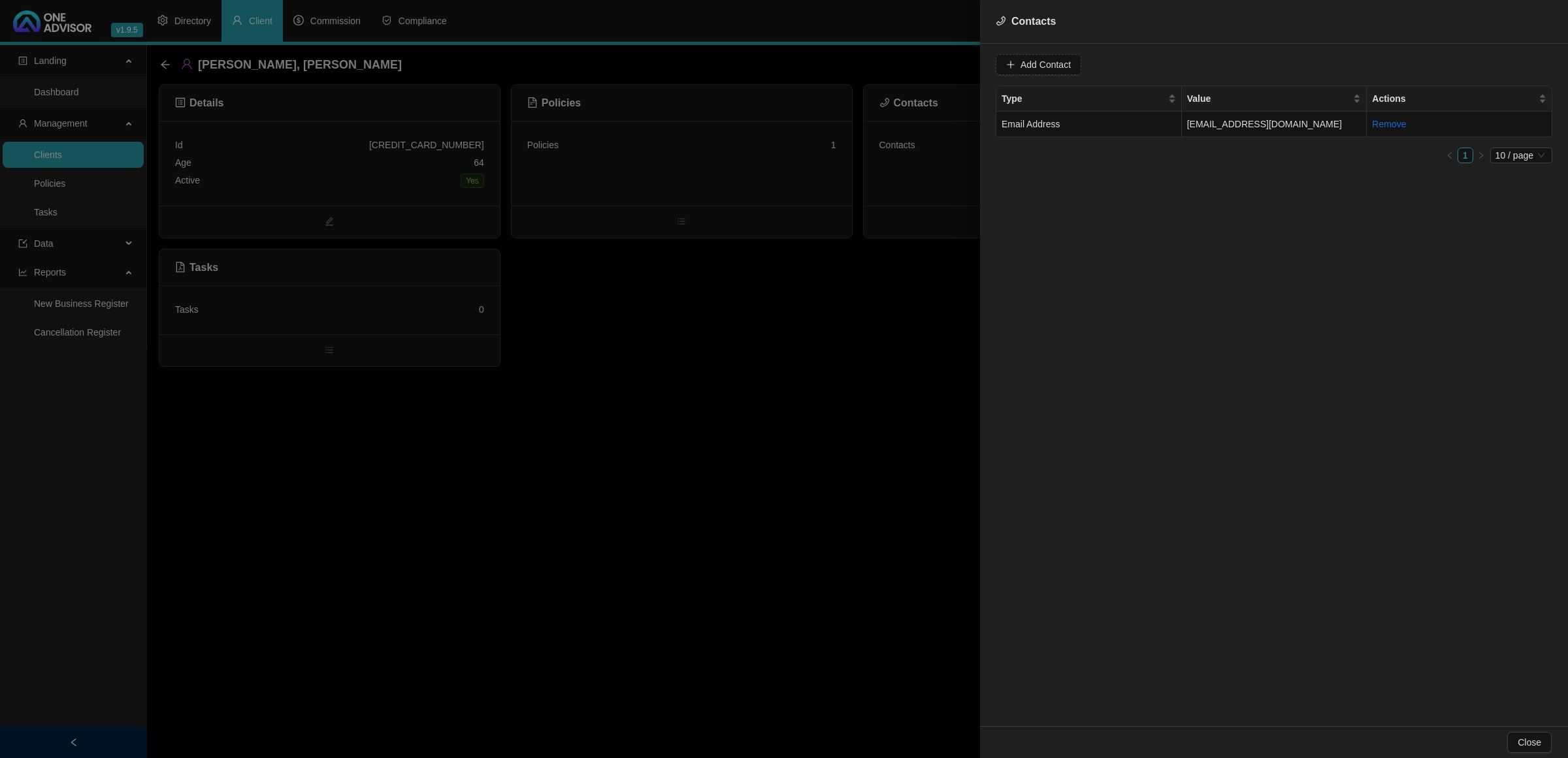
click at [654, 152] on div at bounding box center [784, 379] width 1568 height 758
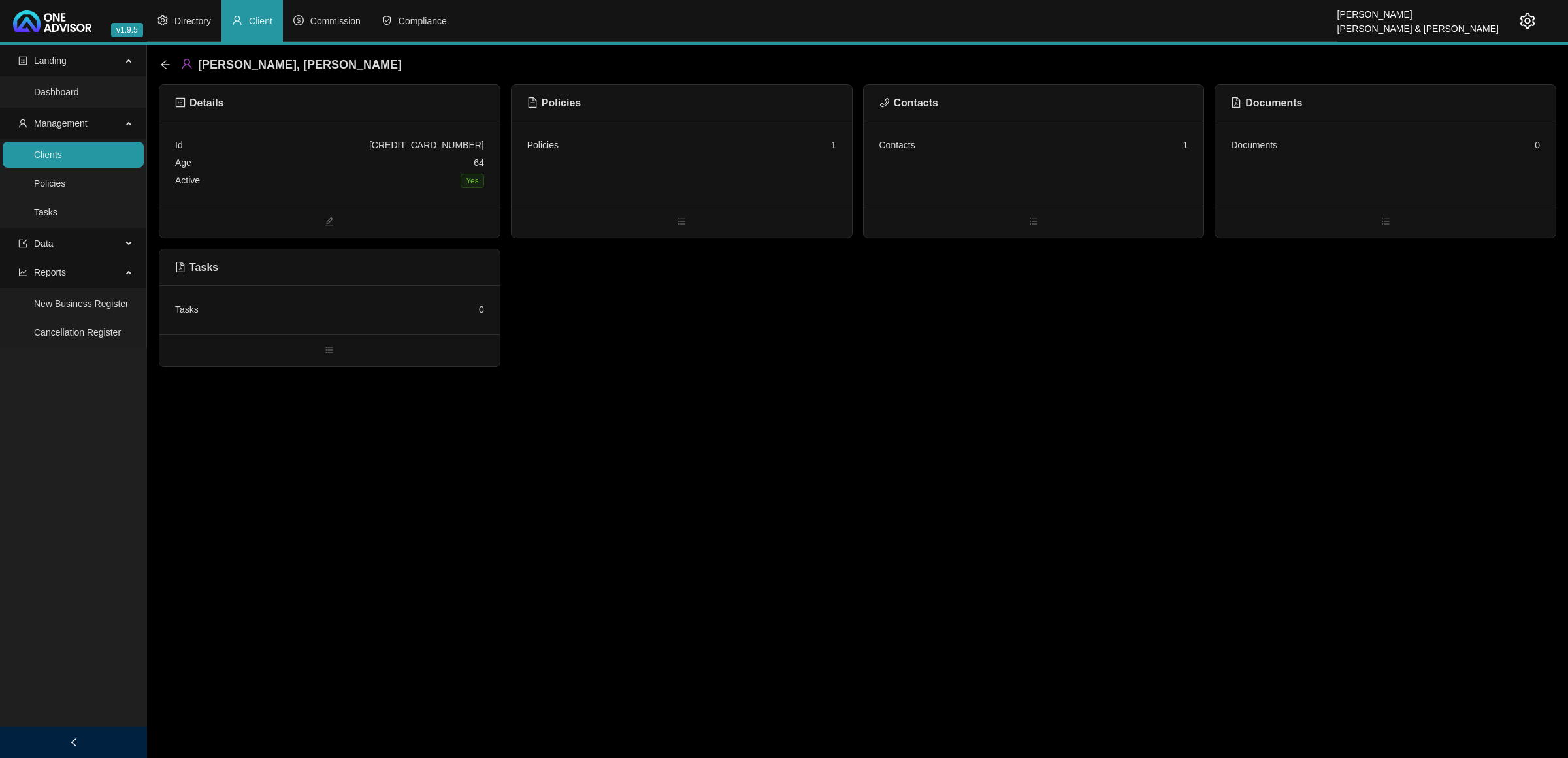
click at [654, 152] on div "Policies 1" at bounding box center [682, 145] width 309 height 18
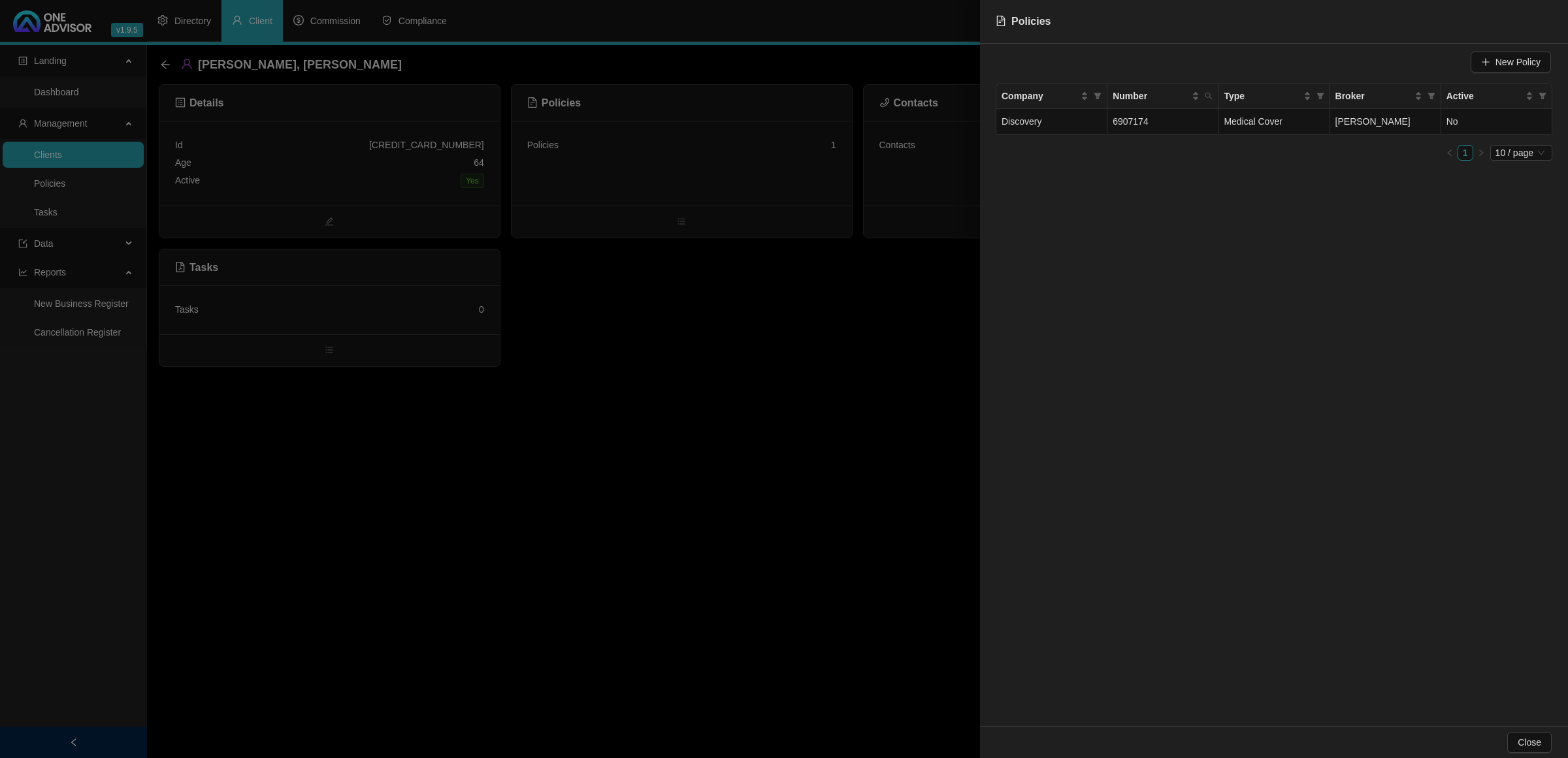
click at [603, 304] on div at bounding box center [784, 379] width 1568 height 758
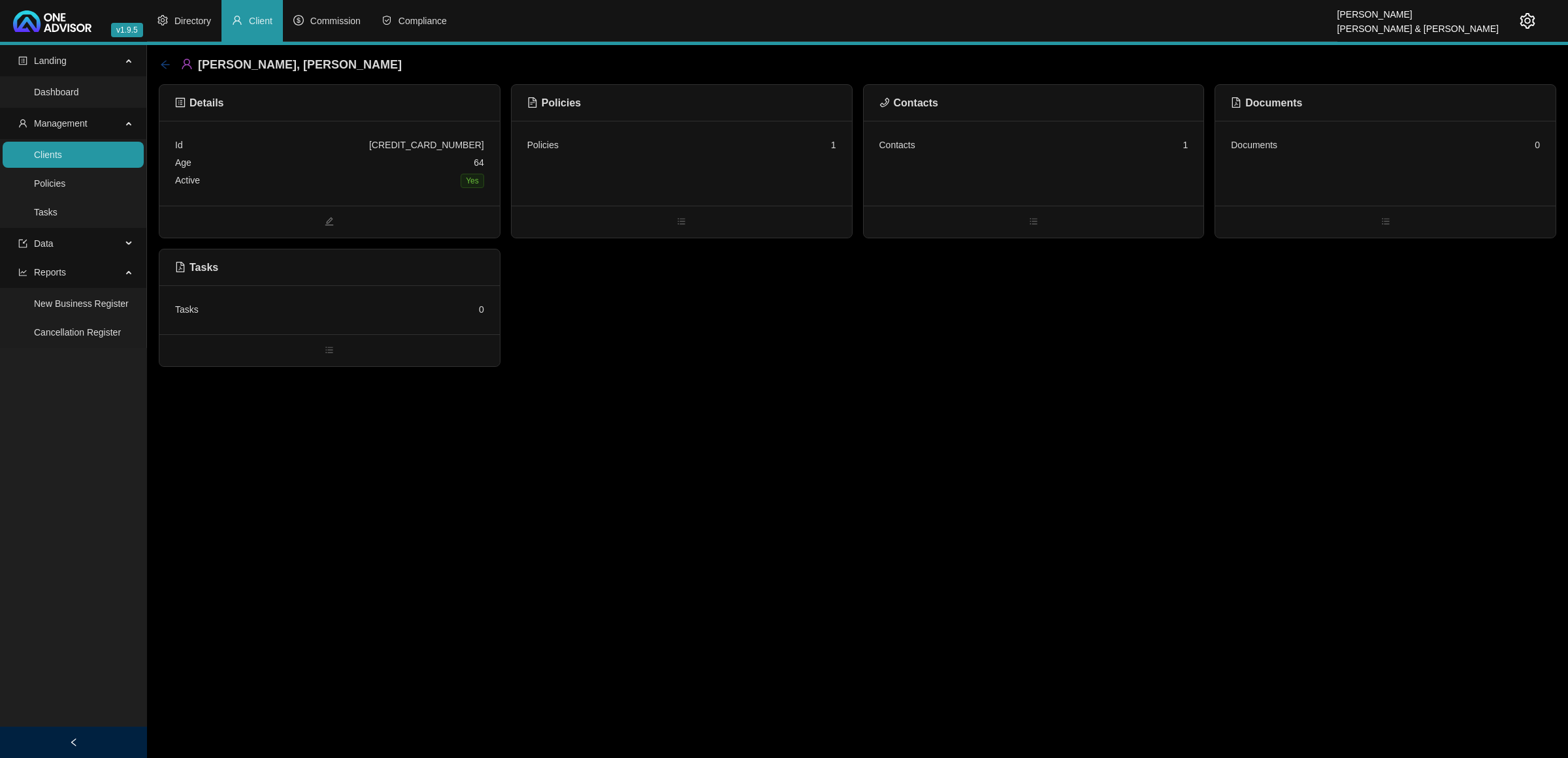
click at [161, 60] on icon "arrow-left" at bounding box center [164, 64] width 10 height 10
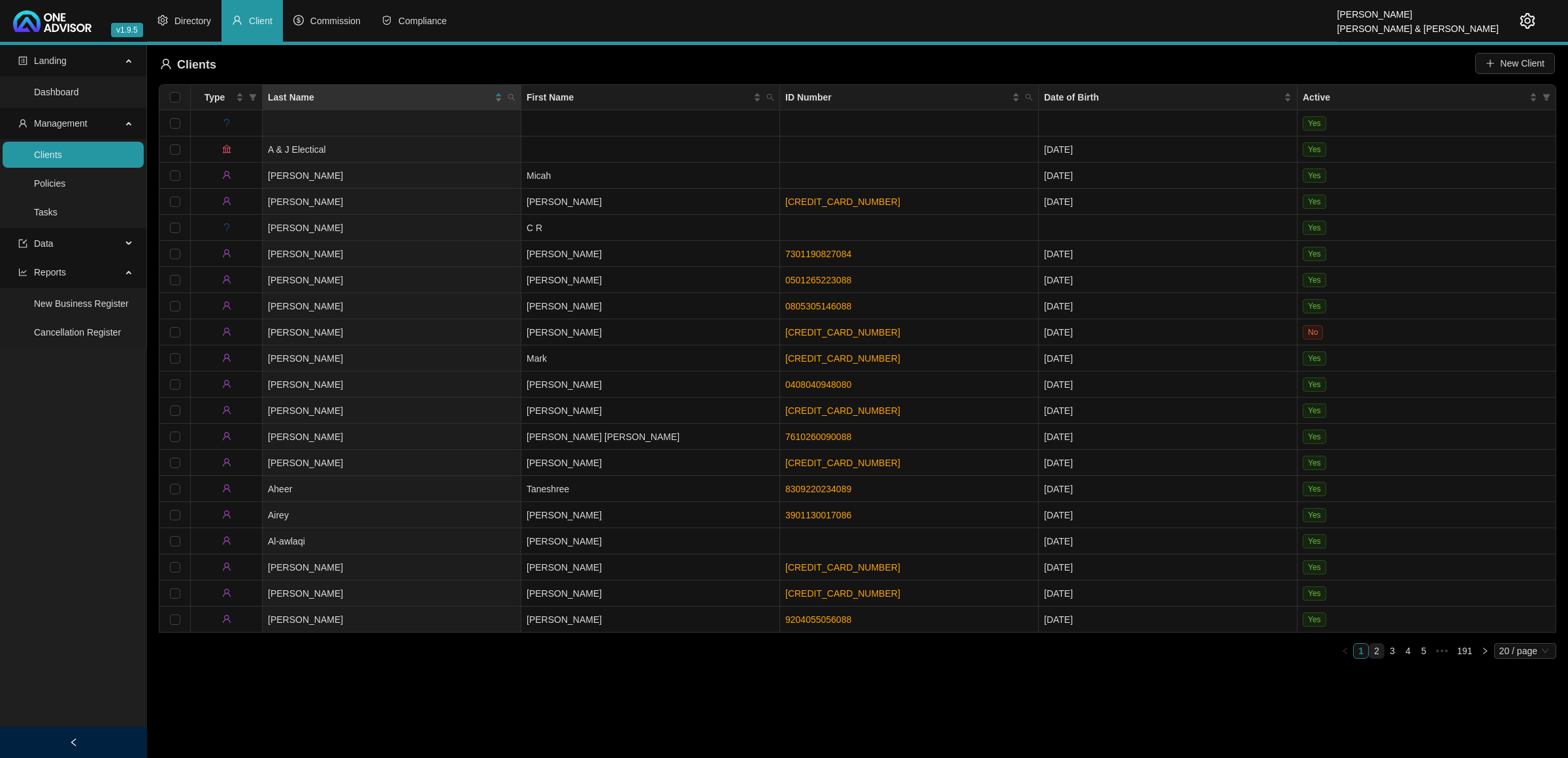
click at [1382, 649] on link "2" at bounding box center [1376, 651] width 15 height 15
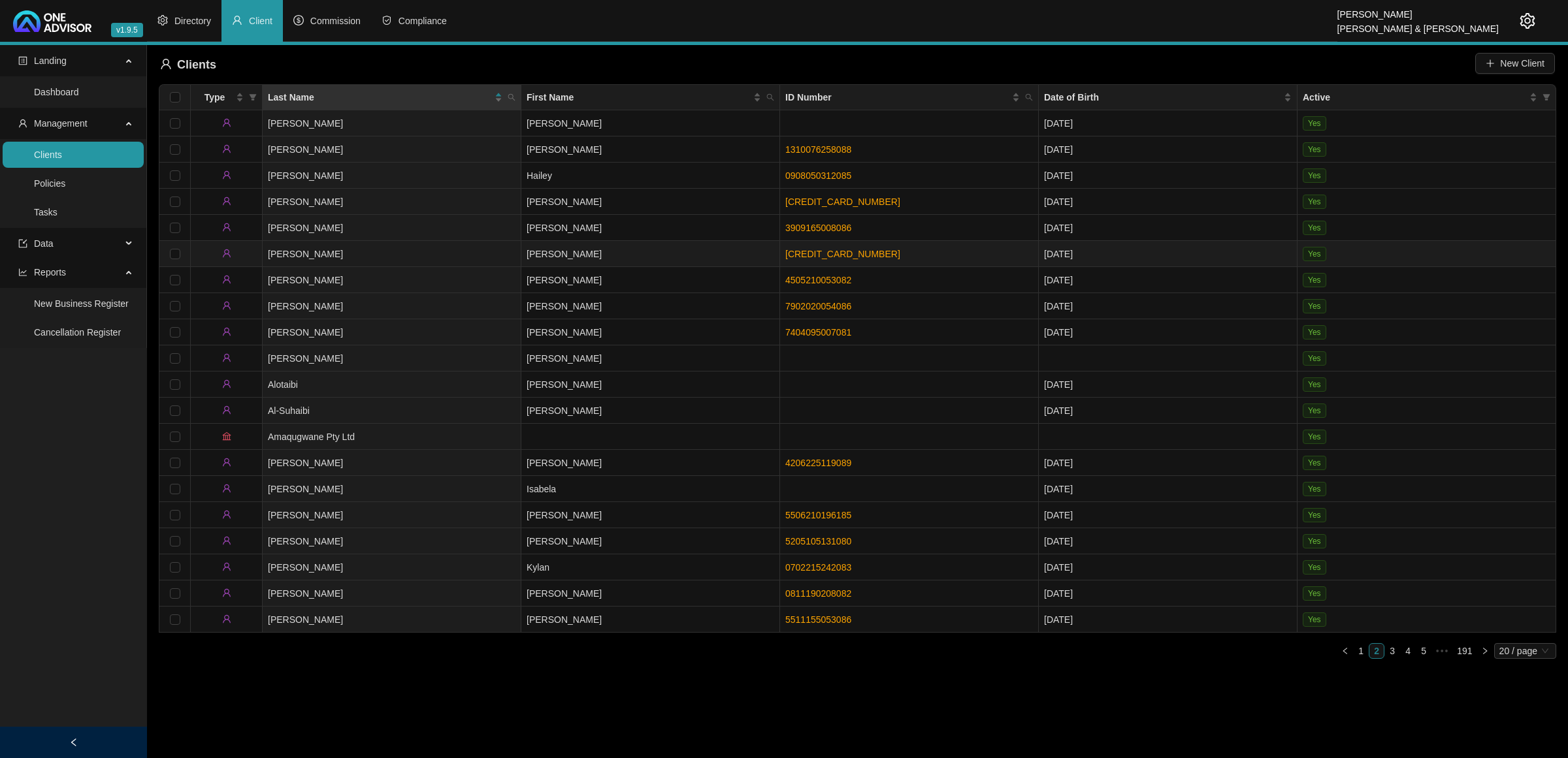
click at [604, 255] on td "[PERSON_NAME]" at bounding box center [651, 254] width 259 height 26
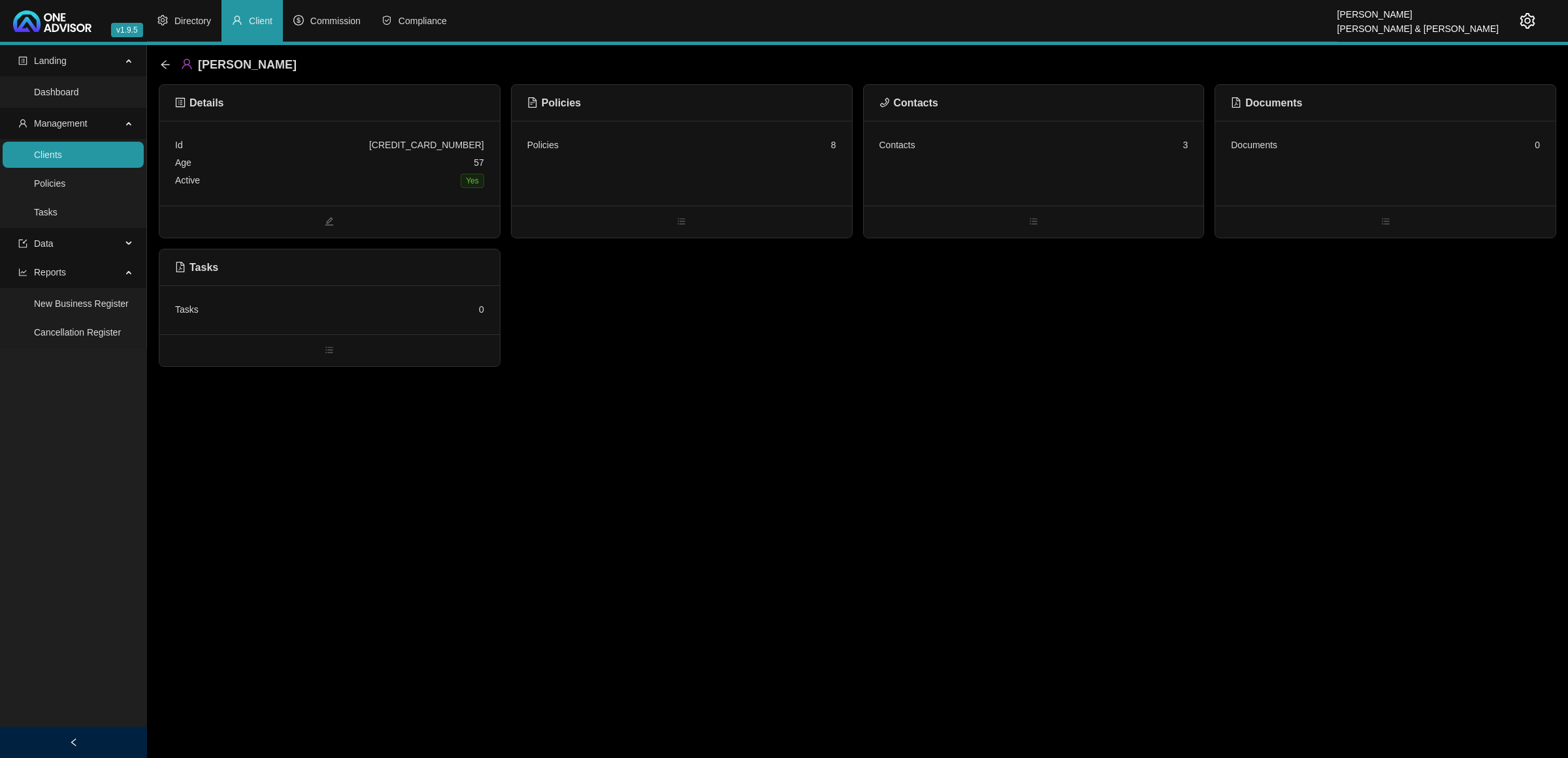
click at [1121, 168] on div "Contacts 3" at bounding box center [1034, 164] width 340 height 85
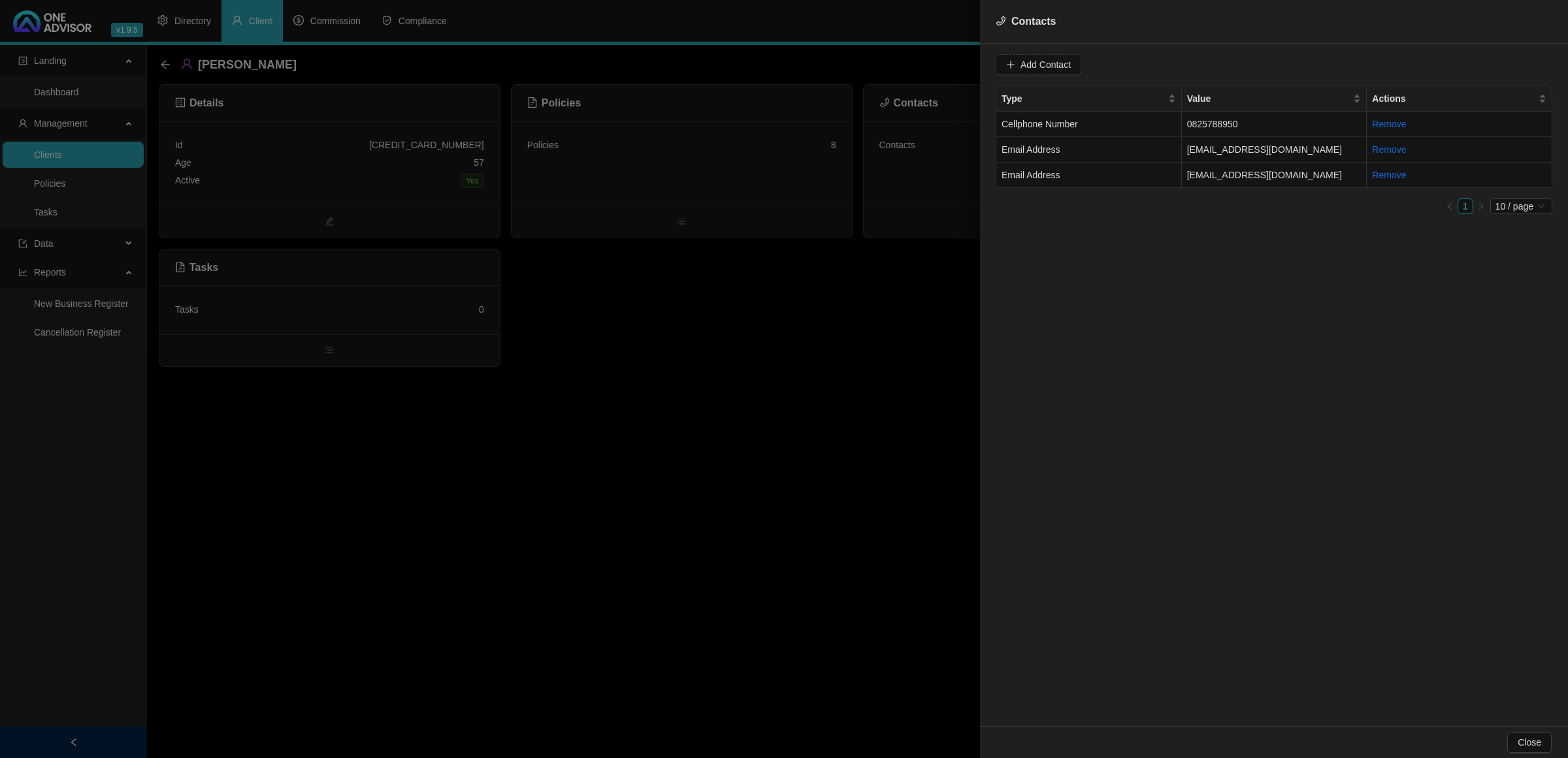
click at [820, 292] on div at bounding box center [784, 379] width 1568 height 758
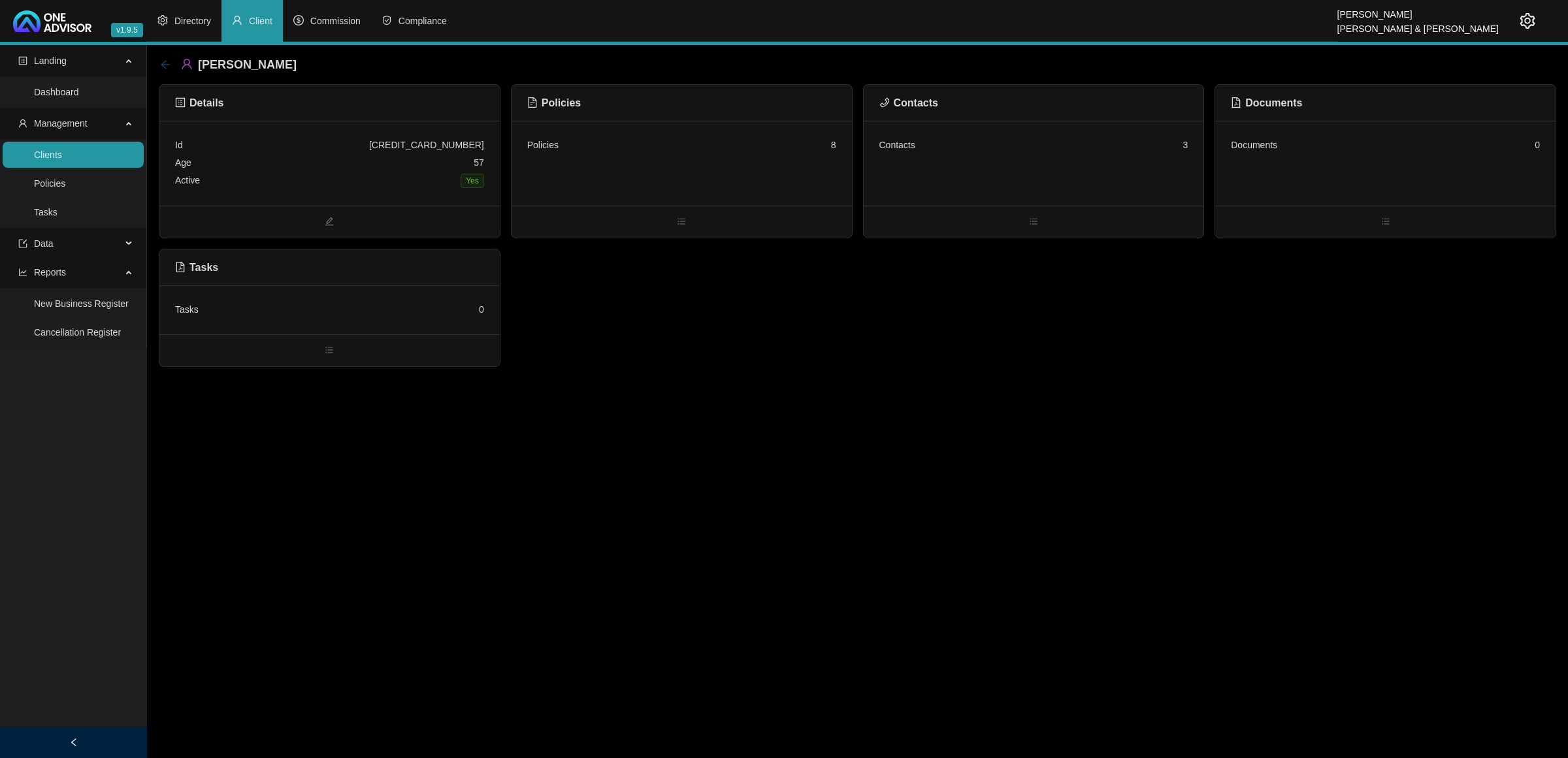
click at [162, 63] on icon "arrow-left" at bounding box center [164, 64] width 10 height 10
